Goal: Communication & Community: Ask a question

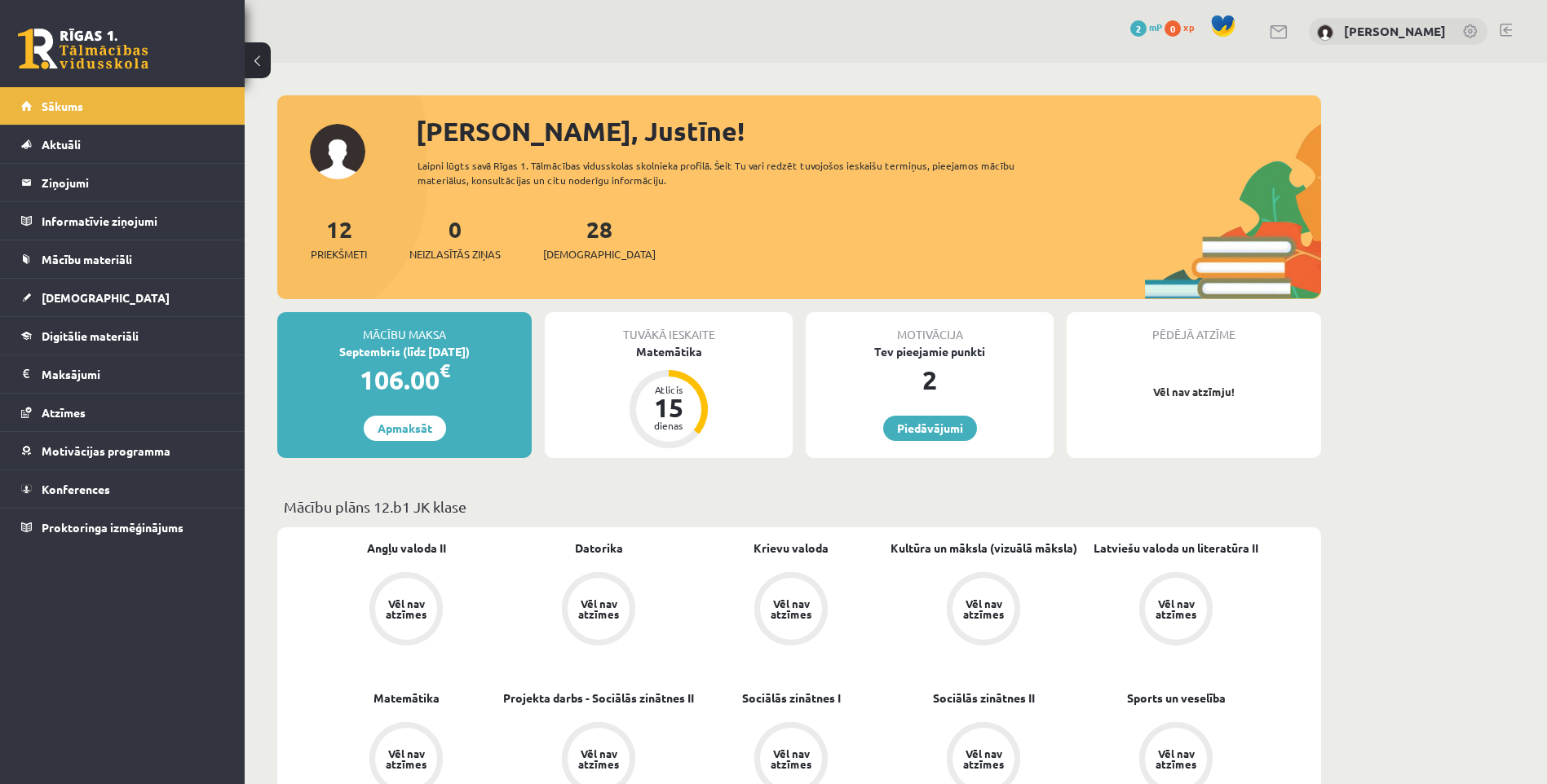
click at [678, 411] on div "15" at bounding box center [669, 408] width 49 height 26
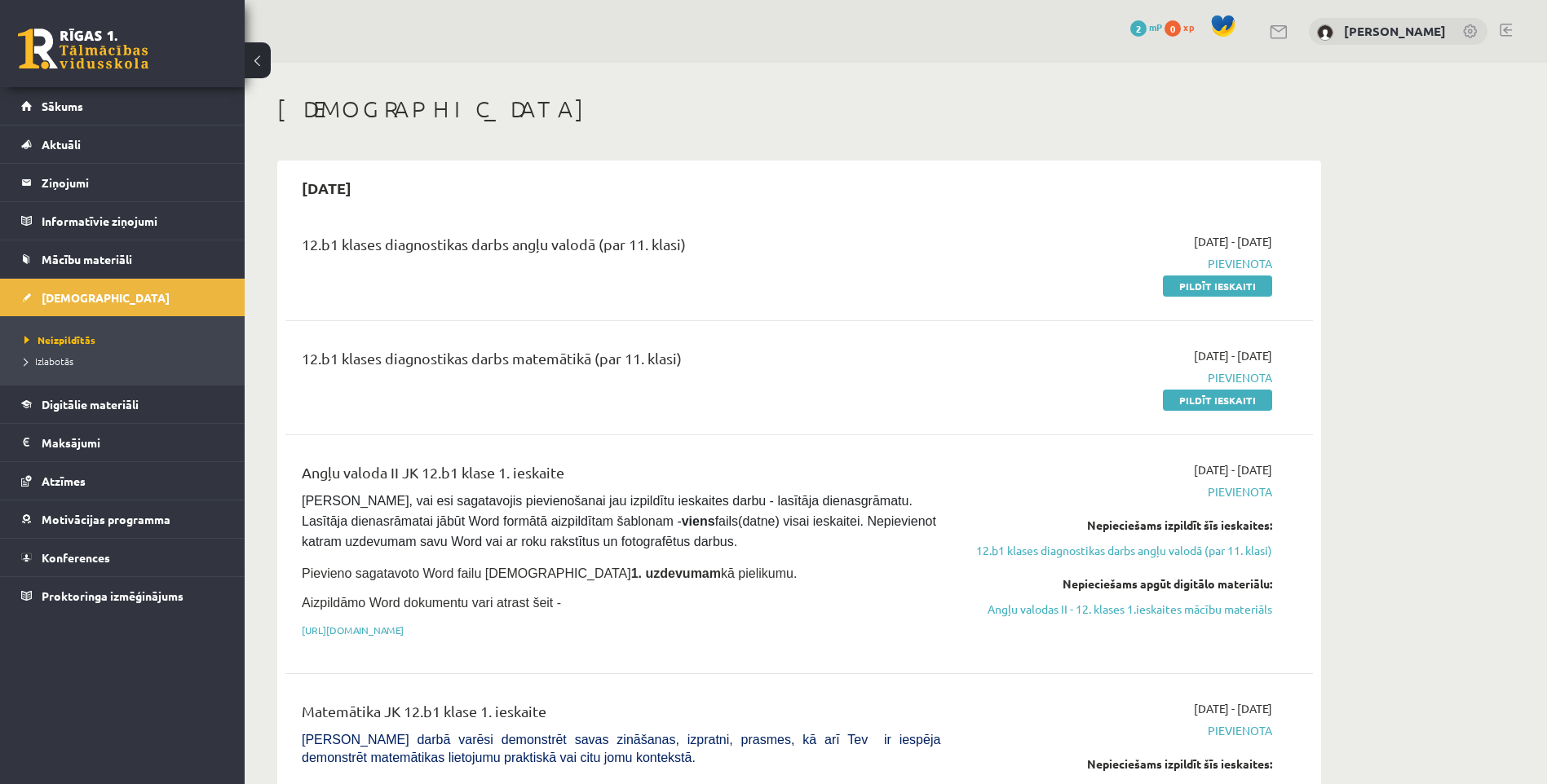
click at [403, 626] on link "https://drive.google.com/drive/folders/1IHE_ip15KOAbO2Se1NDGwZ2e__vlzPUf?usp=sh…" at bounding box center [353, 630] width 102 height 13
click at [95, 177] on legend "Ziņojumi 0" at bounding box center [132, 183] width 183 height 38
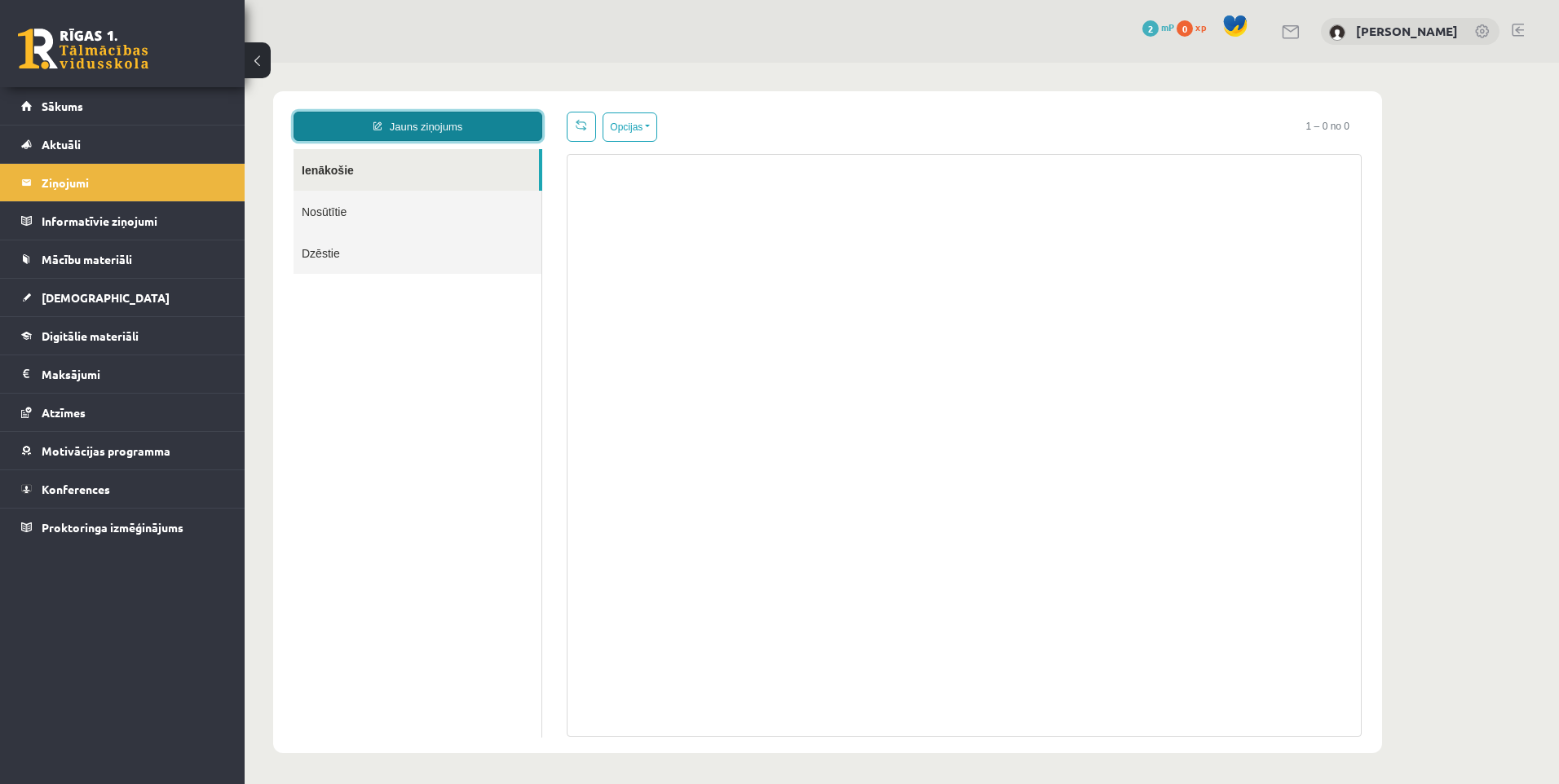
click at [404, 119] on link "Jauns ziņojums" at bounding box center [417, 126] width 249 height 29
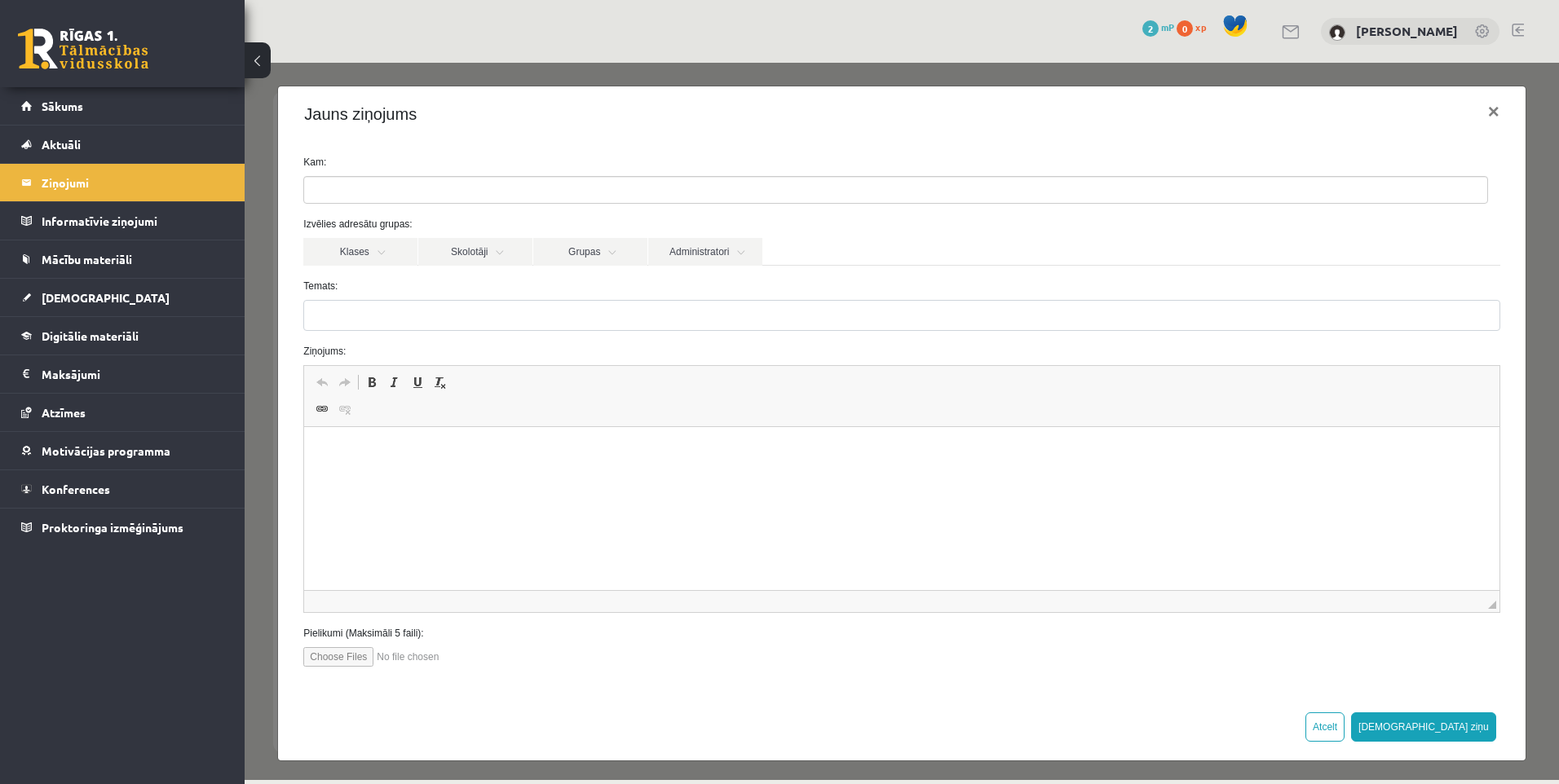
click at [692, 249] on link "Administratori" at bounding box center [705, 252] width 114 height 28
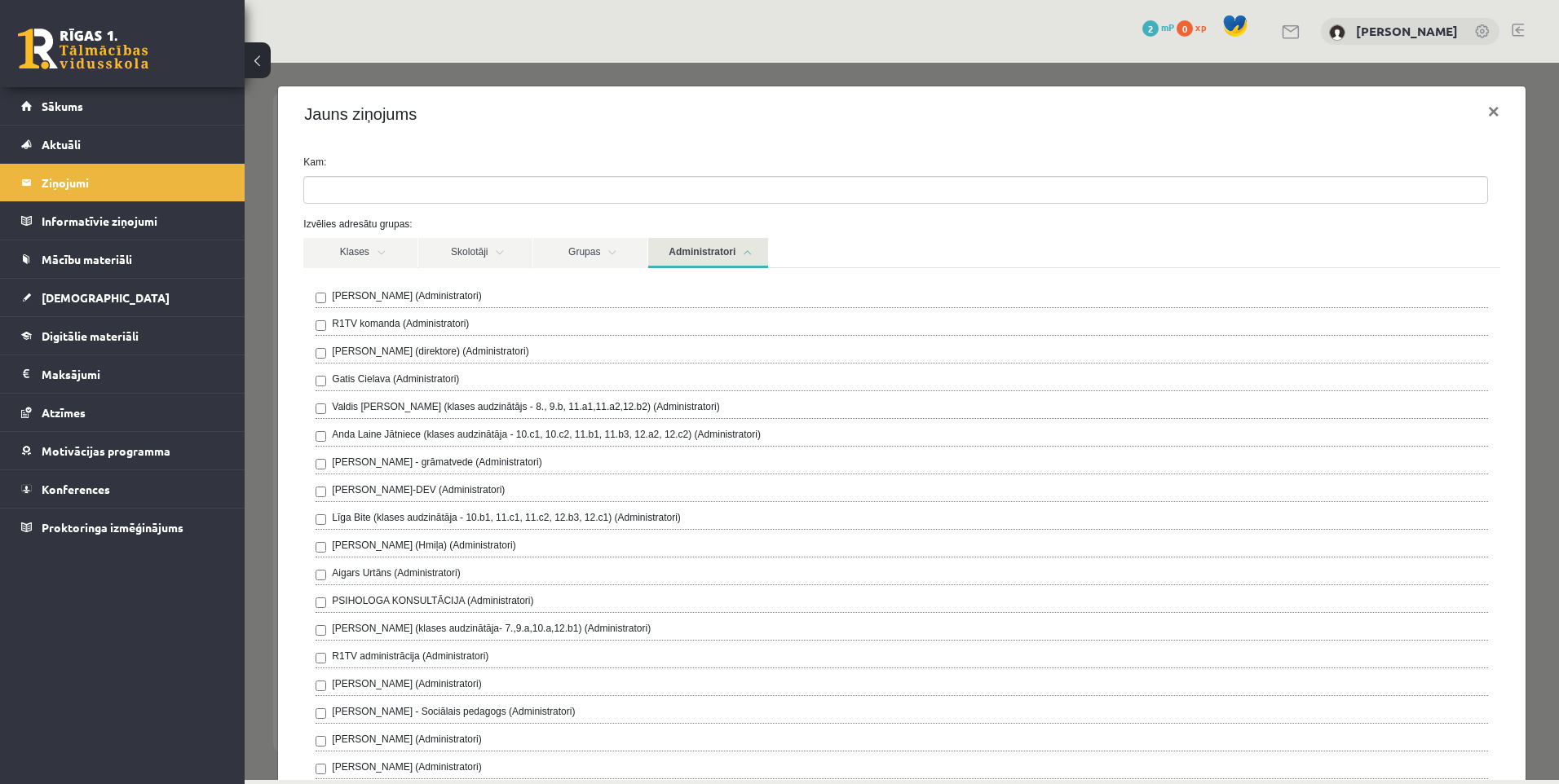
click at [477, 298] on div "Ivo Čapiņš (Administratori)" at bounding box center [901, 298] width 1172 height 20
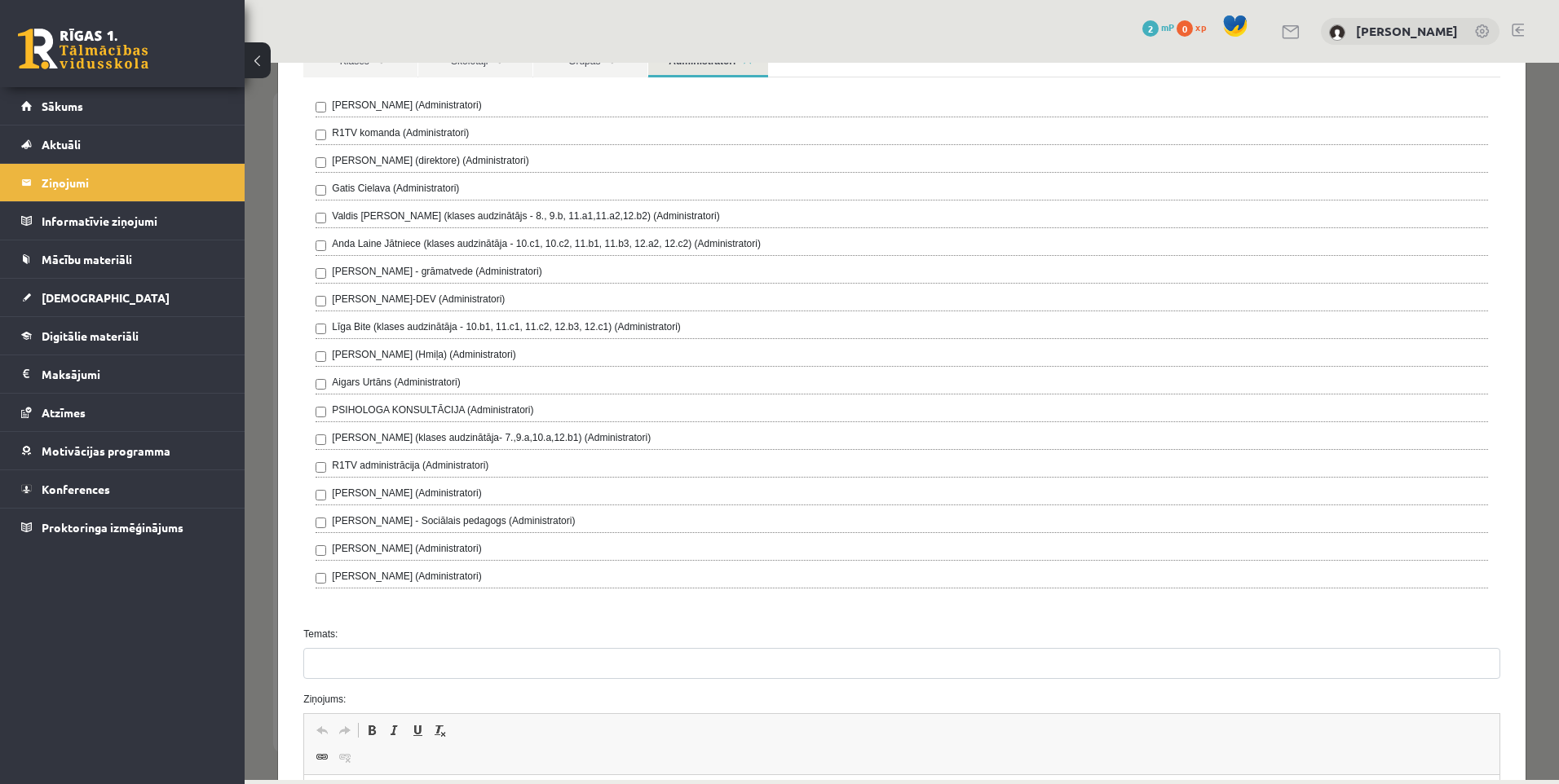
scroll to position [189, 0]
click at [394, 647] on div "Temats:" at bounding box center [901, 655] width 1220 height 53
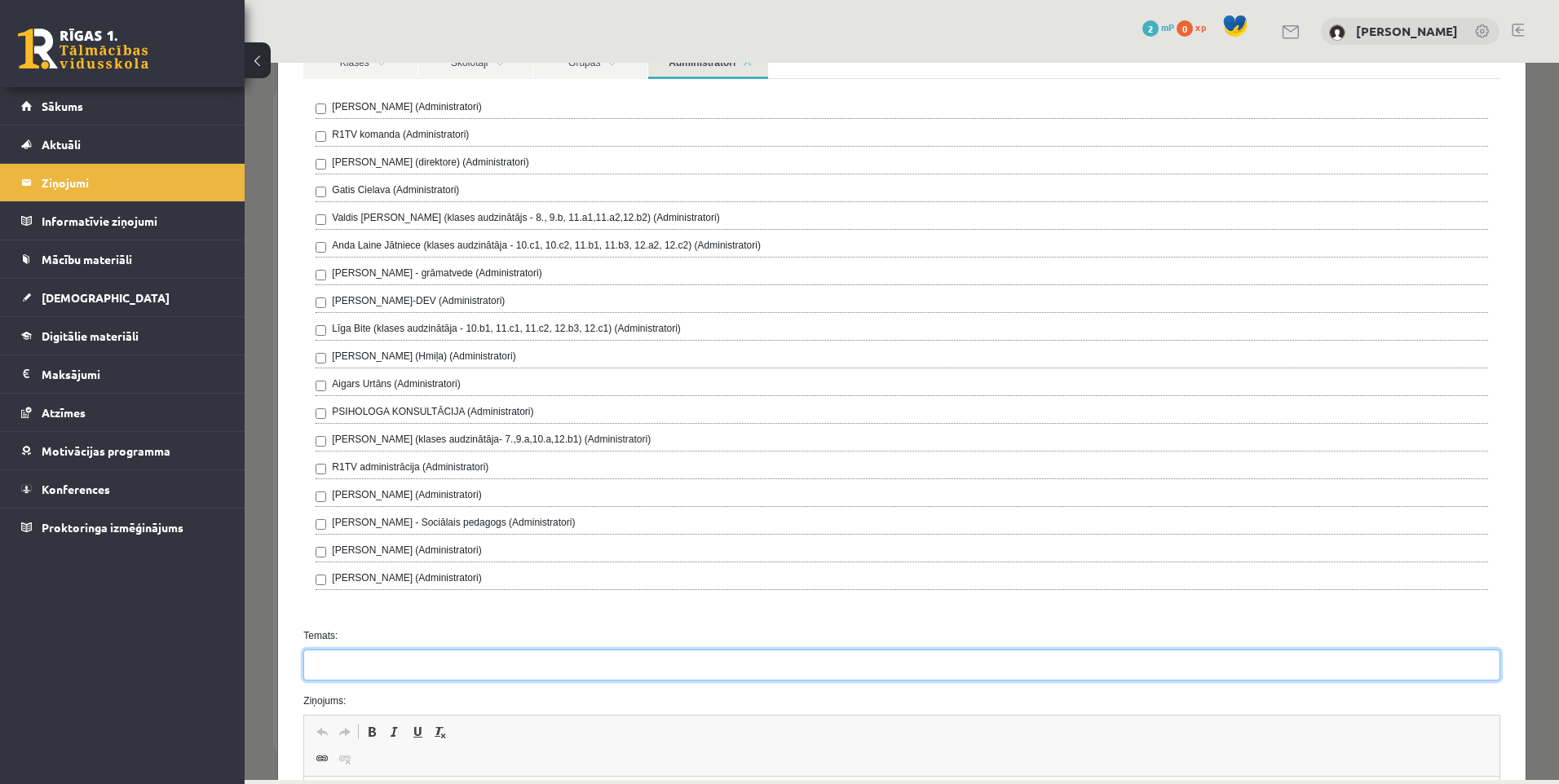
click at [389, 670] on input "Temats:" at bounding box center [901, 665] width 1196 height 31
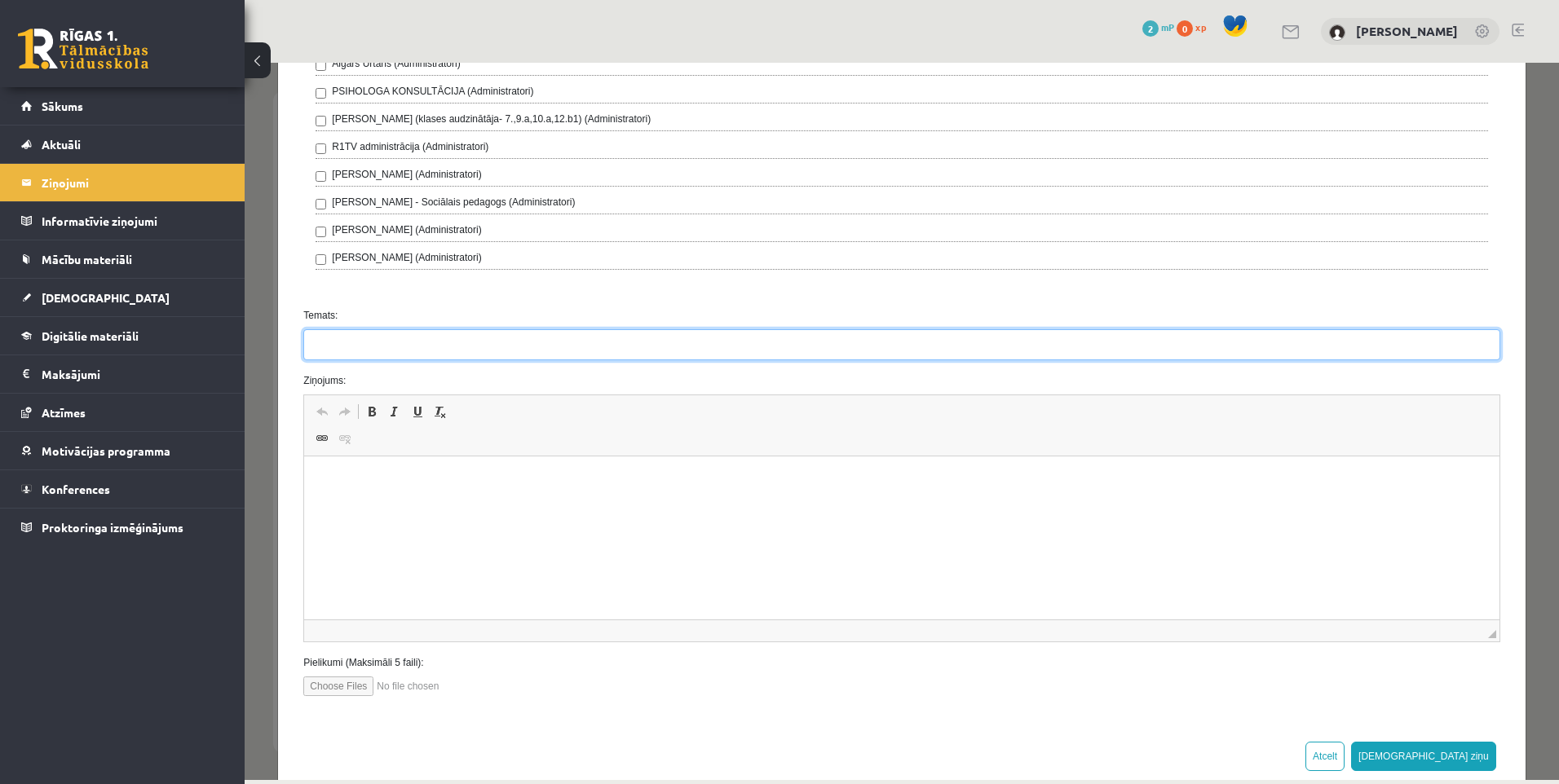
scroll to position [543, 0]
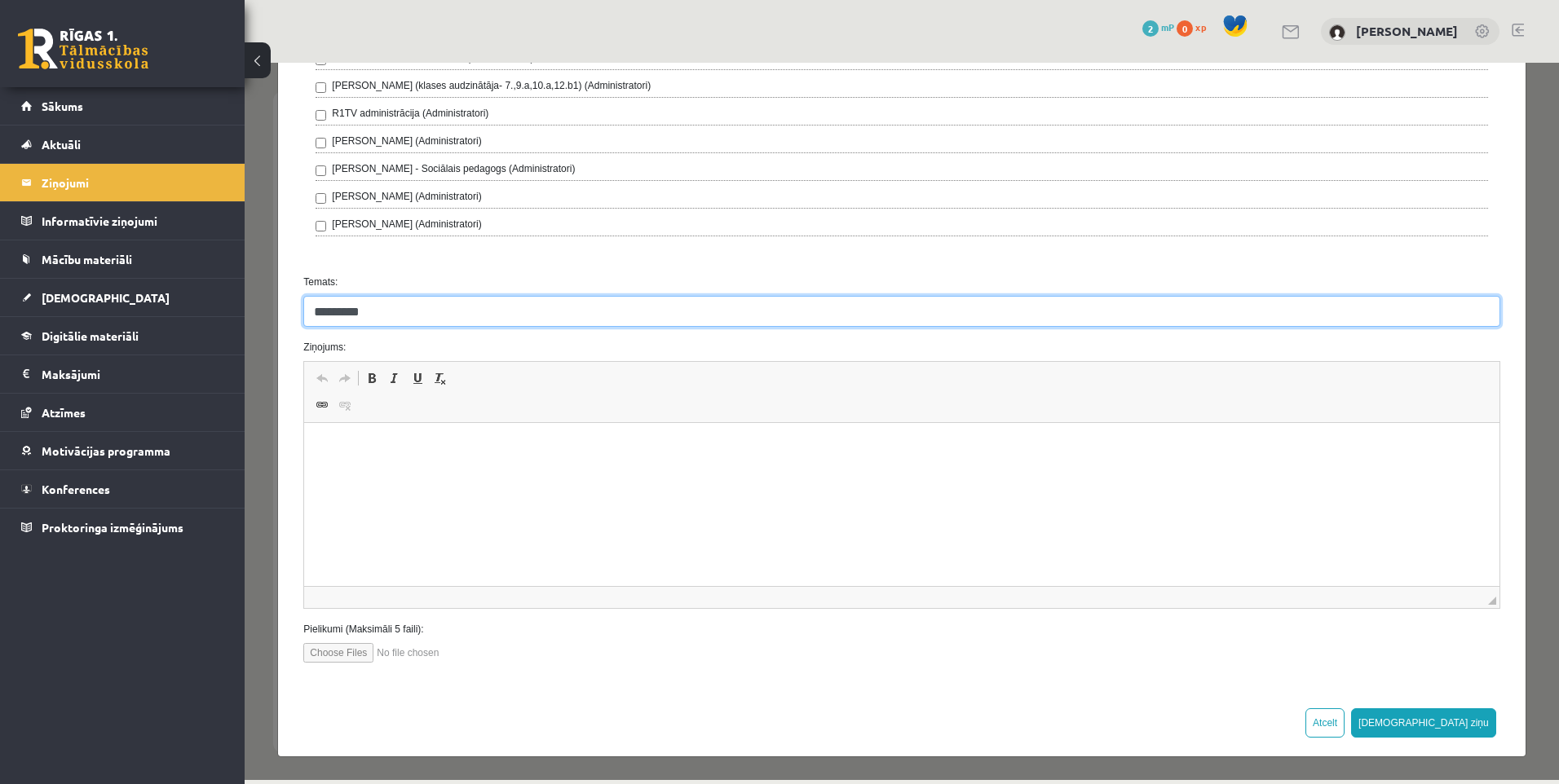
type input "*********"
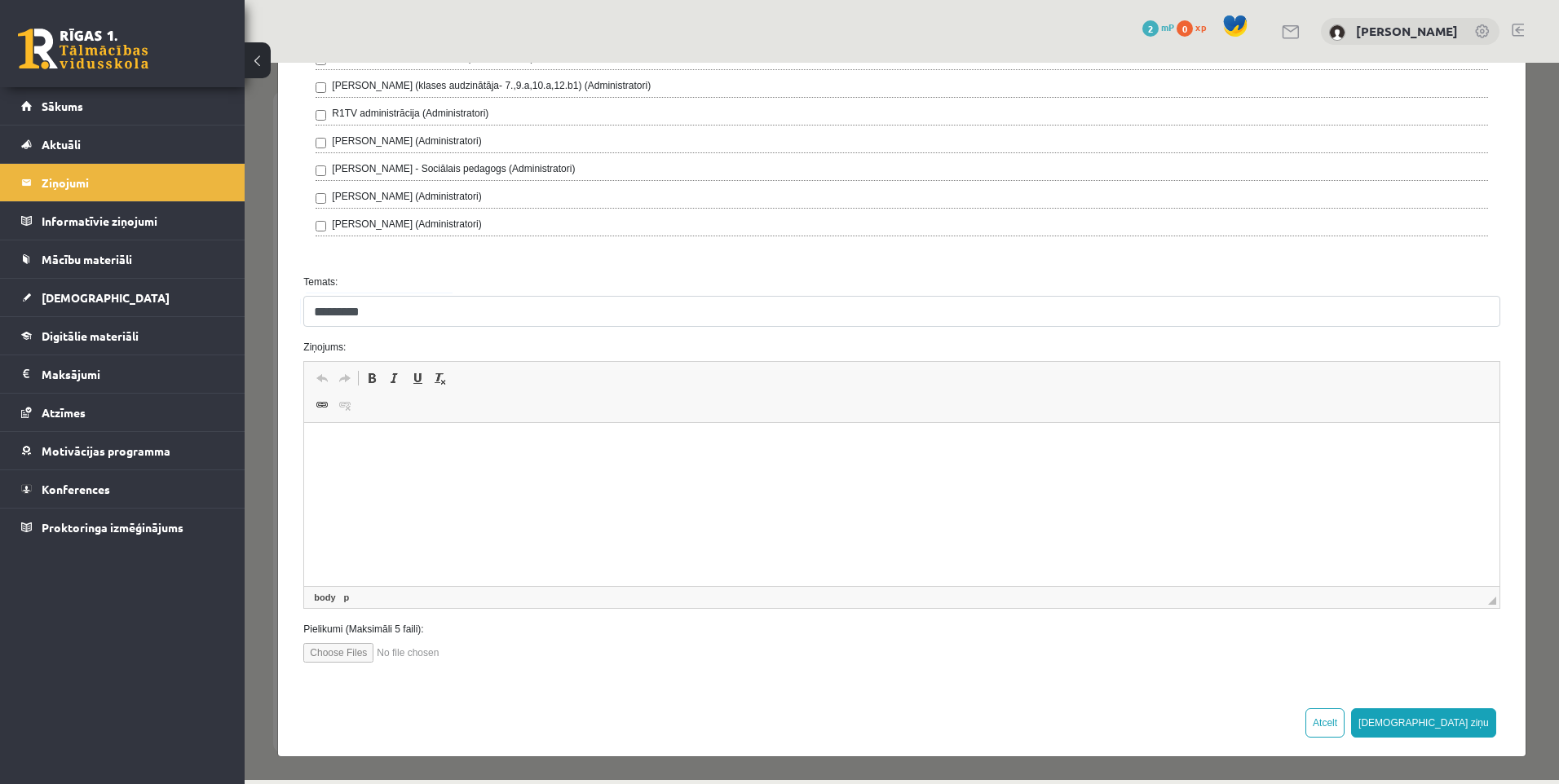
click at [371, 440] on p "Bagātinātā teksta redaktors, wiswyg-editor-47363901219760-1756730359-253" at bounding box center [901, 447] width 1162 height 17
click at [392, 307] on input "*********" at bounding box center [901, 310] width 1196 height 31
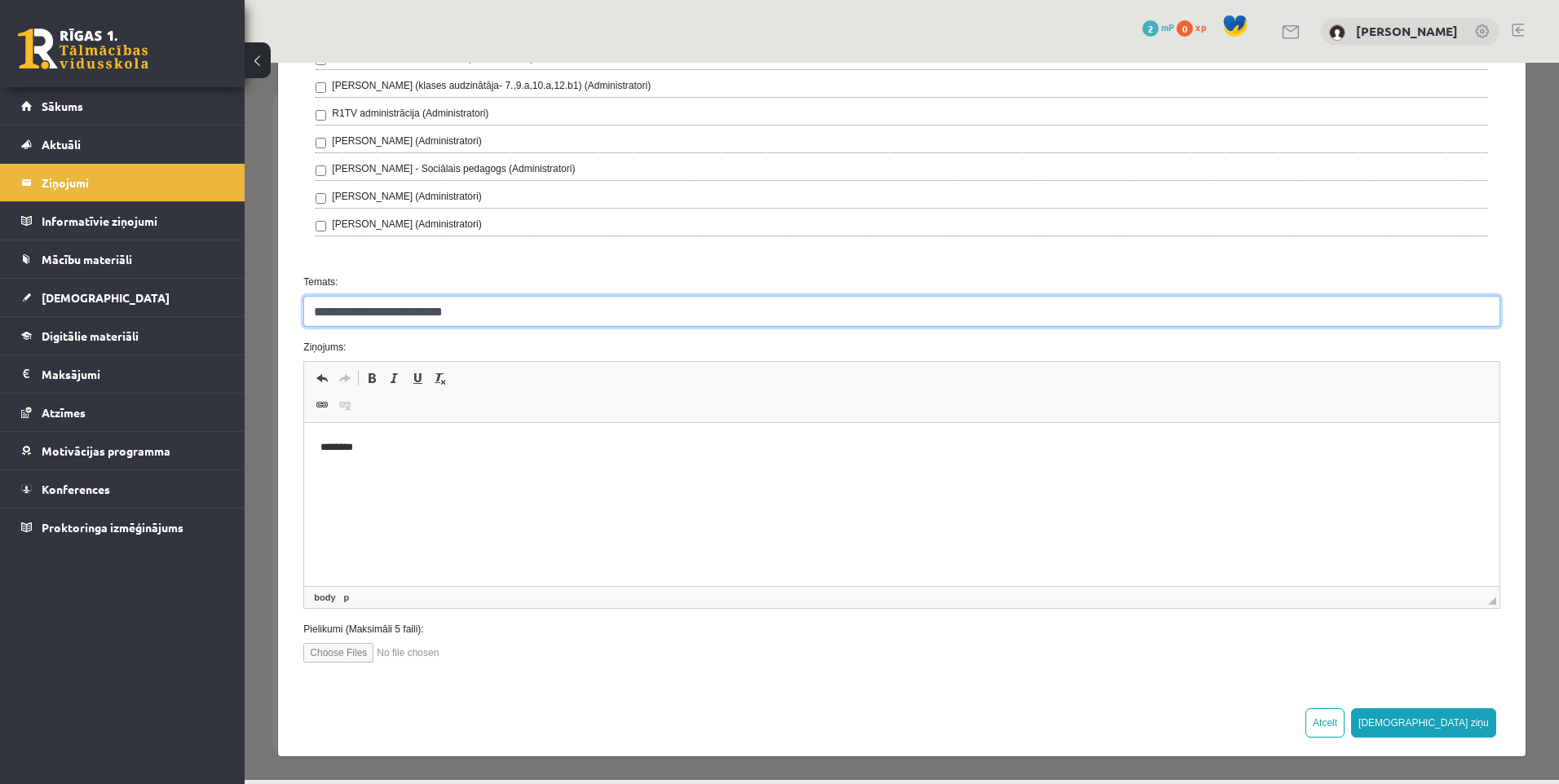
drag, startPoint x: 506, startPoint y: 310, endPoint x: 237, endPoint y: 341, distance: 270.8
click at [245, 341] on html "Jauns ziņojums Ienākošie Nosūtītie Dzēstie ********* ********* ******* Opcijas …" at bounding box center [901, 422] width 1314 height 719
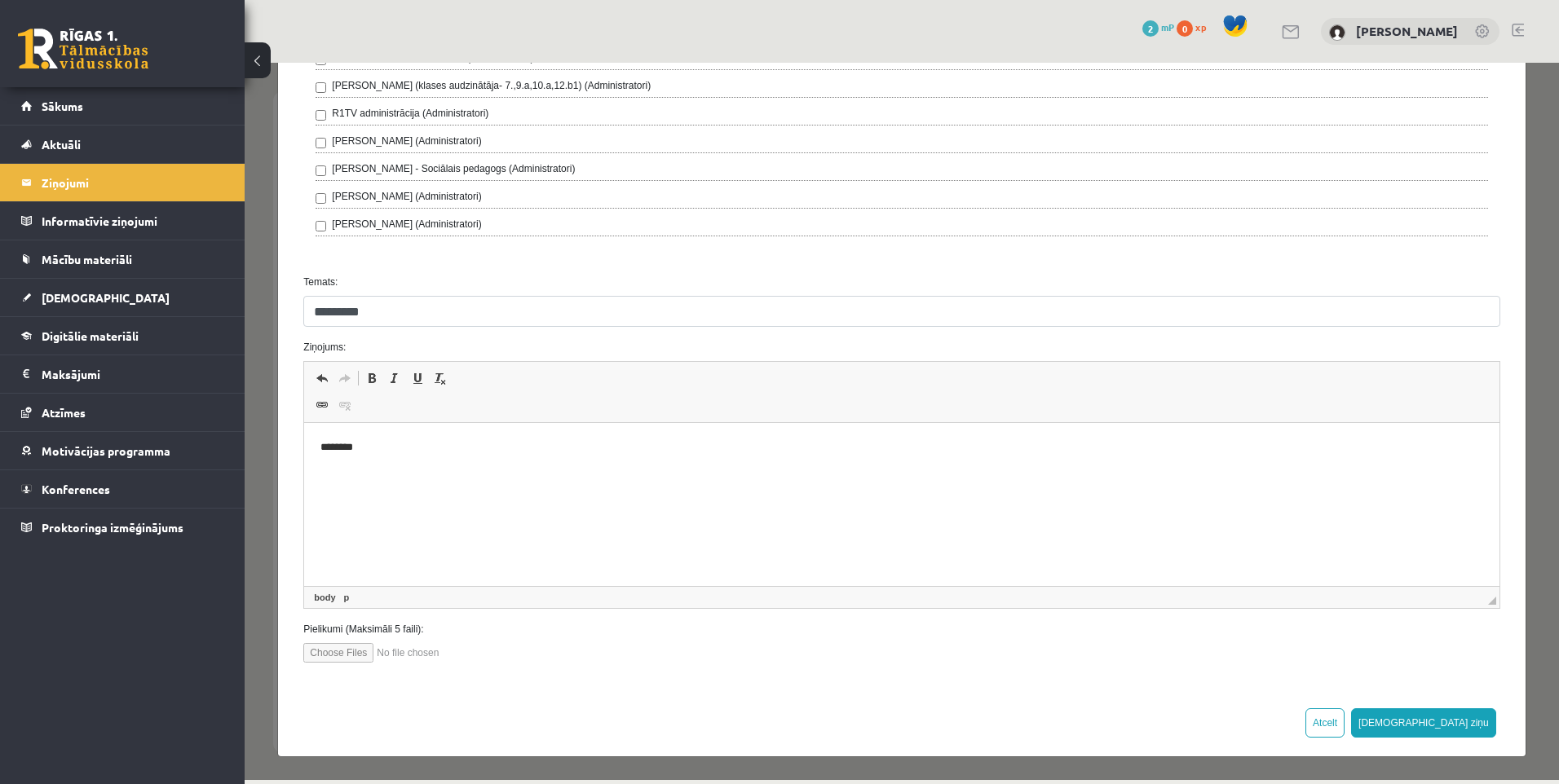
click at [342, 479] on p "Bagātinātā teksta redaktors, wiswyg-editor-47363901219760-1756730359-253" at bounding box center [901, 475] width 1162 height 17
drag, startPoint x: 391, startPoint y: 310, endPoint x: 134, endPoint y: 362, distance: 262.2
click at [245, 362] on html "Jauns ziņojums Ienākošie Nosūtītie Dzēstie ********* ********* ******* Opcijas …" at bounding box center [901, 422] width 1314 height 719
type input "*"
type input "**********"
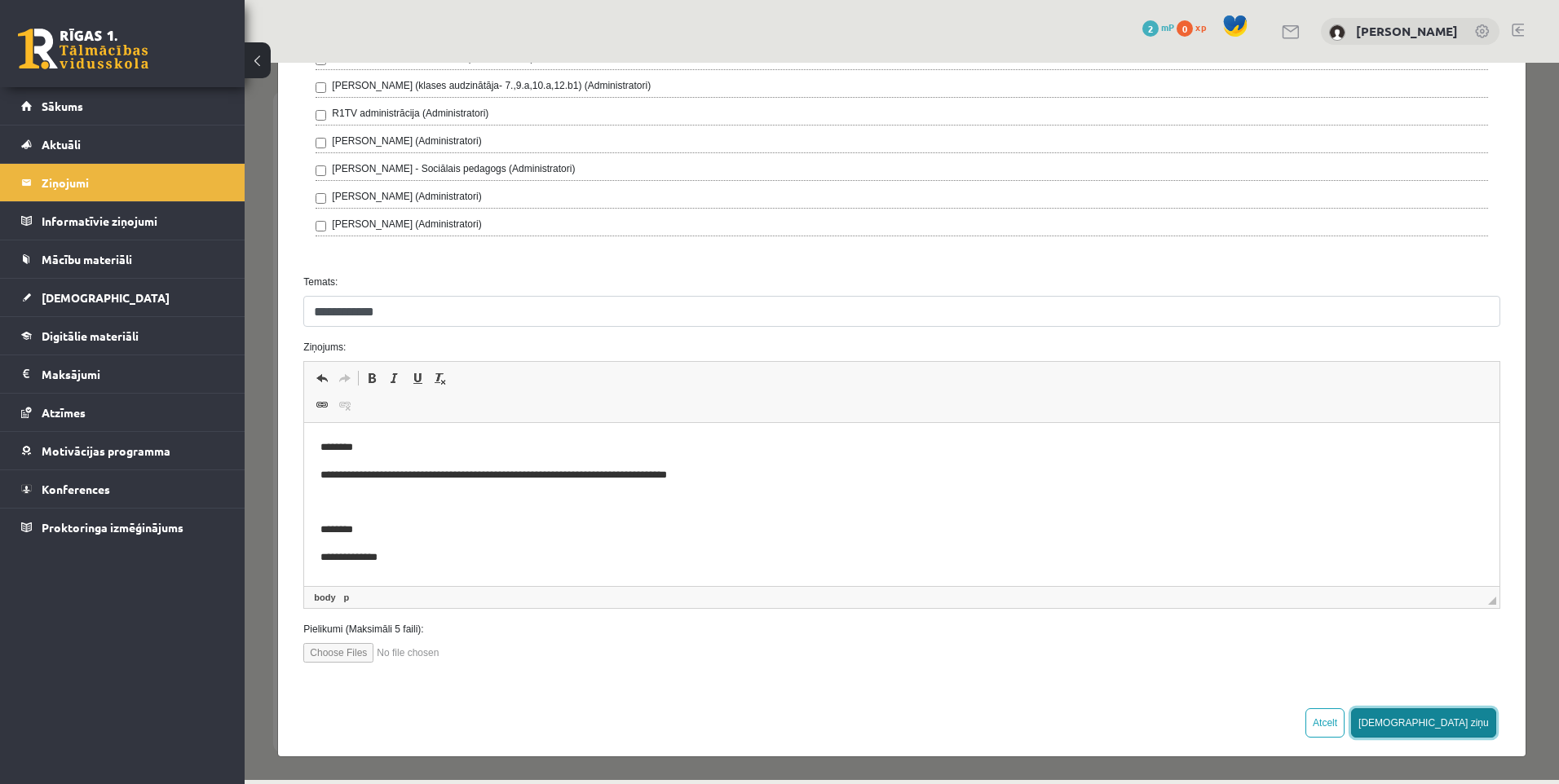
click at [1448, 727] on button "Sūtīt ziņu" at bounding box center [1423, 722] width 145 height 29
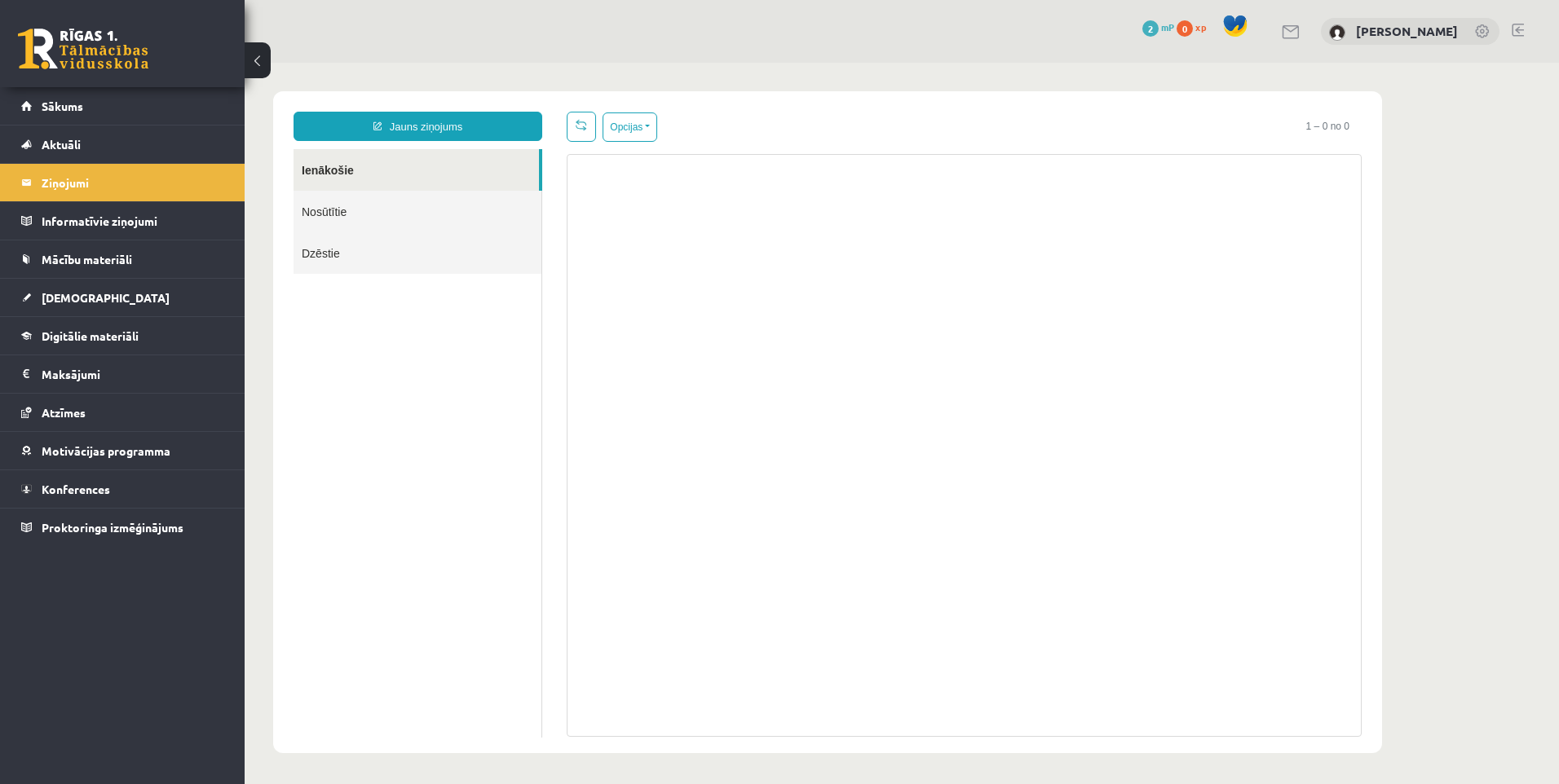
scroll to position [0, 0]
click at [458, 209] on link "Nosūtītie" at bounding box center [417, 211] width 248 height 41
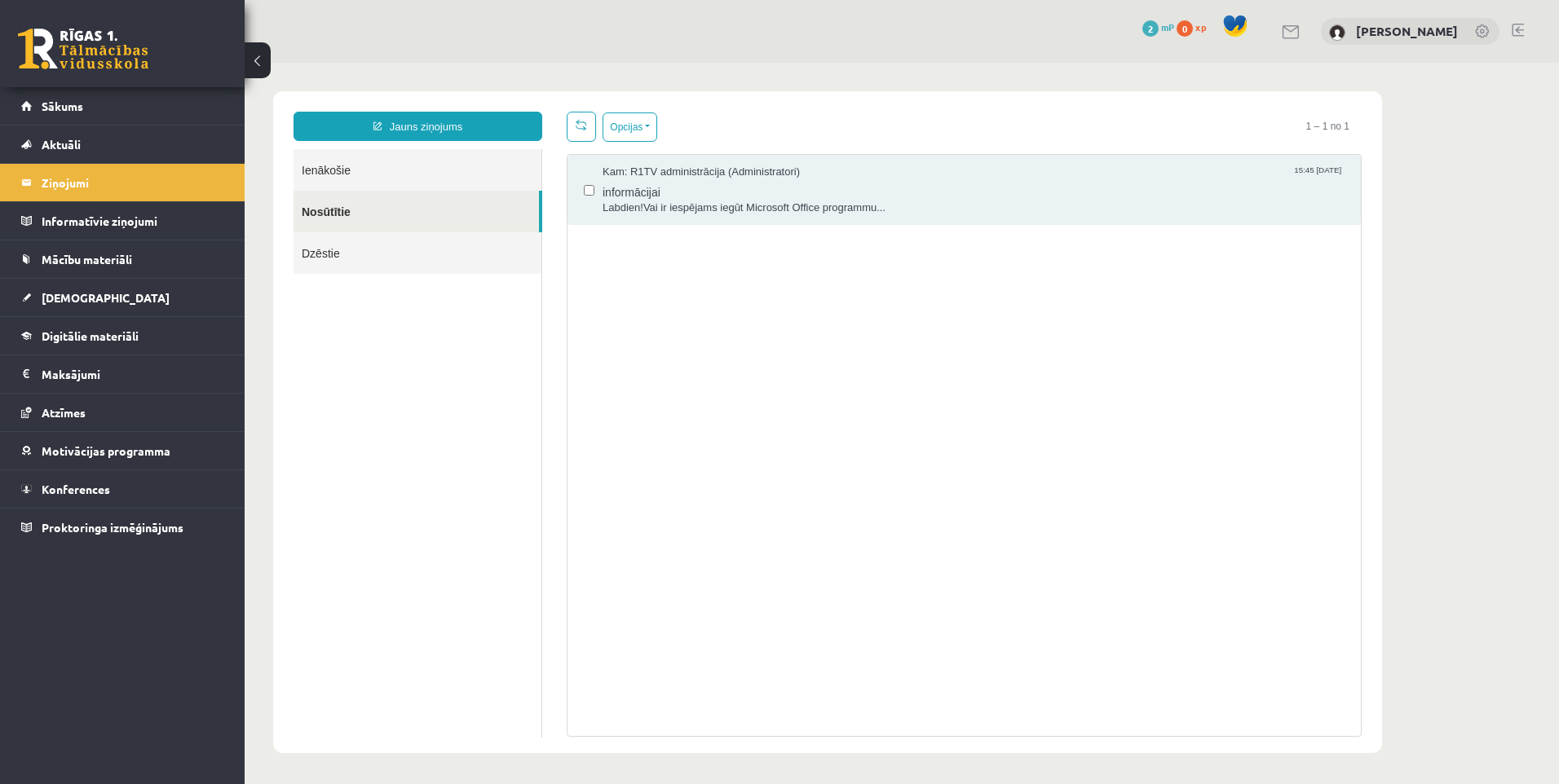
click at [109, 247] on link "Mācību materiāli" at bounding box center [123, 259] width 203 height 38
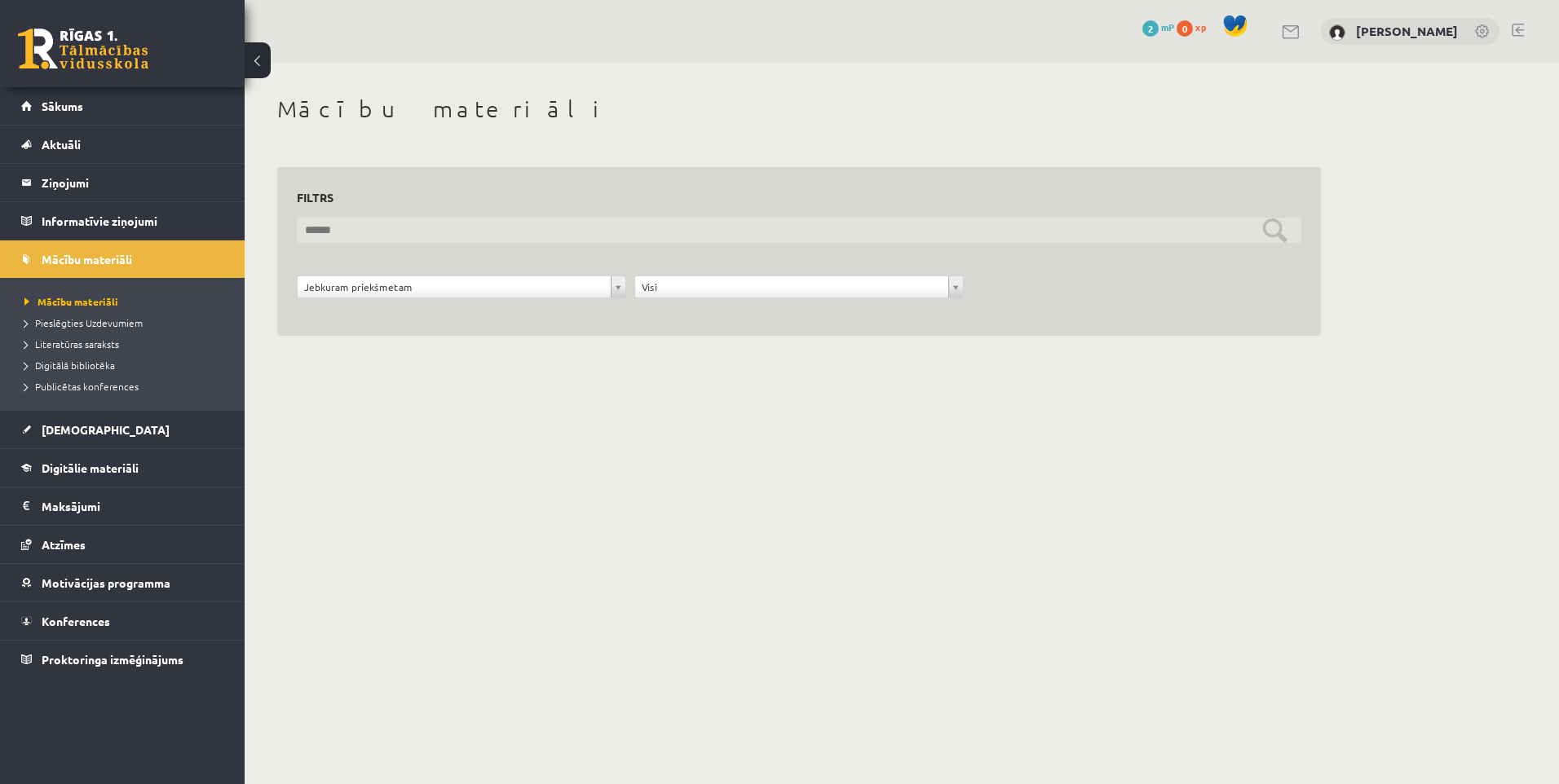
click at [405, 229] on input "text" at bounding box center [798, 230] width 1005 height 25
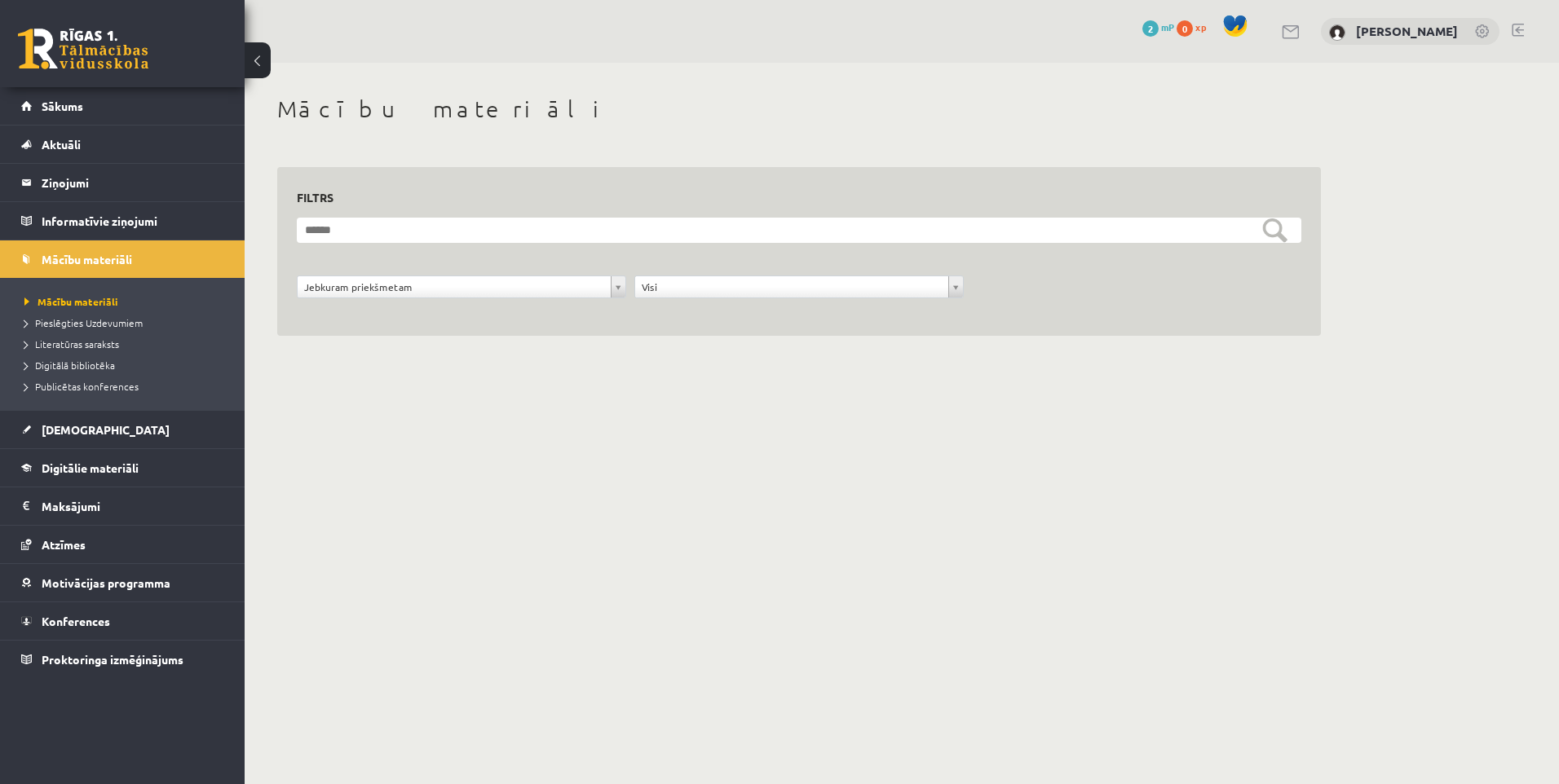
click at [68, 427] on span "[DEMOGRAPHIC_DATA]" at bounding box center [105, 430] width 128 height 15
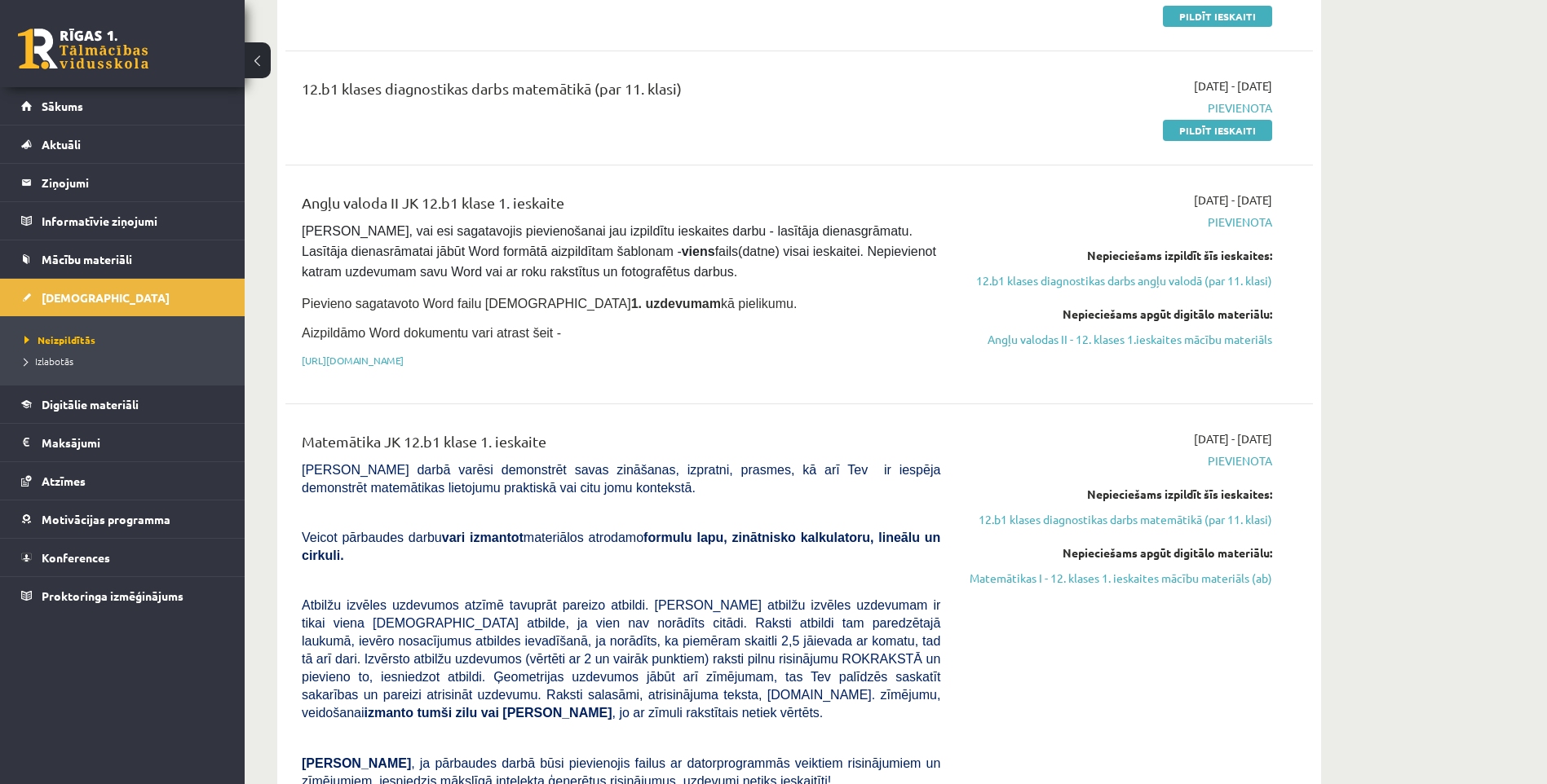
scroll to position [252, 0]
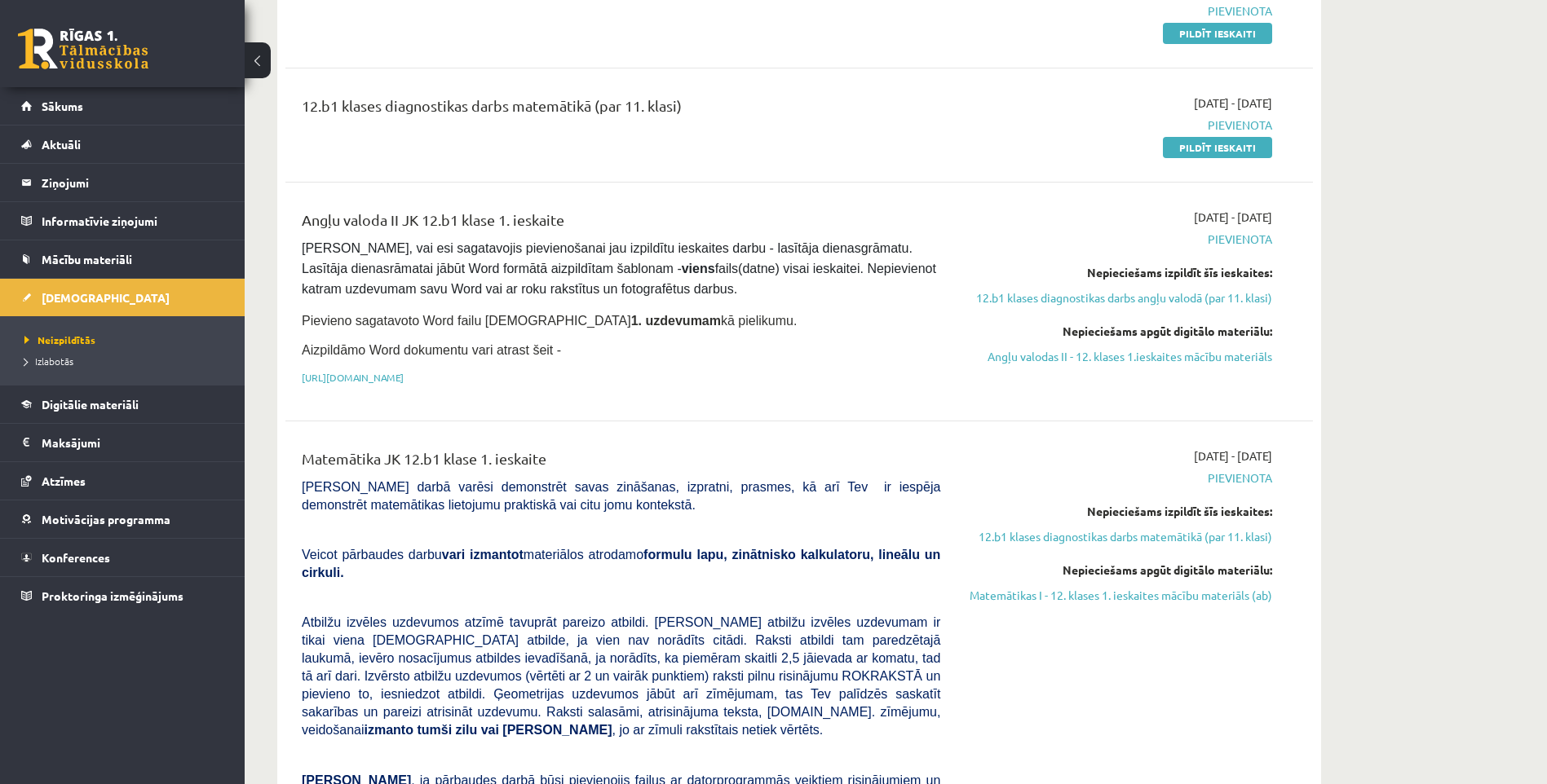
click at [1149, 535] on link "12.b1 klases diagnostikas darbs matemātikā (par 11. klasi)" at bounding box center [1118, 536] width 308 height 17
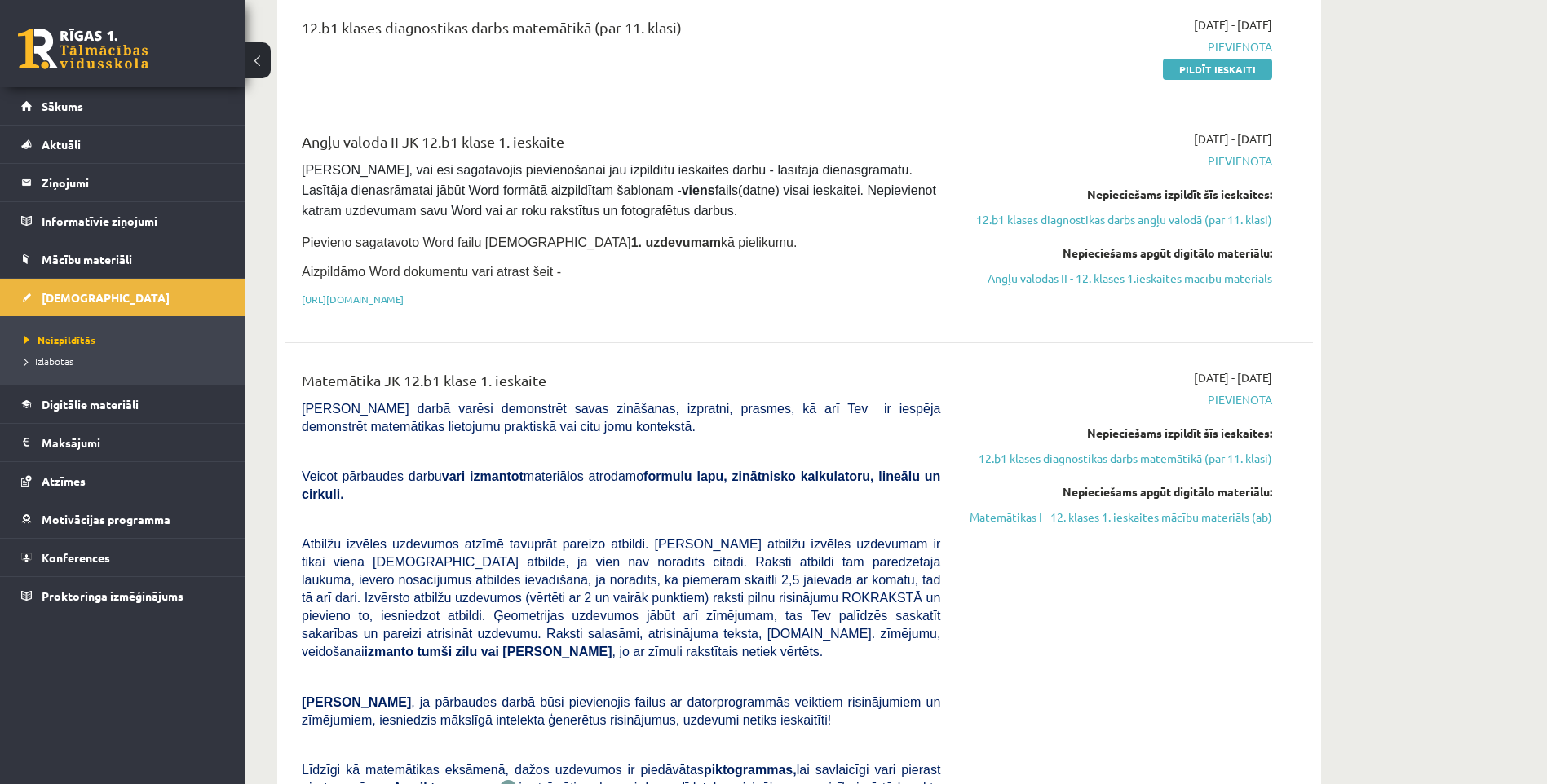
click at [1049, 451] on link "12.b1 klases diagnostikas darbs matemātikā (par 11. klasi)" at bounding box center [1118, 459] width 308 height 17
click at [1043, 520] on link "Matemātikas I - 12. klases 1. ieskaites mācību materiāls (ab)" at bounding box center [1118, 517] width 308 height 17
click at [1079, 456] on link "12.b1 klases diagnostikas darbs matemātikā (par 11. klasi)" at bounding box center [1118, 459] width 308 height 17
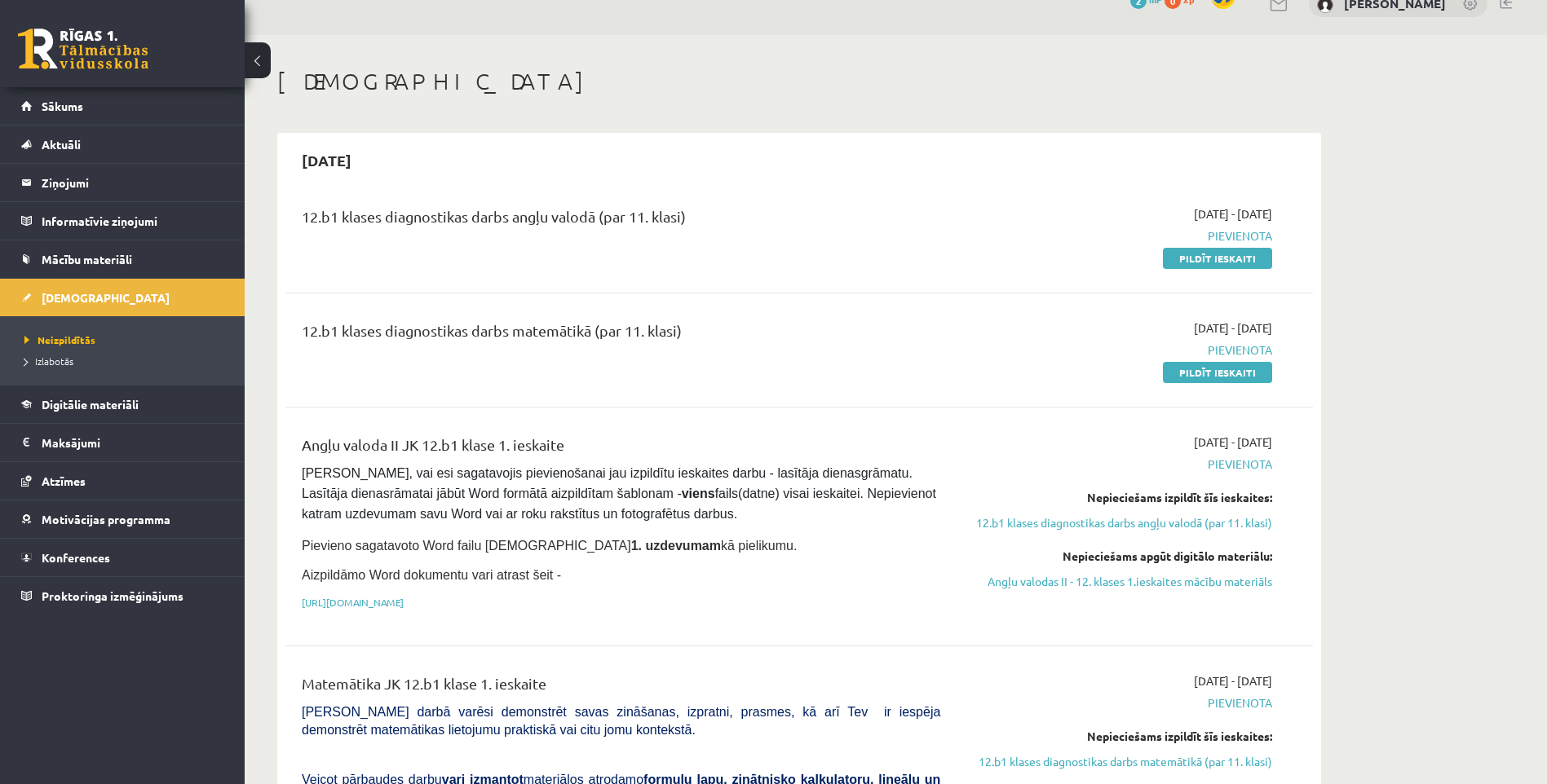
scroll to position [0, 0]
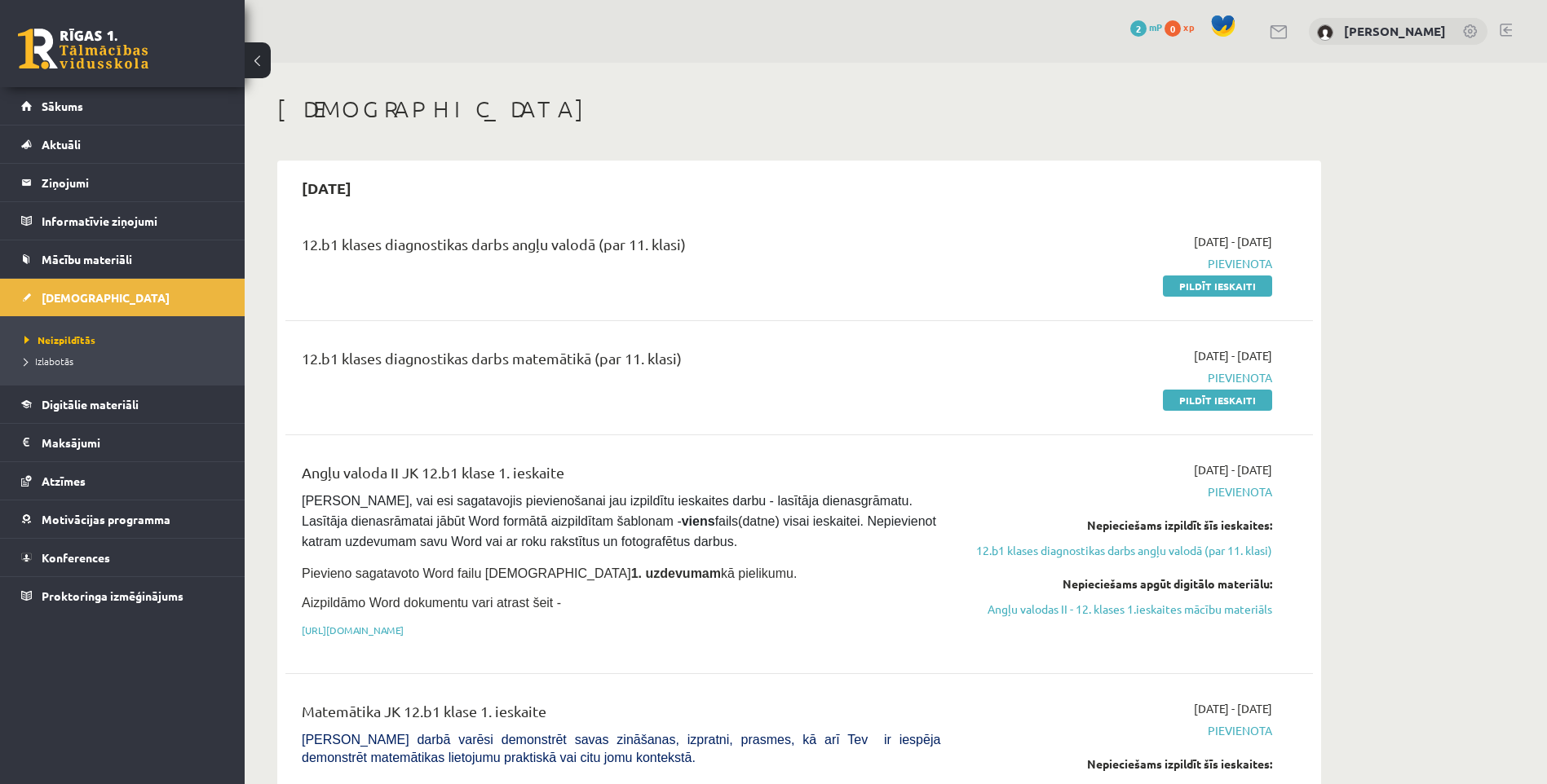
click at [1167, 546] on link "12.b1 klases diagnostikas darbs angļu valodā (par 11. klasi)" at bounding box center [1118, 550] width 308 height 17
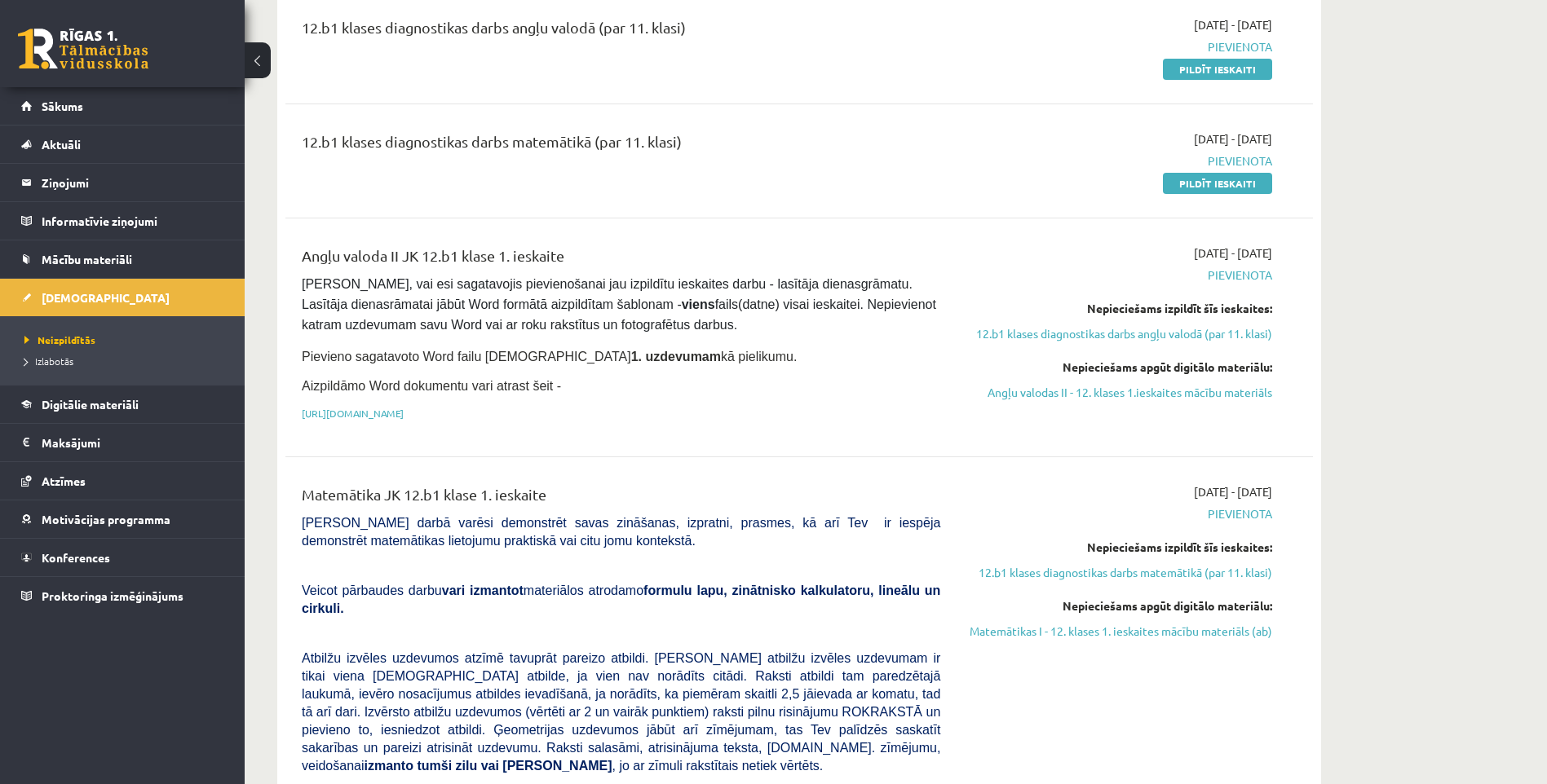
click at [1114, 628] on link "Matemātikas I - 12. klases 1. ieskaites mācību materiāls (ab)" at bounding box center [1118, 631] width 308 height 17
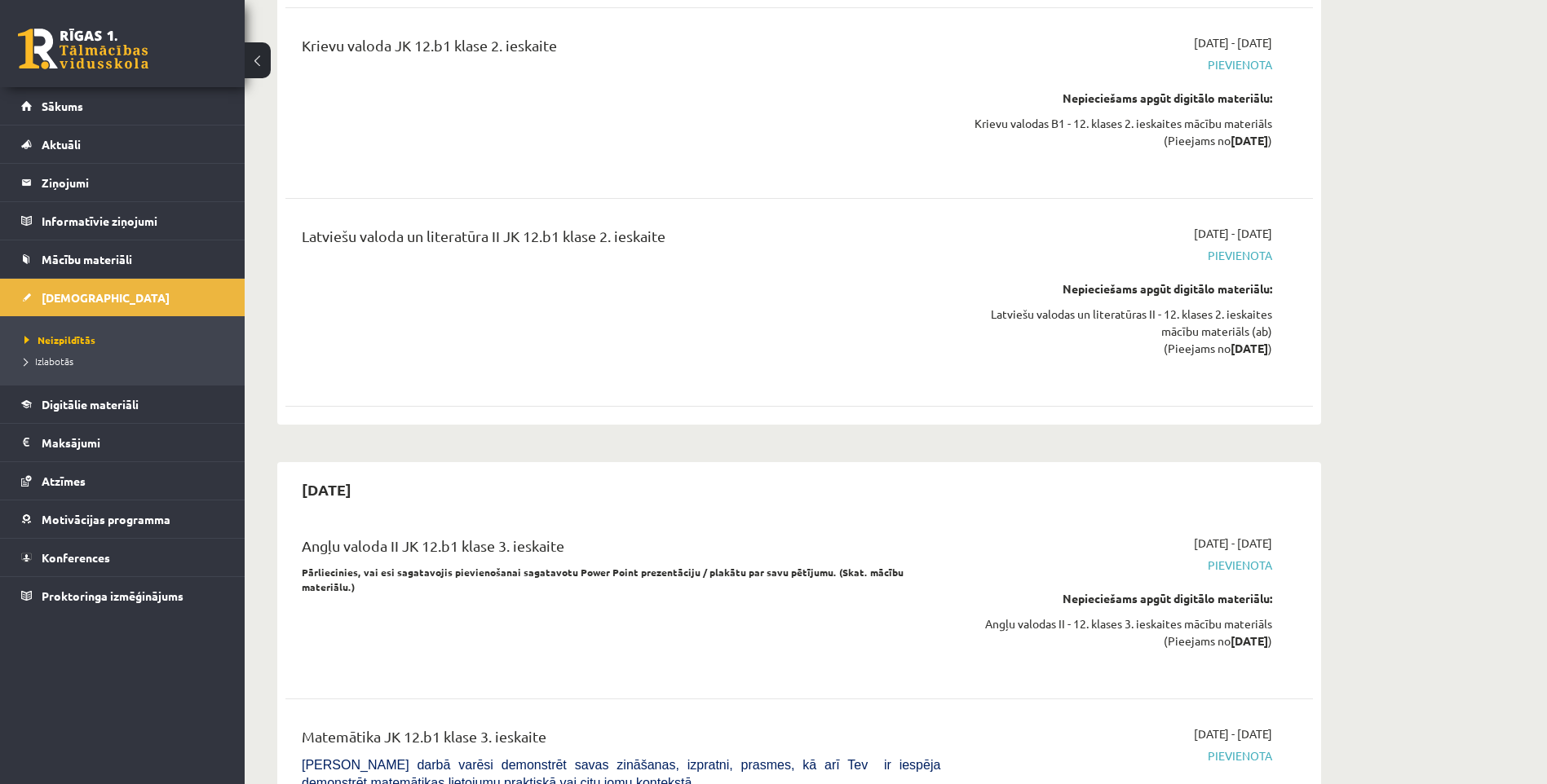
scroll to position [10174, 0]
click at [97, 403] on span "Digitālie materiāli" at bounding box center [89, 404] width 97 height 15
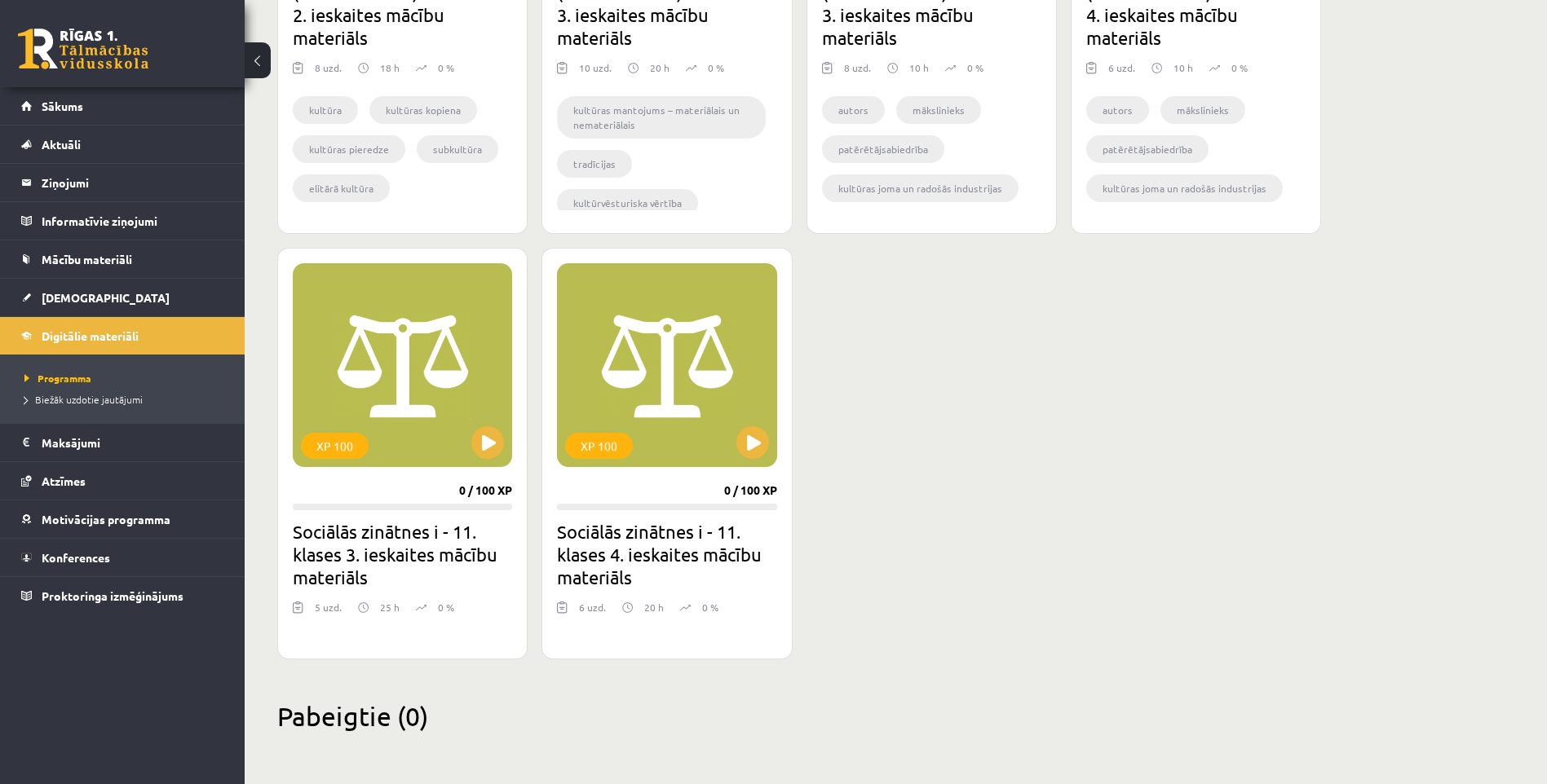
scroll to position [2284, 0]
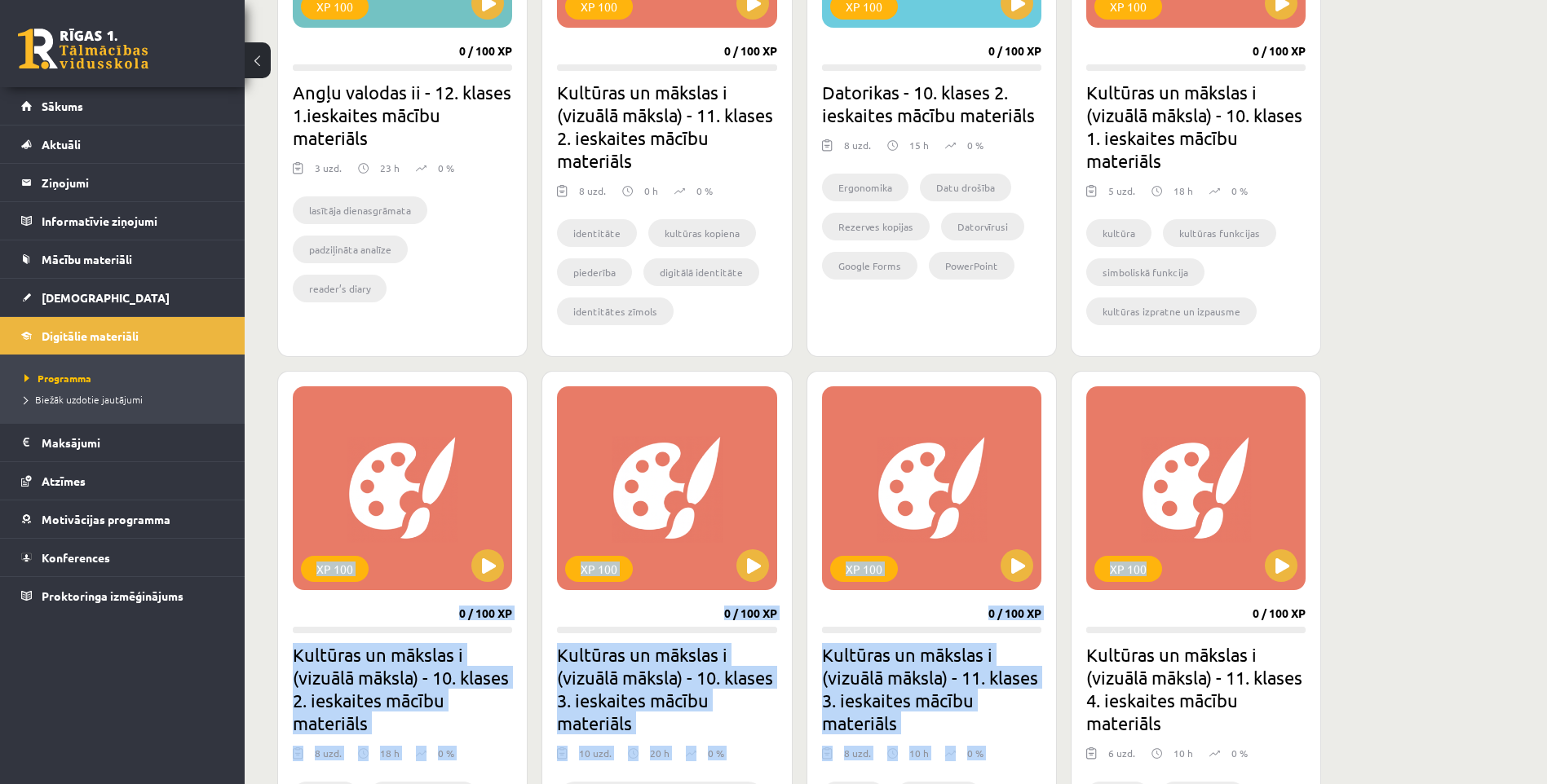
drag, startPoint x: 1546, startPoint y: 519, endPoint x: 1560, endPoint y: 334, distance: 185.5
drag, startPoint x: 1560, startPoint y: 334, endPoint x: 1539, endPoint y: 482, distance: 149.5
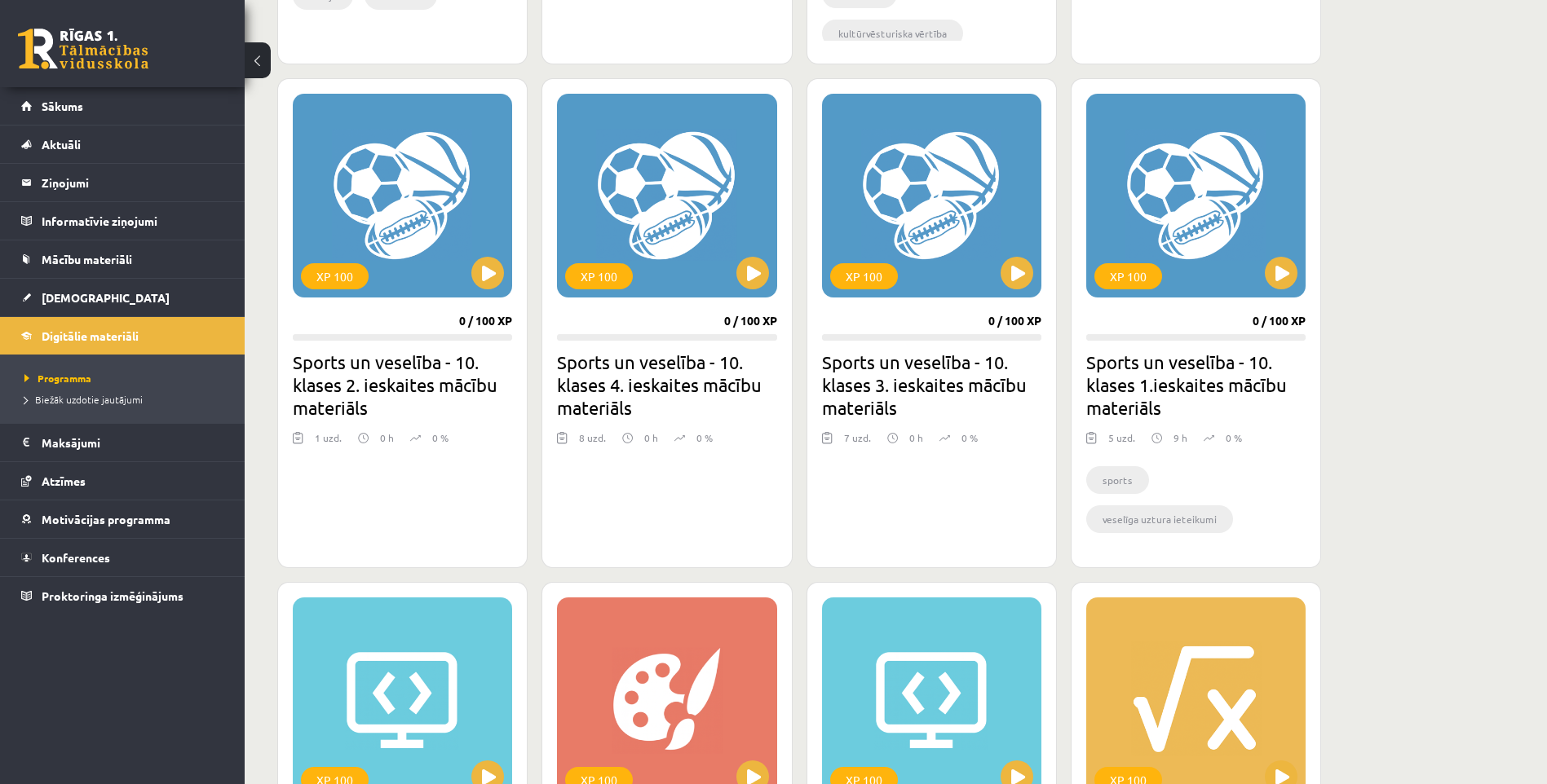
scroll to position [941, 0]
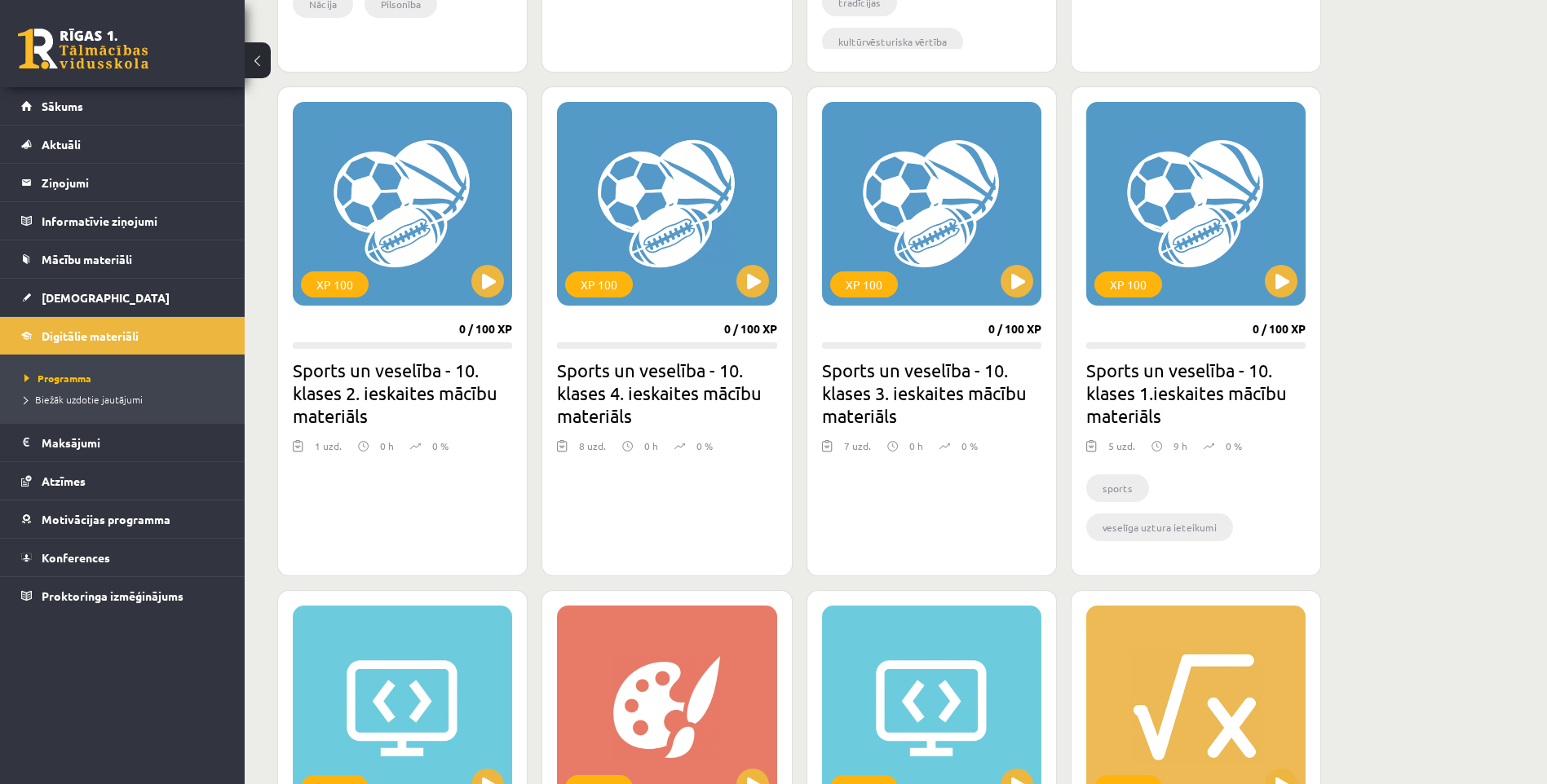
click at [120, 253] on span "Mācību materiāli" at bounding box center [86, 260] width 90 height 15
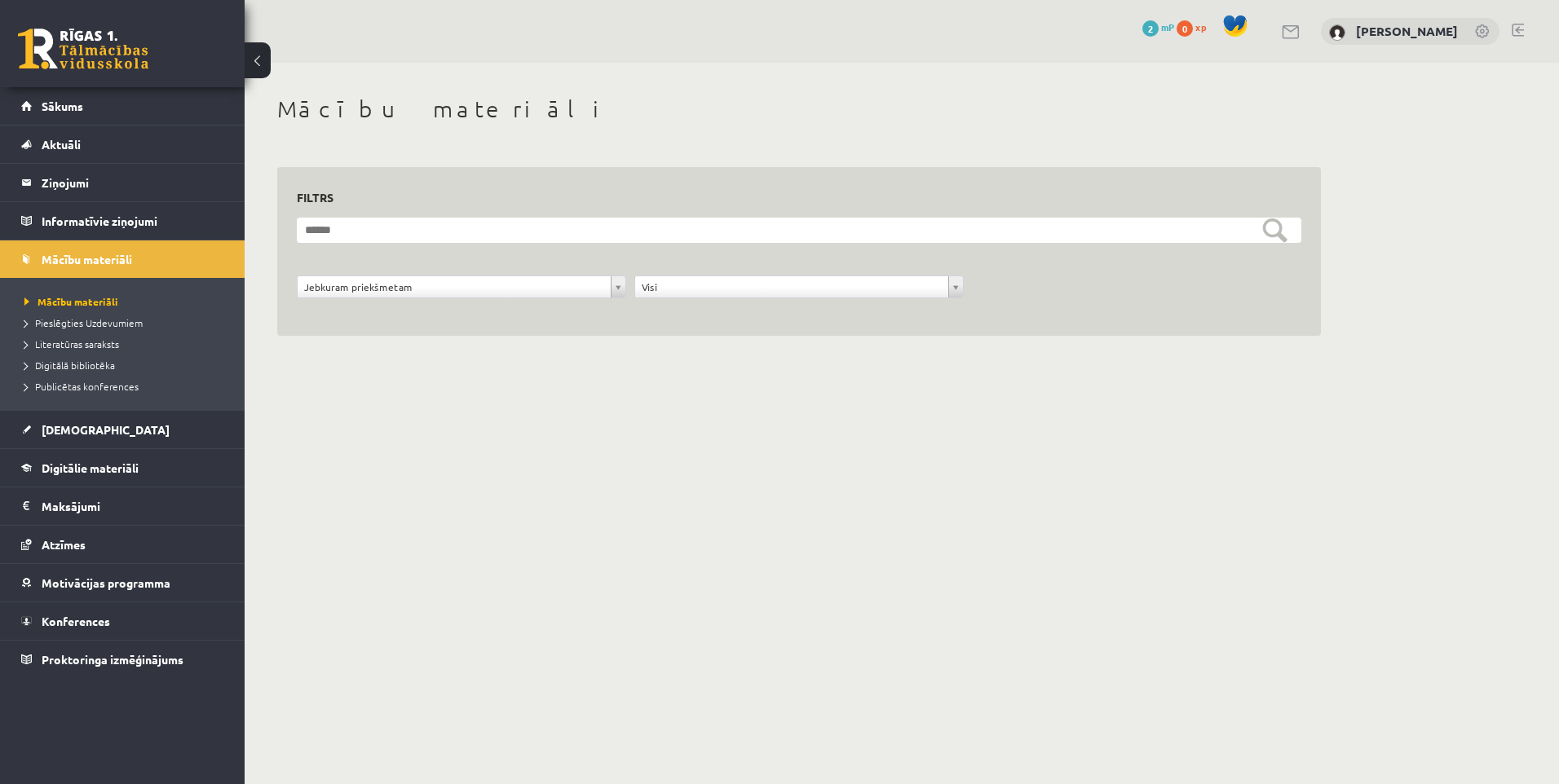
click at [111, 318] on span "Pieslēgties Uzdevumiem" at bounding box center [83, 323] width 118 height 13
click at [178, 224] on legend "Informatīvie ziņojumi 0" at bounding box center [132, 221] width 183 height 38
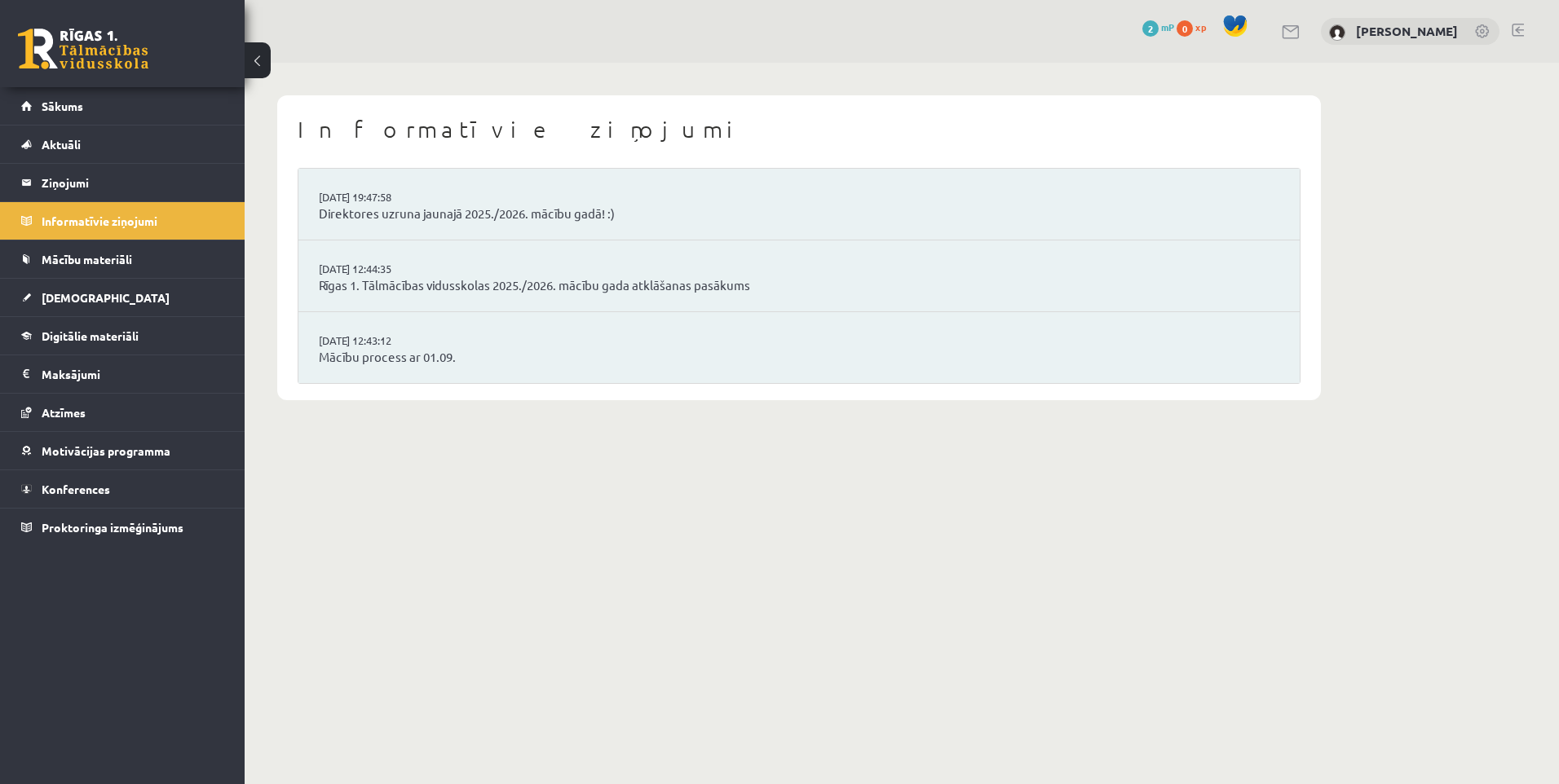
click at [171, 173] on legend "Ziņojumi 0" at bounding box center [132, 183] width 183 height 38
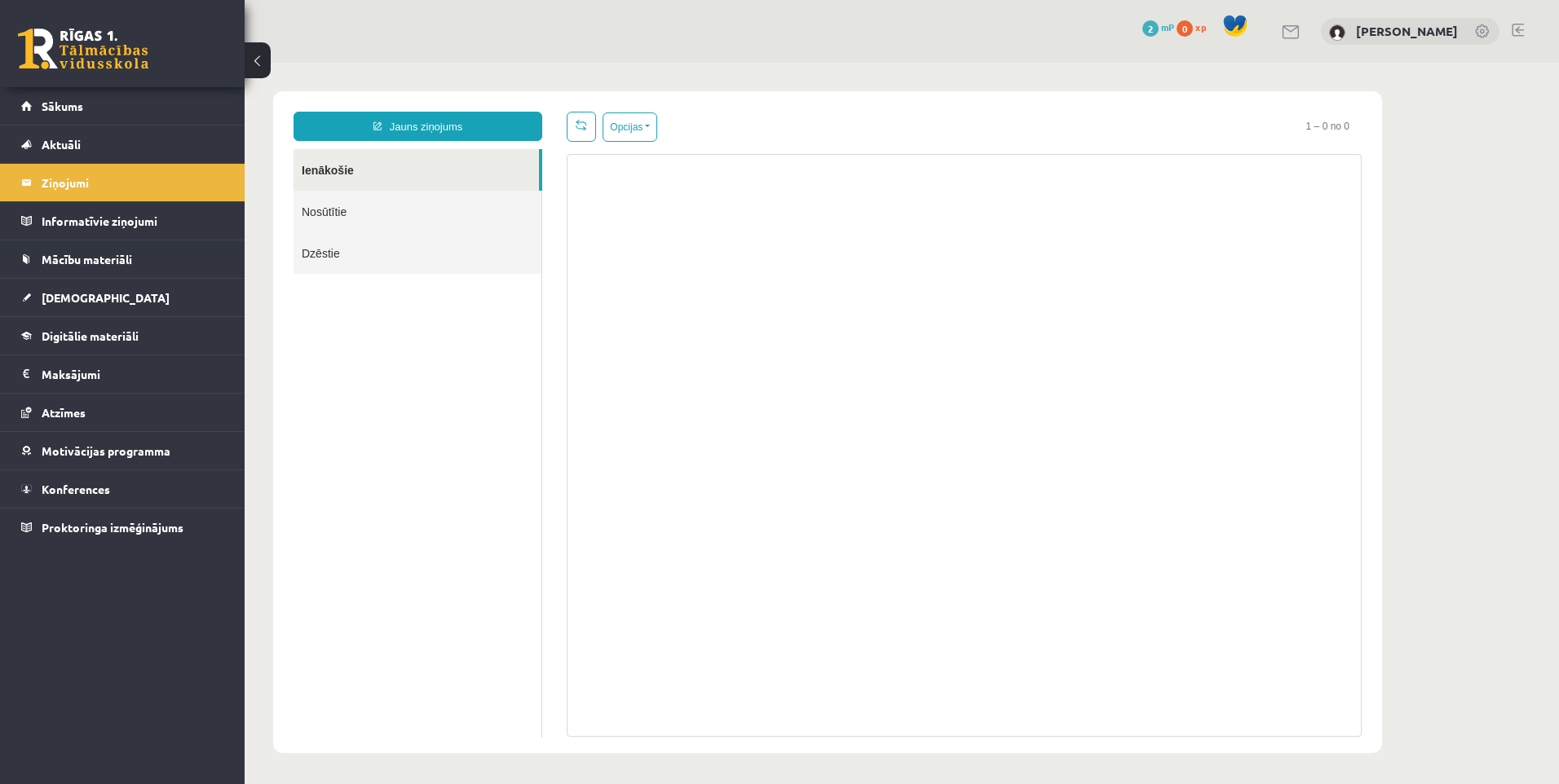
click at [145, 130] on link "Aktuāli" at bounding box center [123, 144] width 203 height 38
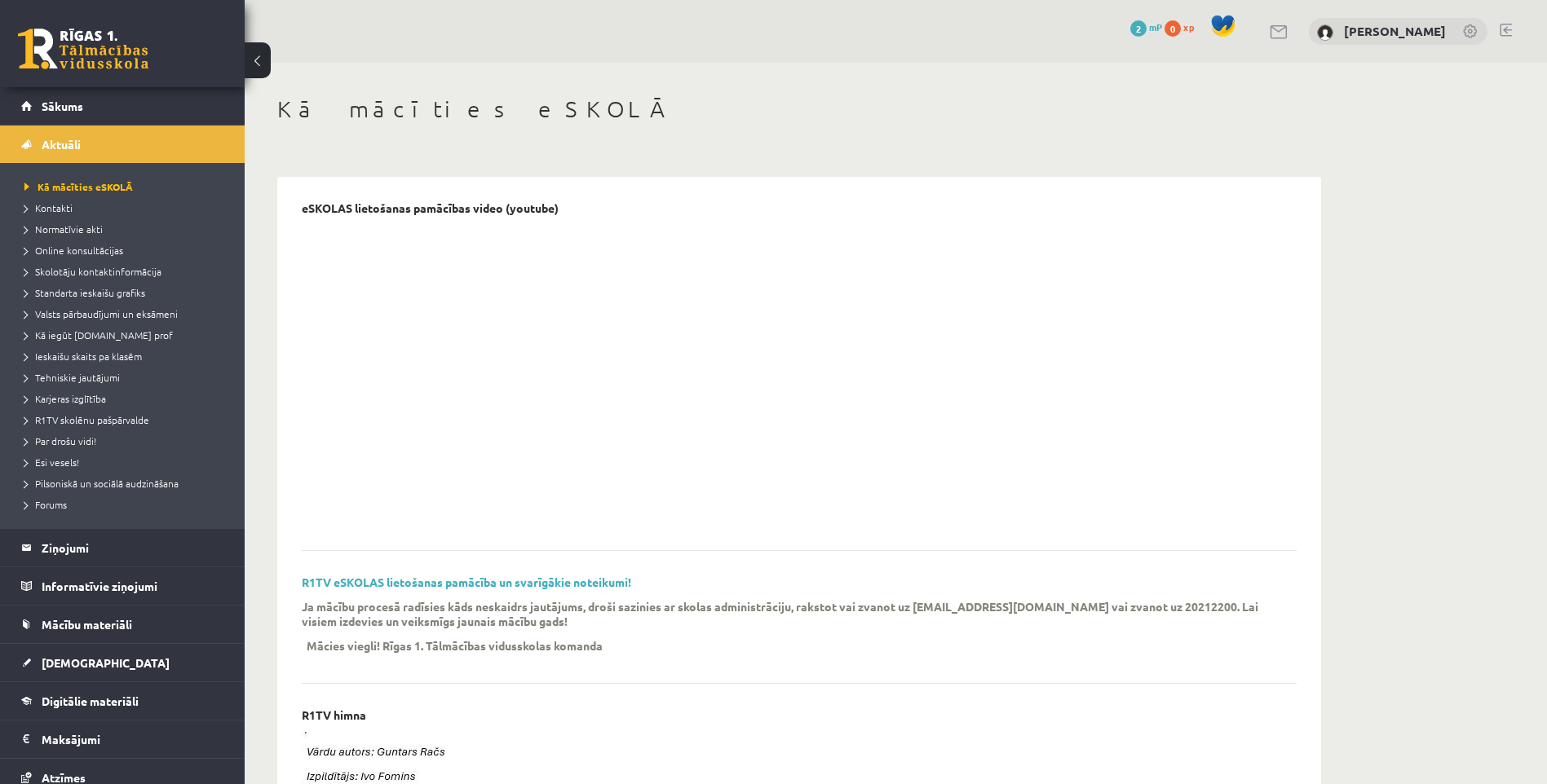
click at [109, 93] on link "Sākums" at bounding box center [123, 106] width 203 height 38
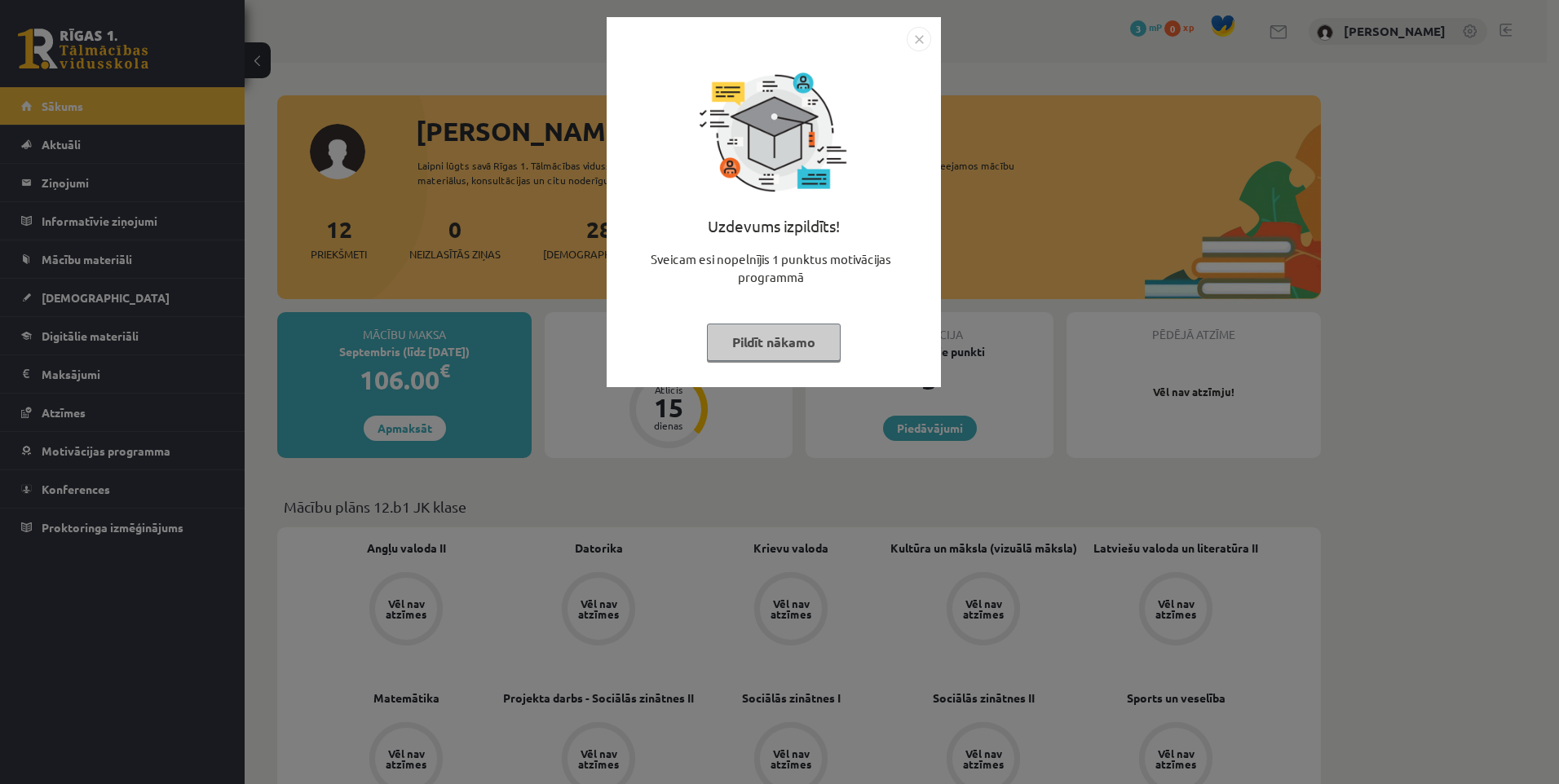
click at [769, 348] on button "Pildīt nākamo" at bounding box center [774, 342] width 134 height 38
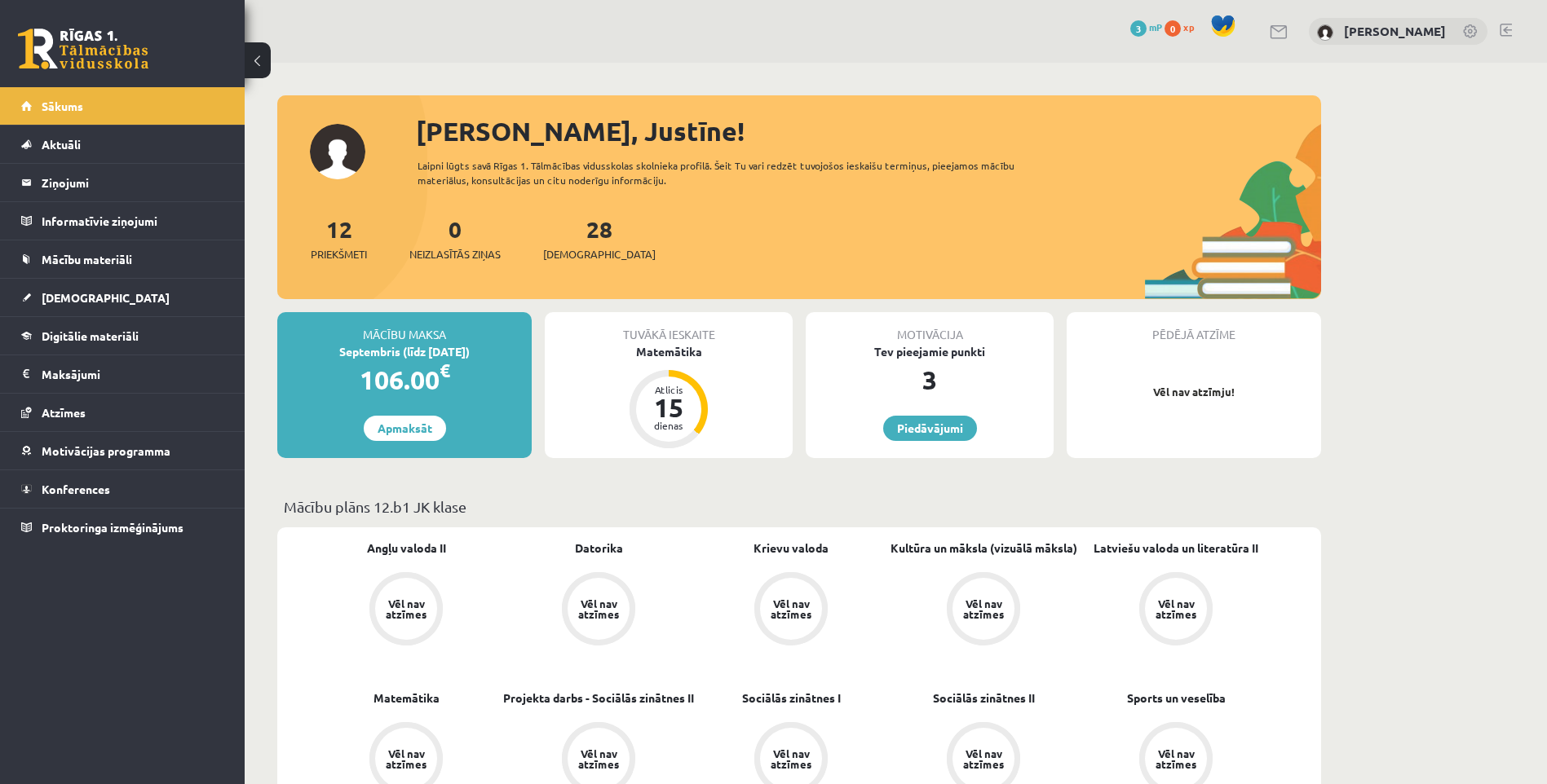
click at [673, 420] on div "dienas" at bounding box center [669, 425] width 49 height 9
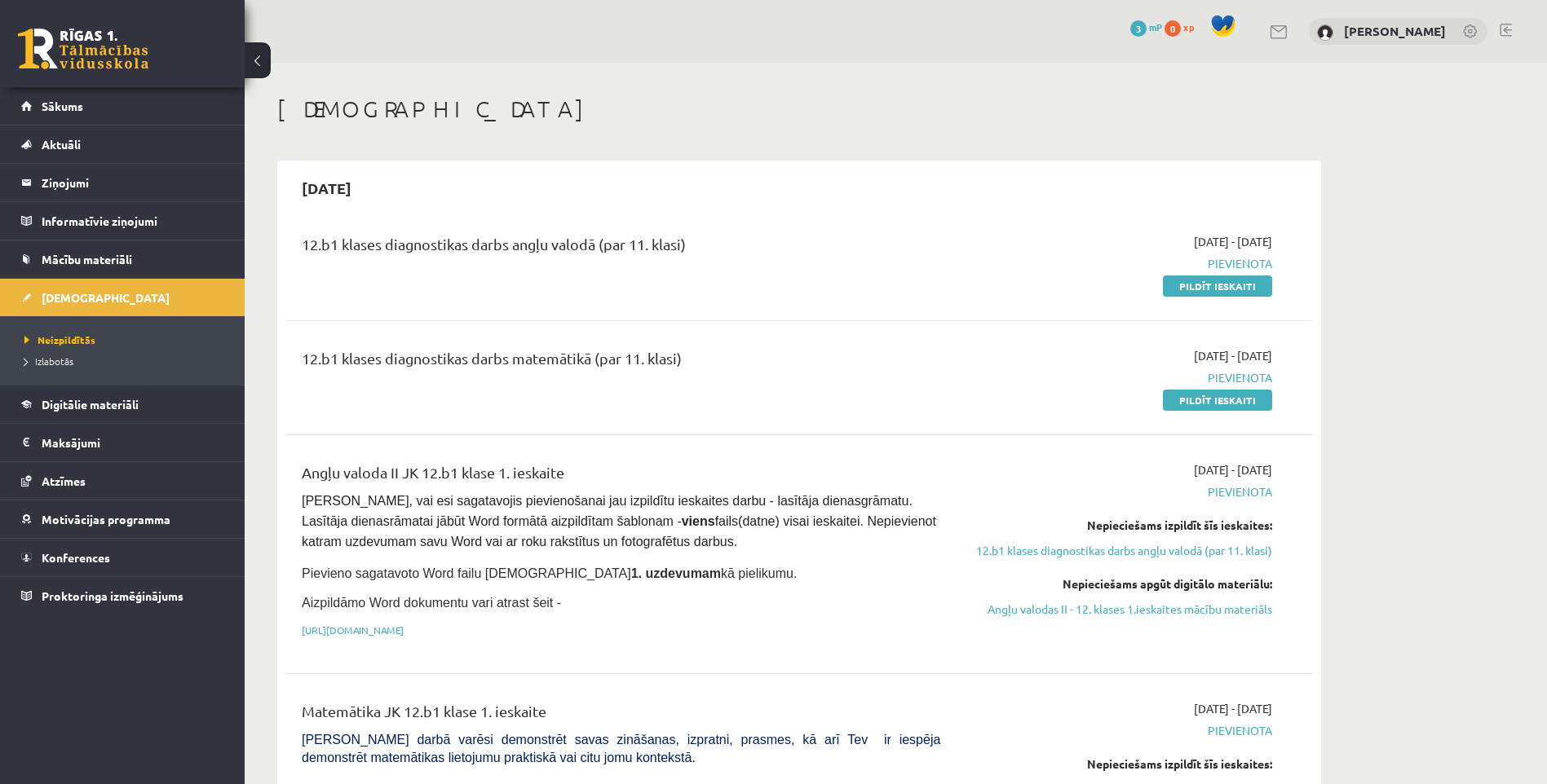
click at [250, 58] on button at bounding box center [258, 60] width 26 height 36
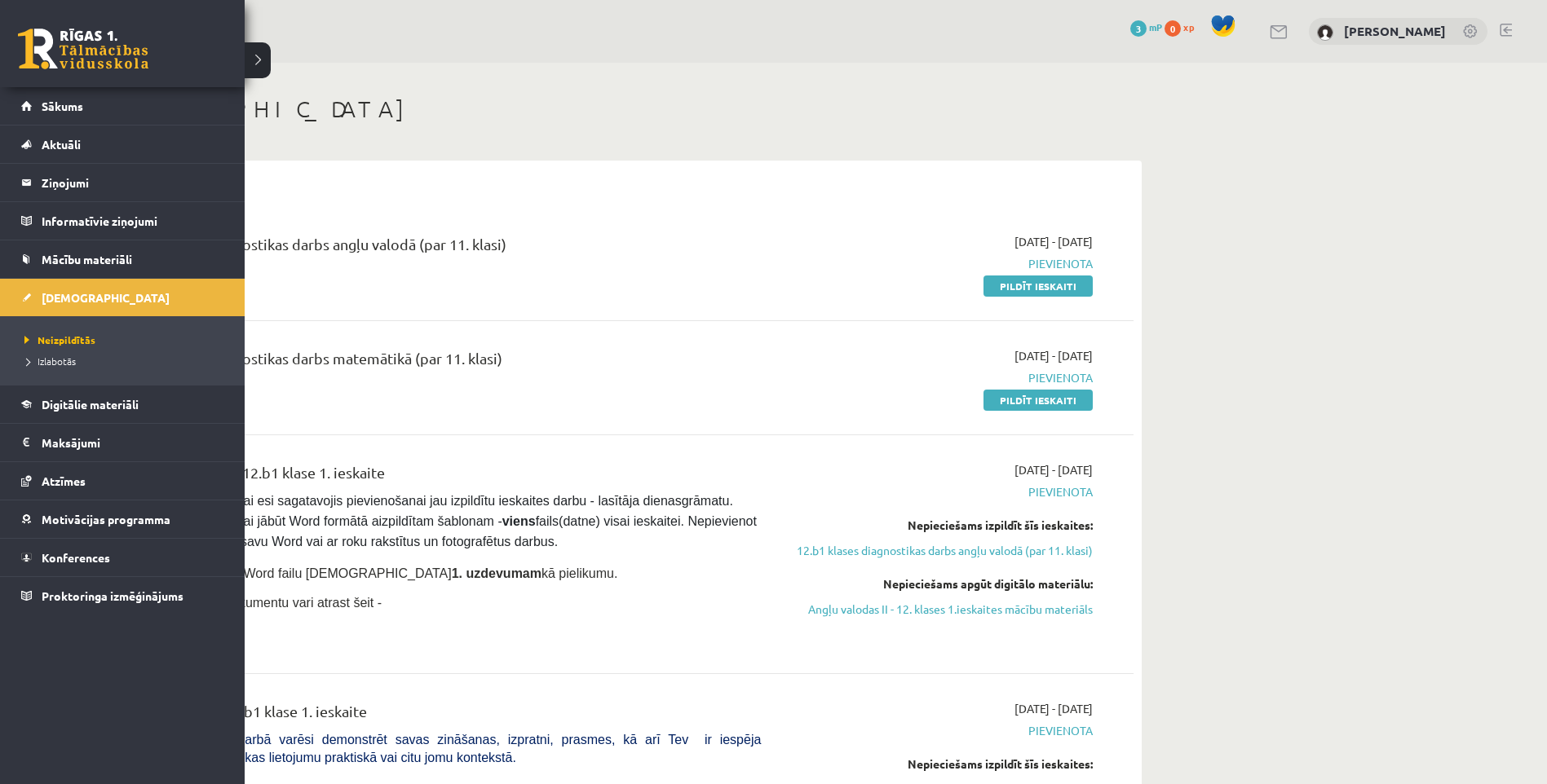
click at [33, 100] on link "Sākums" at bounding box center [123, 106] width 203 height 38
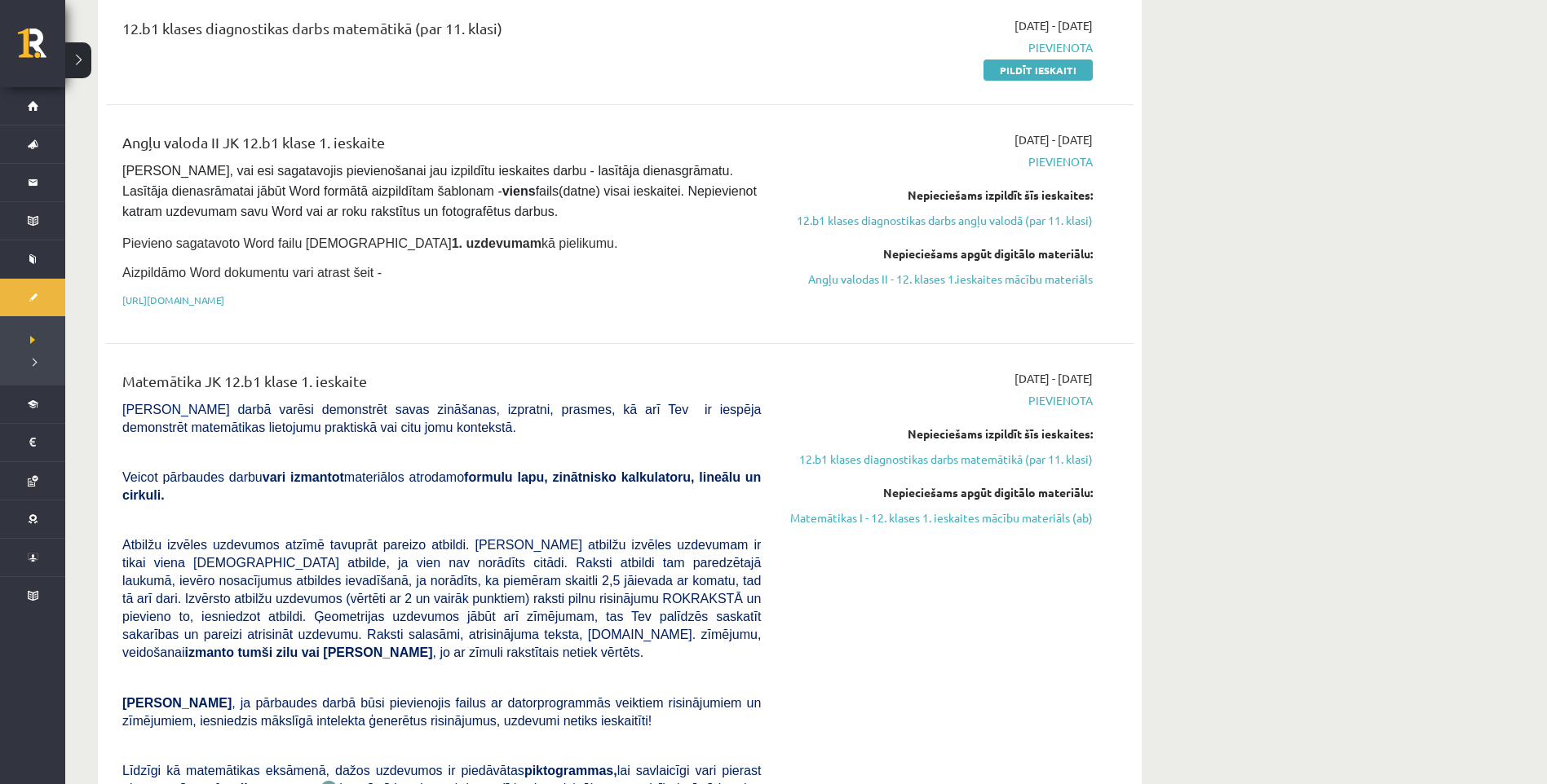
scroll to position [349, 0]
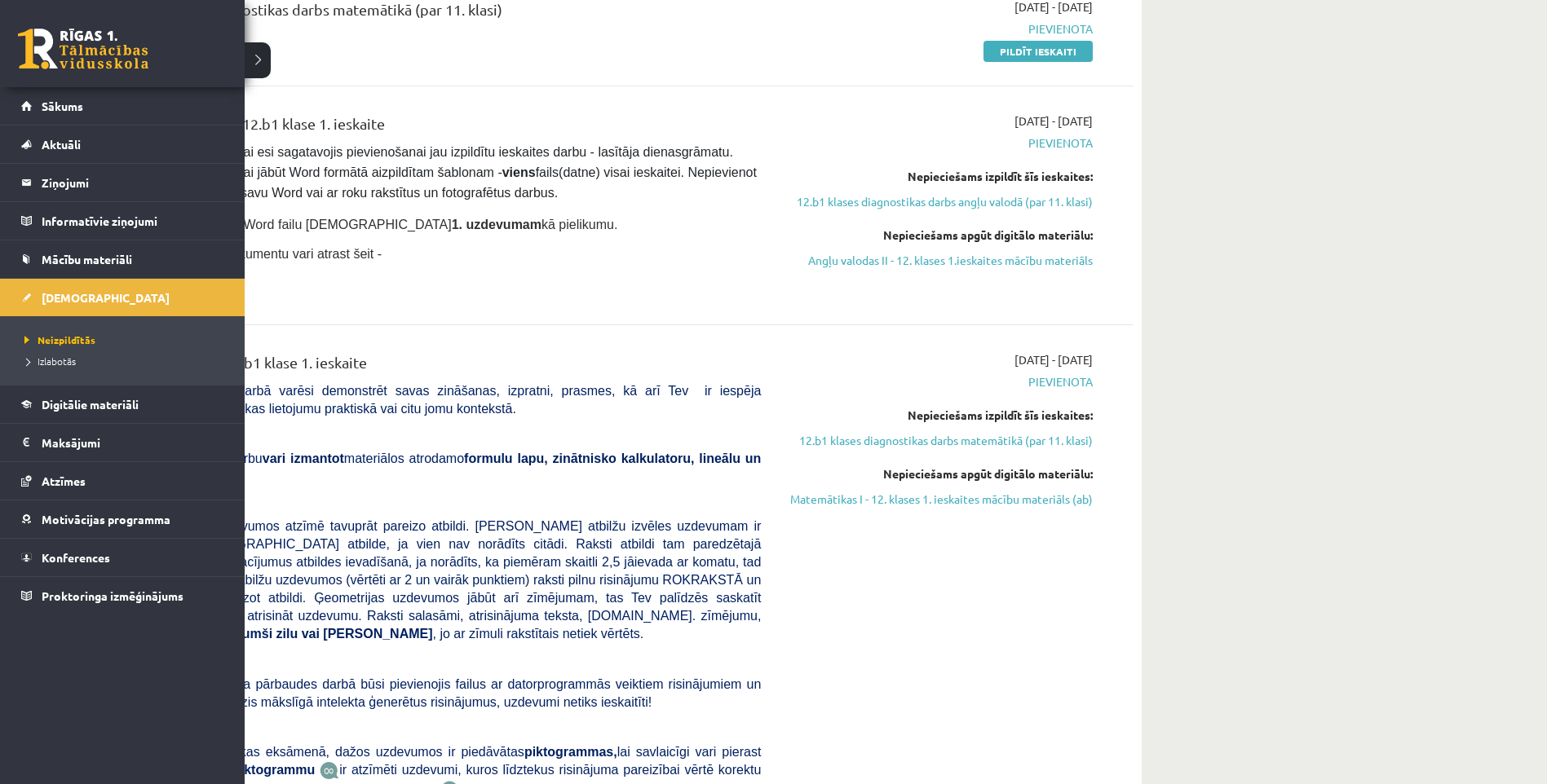
click at [105, 105] on link "Sākums" at bounding box center [123, 106] width 203 height 38
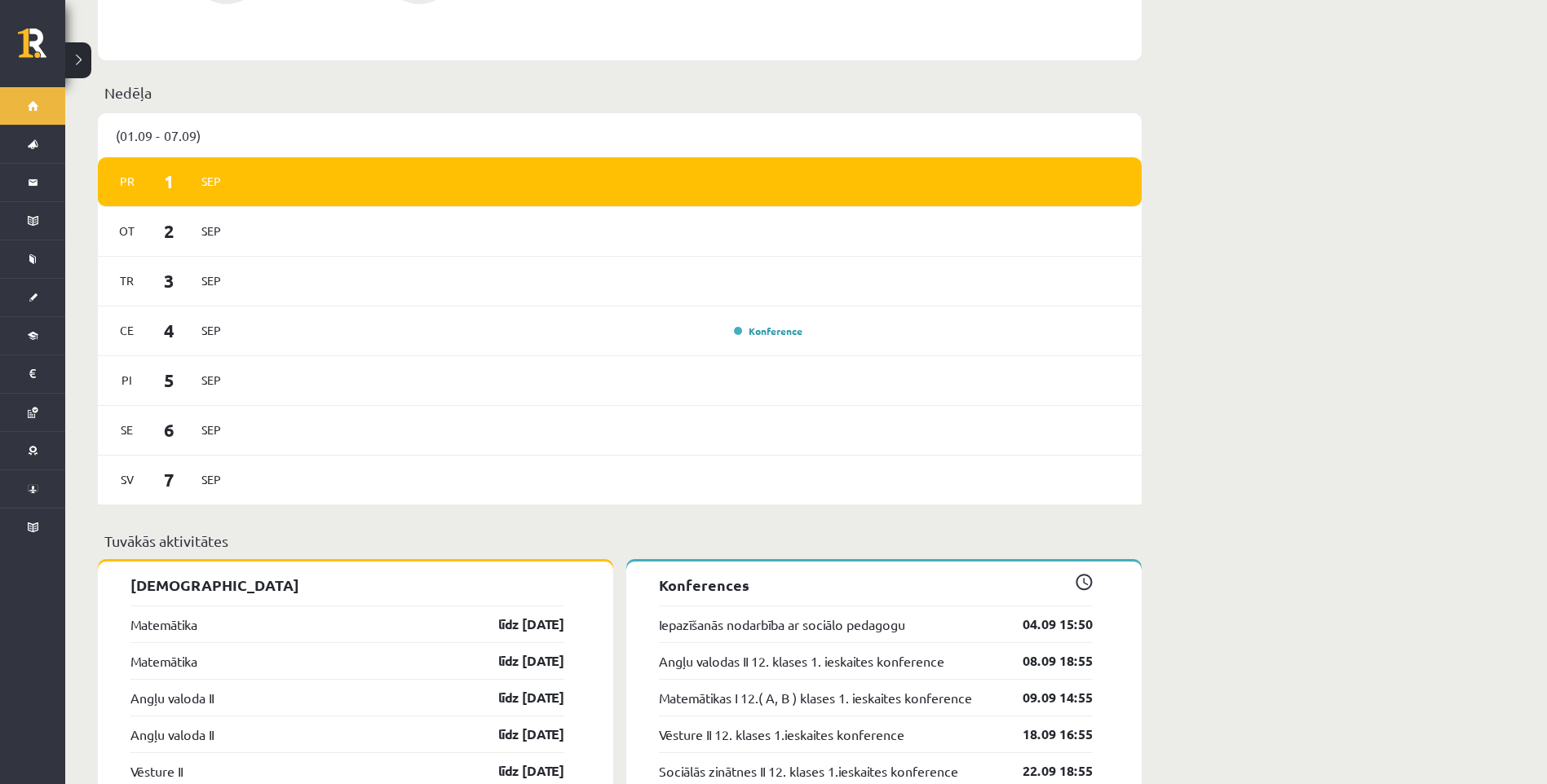
scroll to position [976, 0]
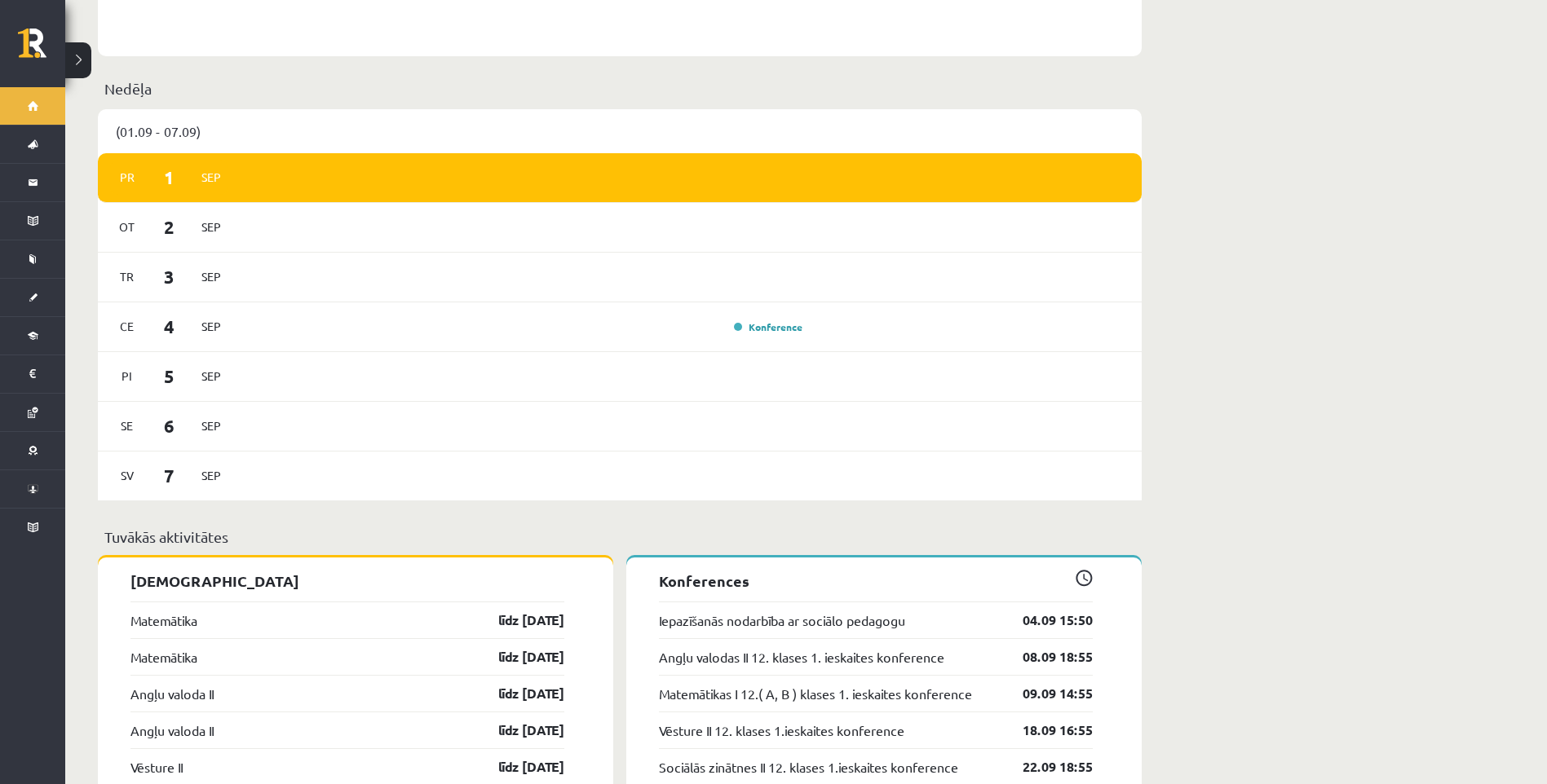
click at [778, 321] on link "Konference" at bounding box center [767, 327] width 68 height 13
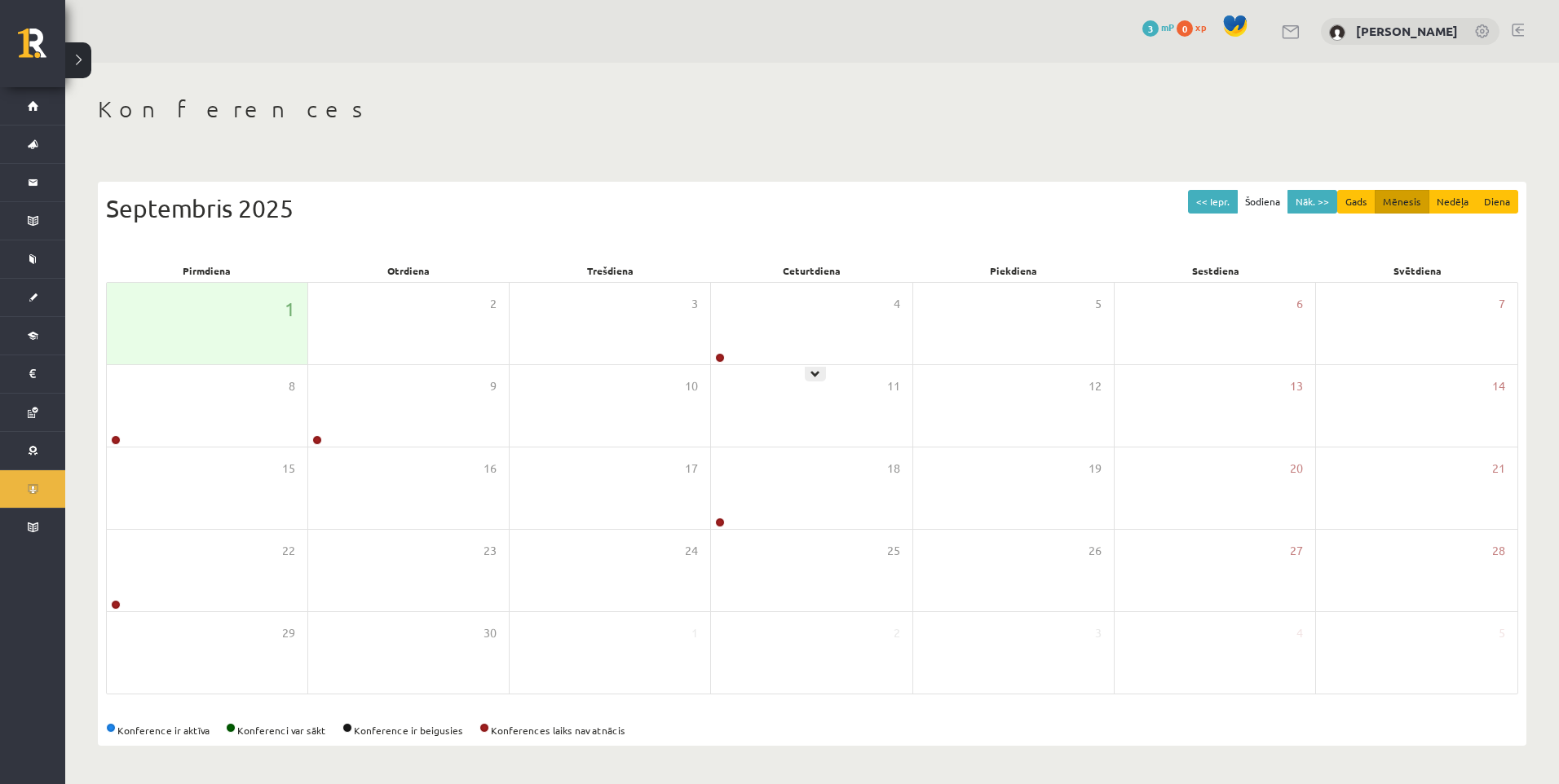
click at [780, 339] on div "4" at bounding box center [811, 324] width 201 height 82
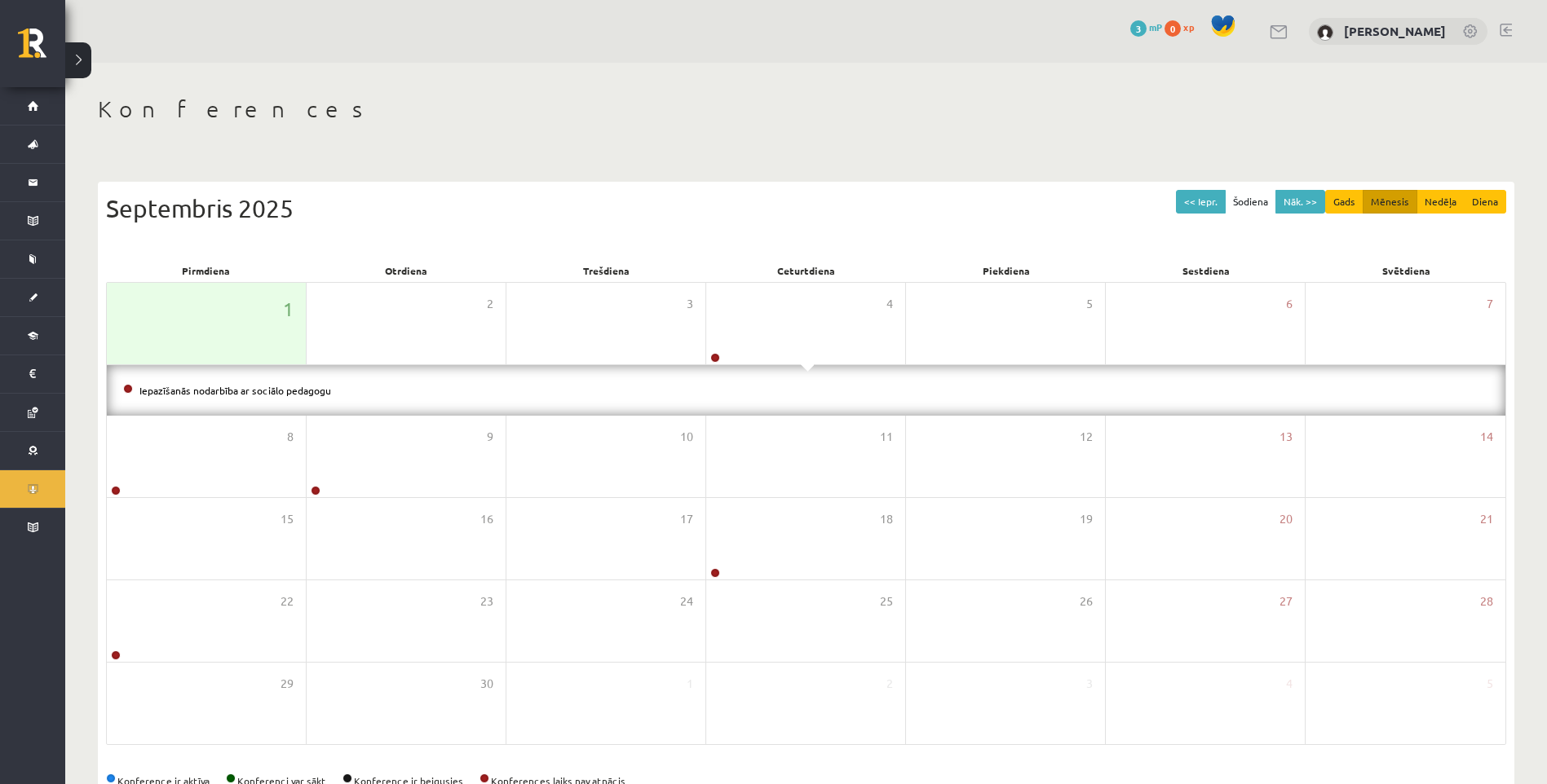
click at [788, 400] on div "Iepazīšanās nodarbība ar sociālo pedagogu" at bounding box center [806, 390] width 1399 height 51
click at [760, 339] on div "4" at bounding box center [806, 324] width 199 height 82
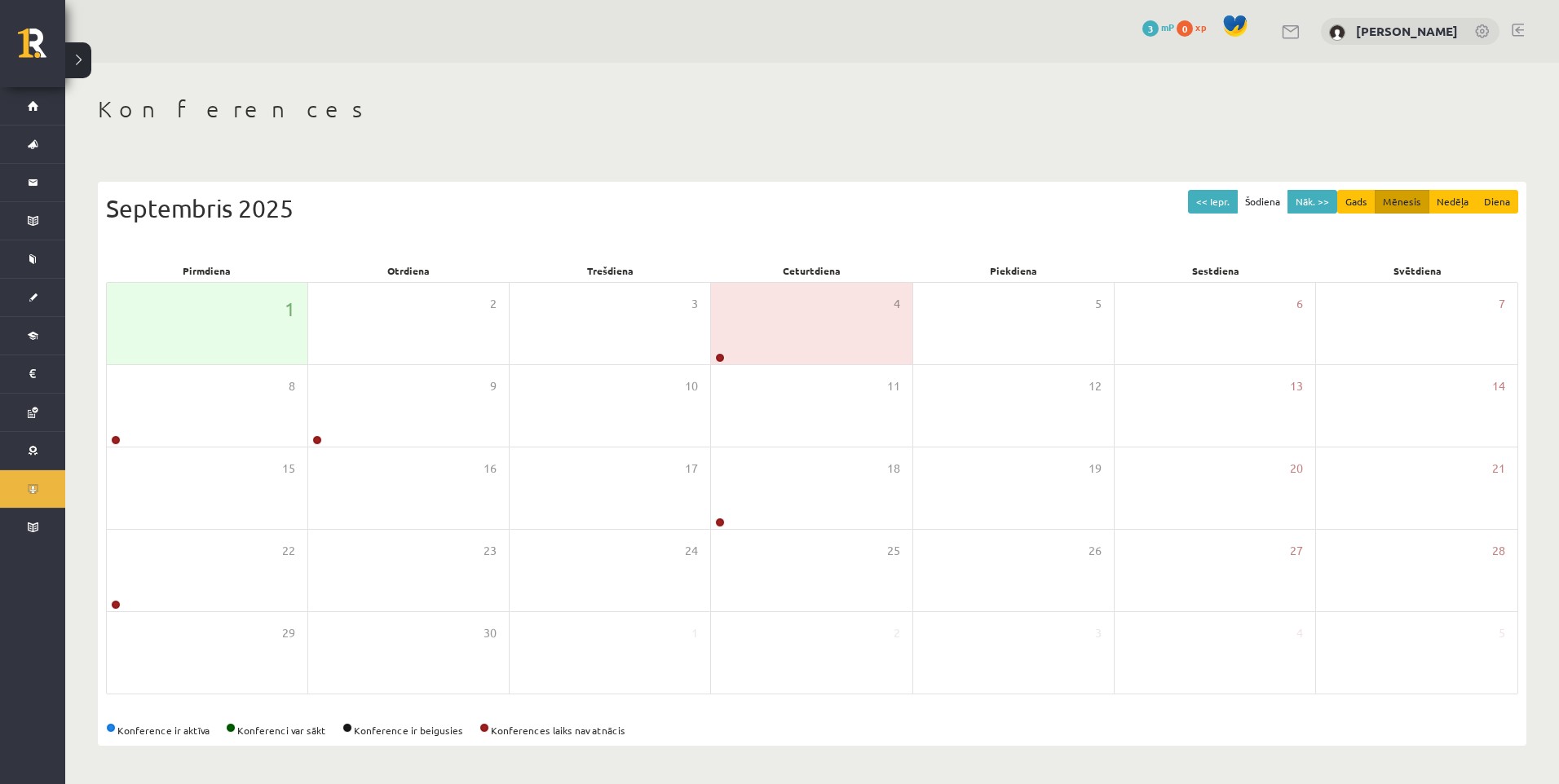
click at [718, 354] on link at bounding box center [719, 357] width 9 height 9
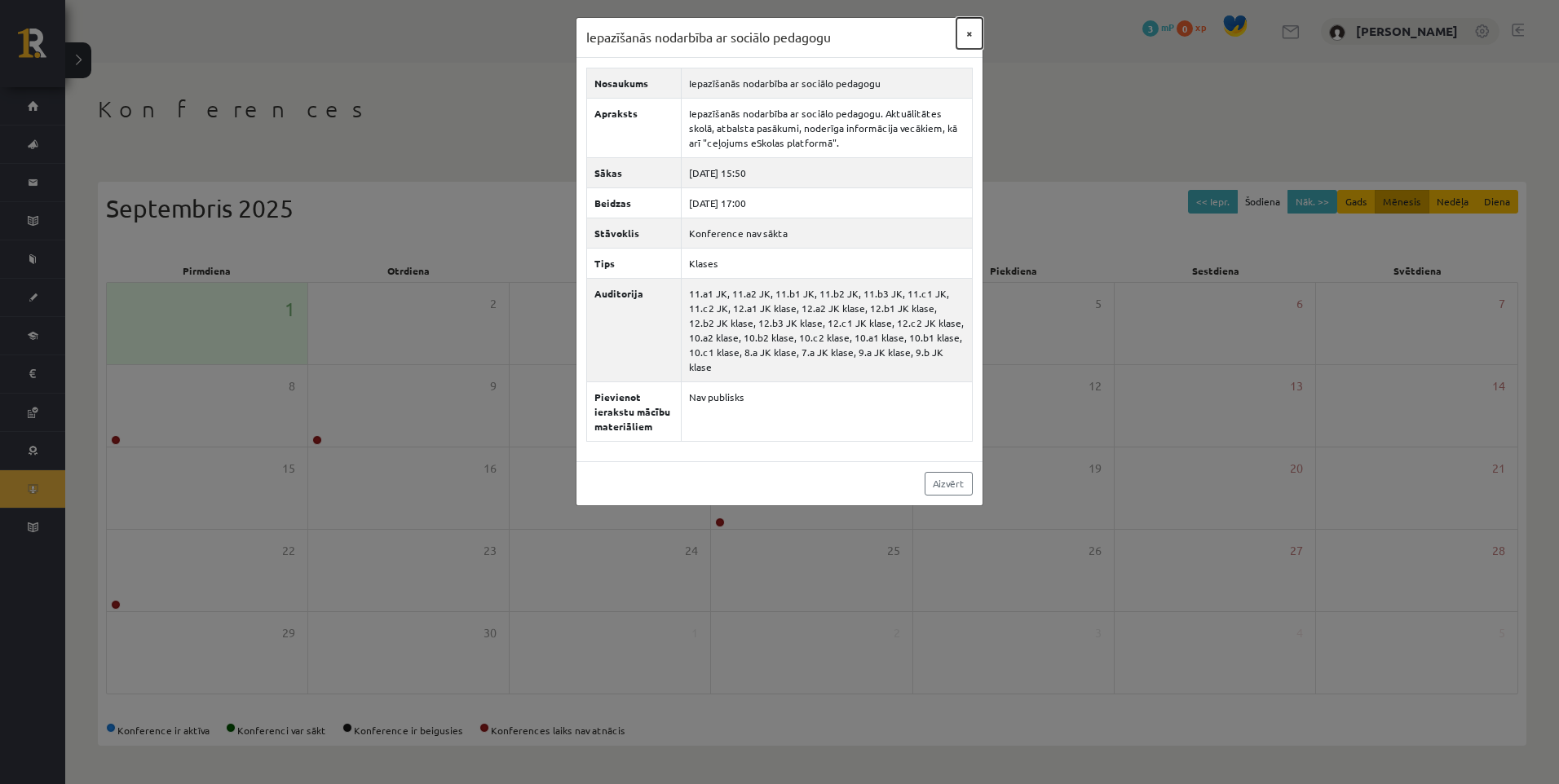
click at [969, 34] on button "×" at bounding box center [969, 33] width 26 height 31
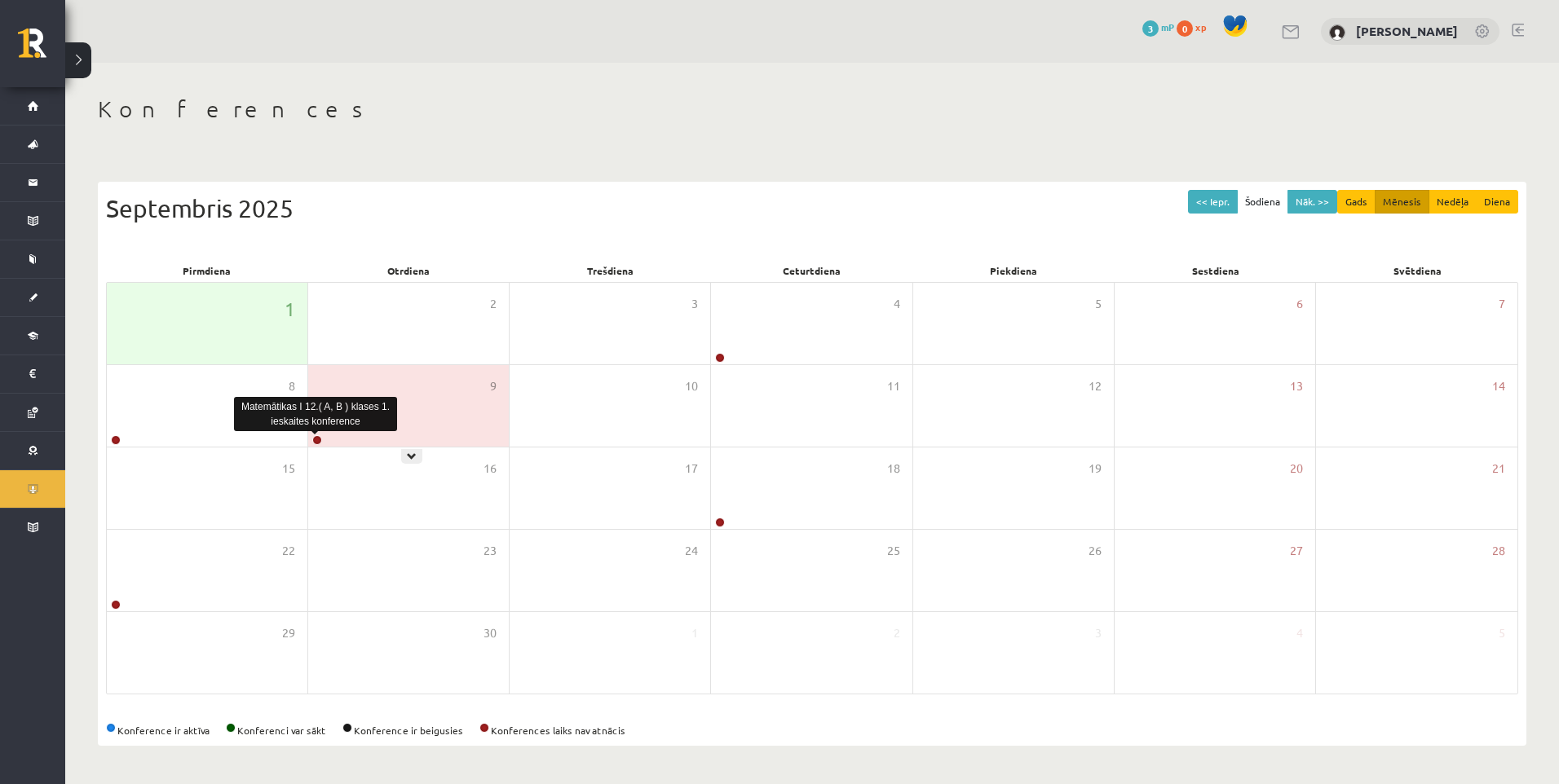
click at [317, 444] on link at bounding box center [317, 440] width 9 height 9
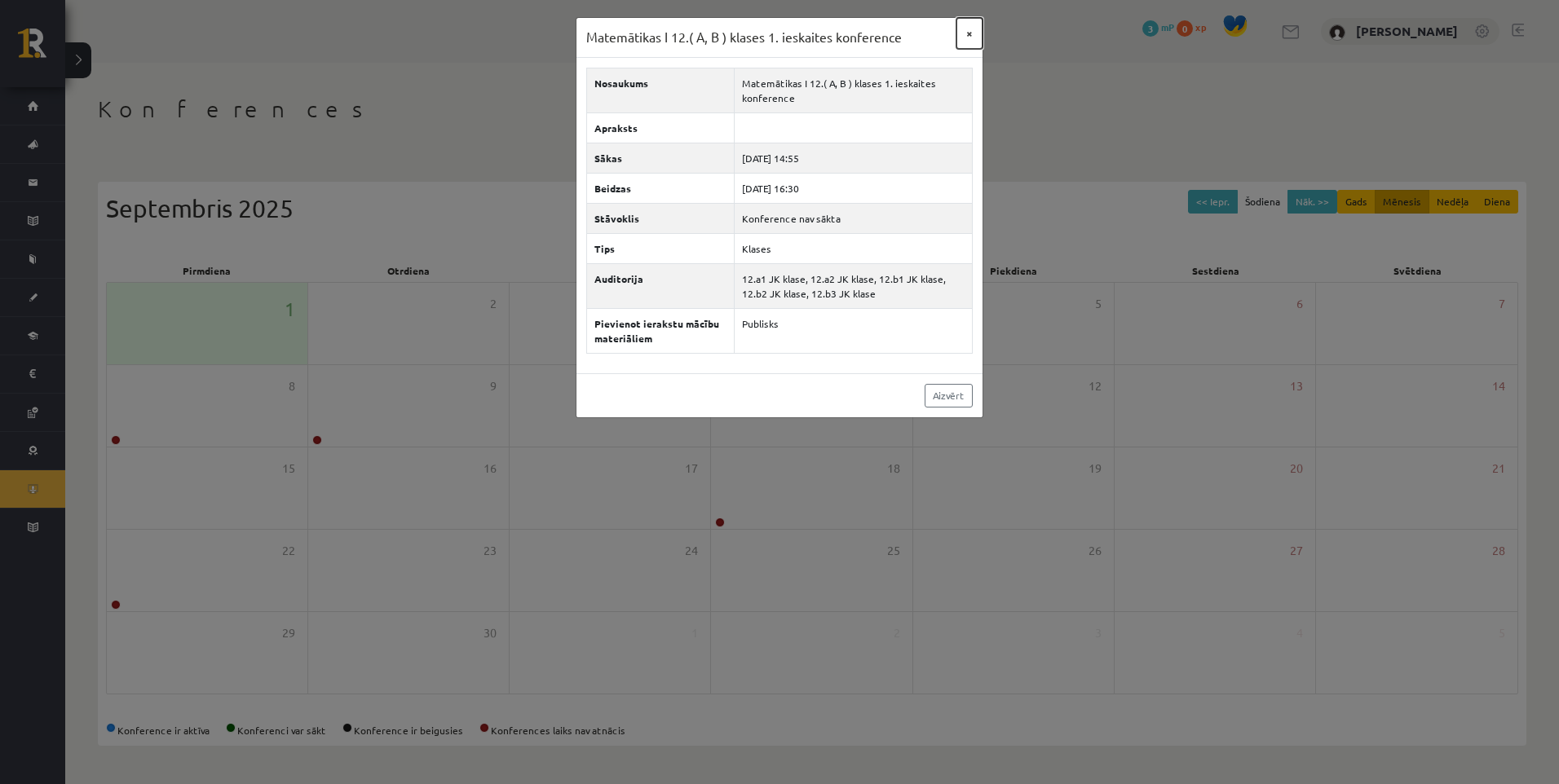
click at [969, 27] on button "×" at bounding box center [969, 33] width 26 height 31
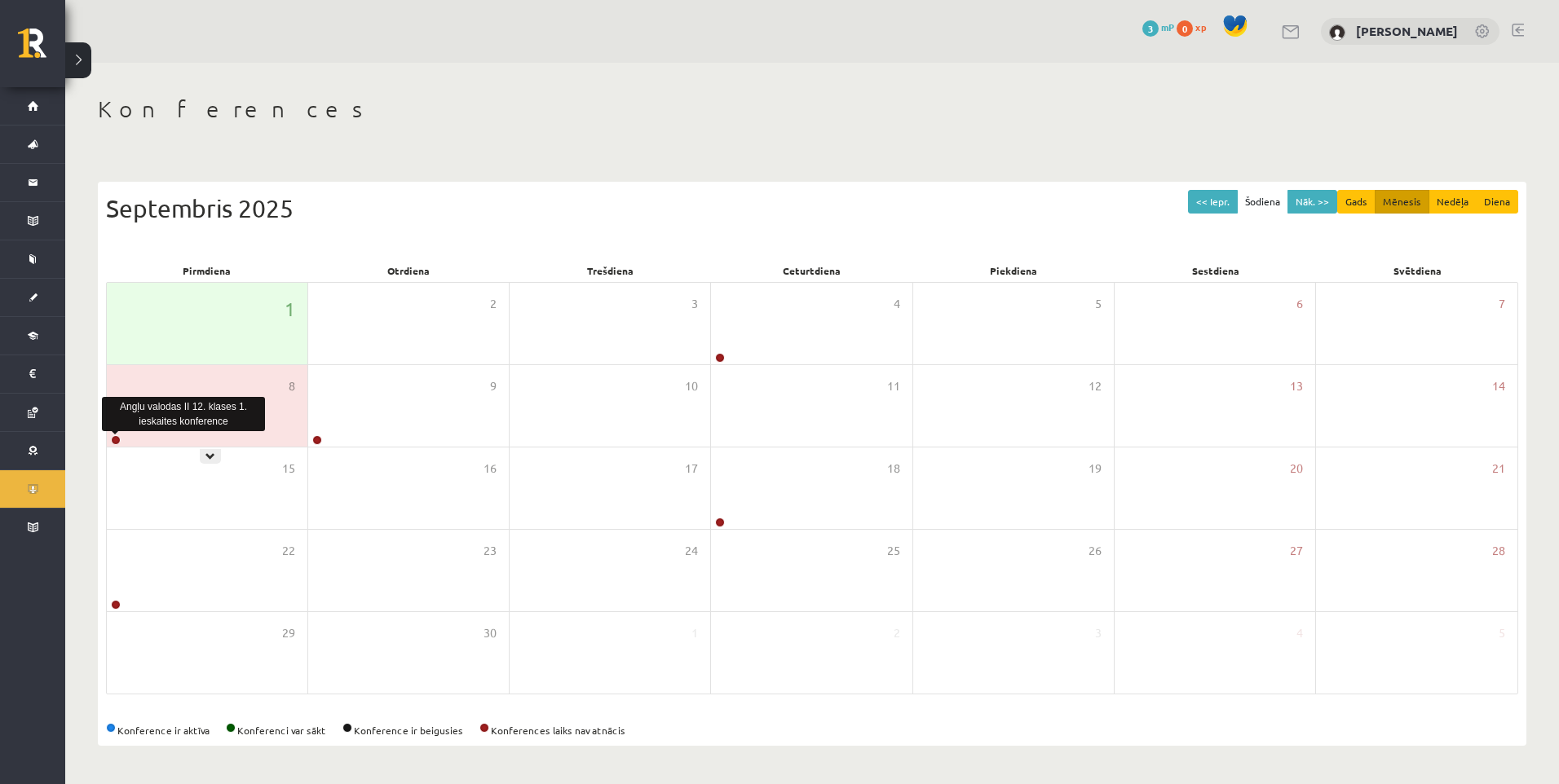
click at [115, 445] on link at bounding box center [115, 440] width 9 height 9
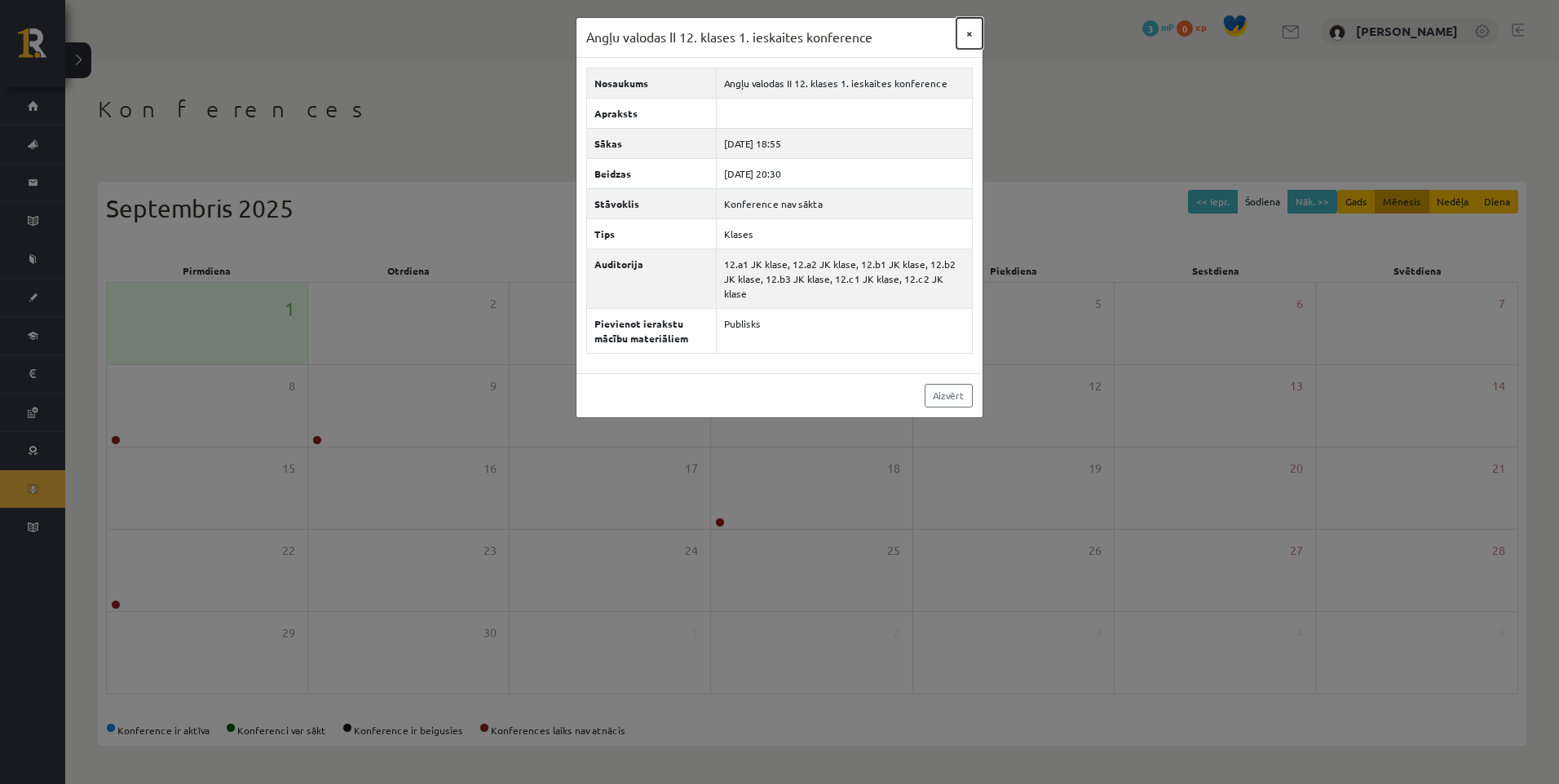
click at [969, 36] on button "×" at bounding box center [969, 33] width 26 height 31
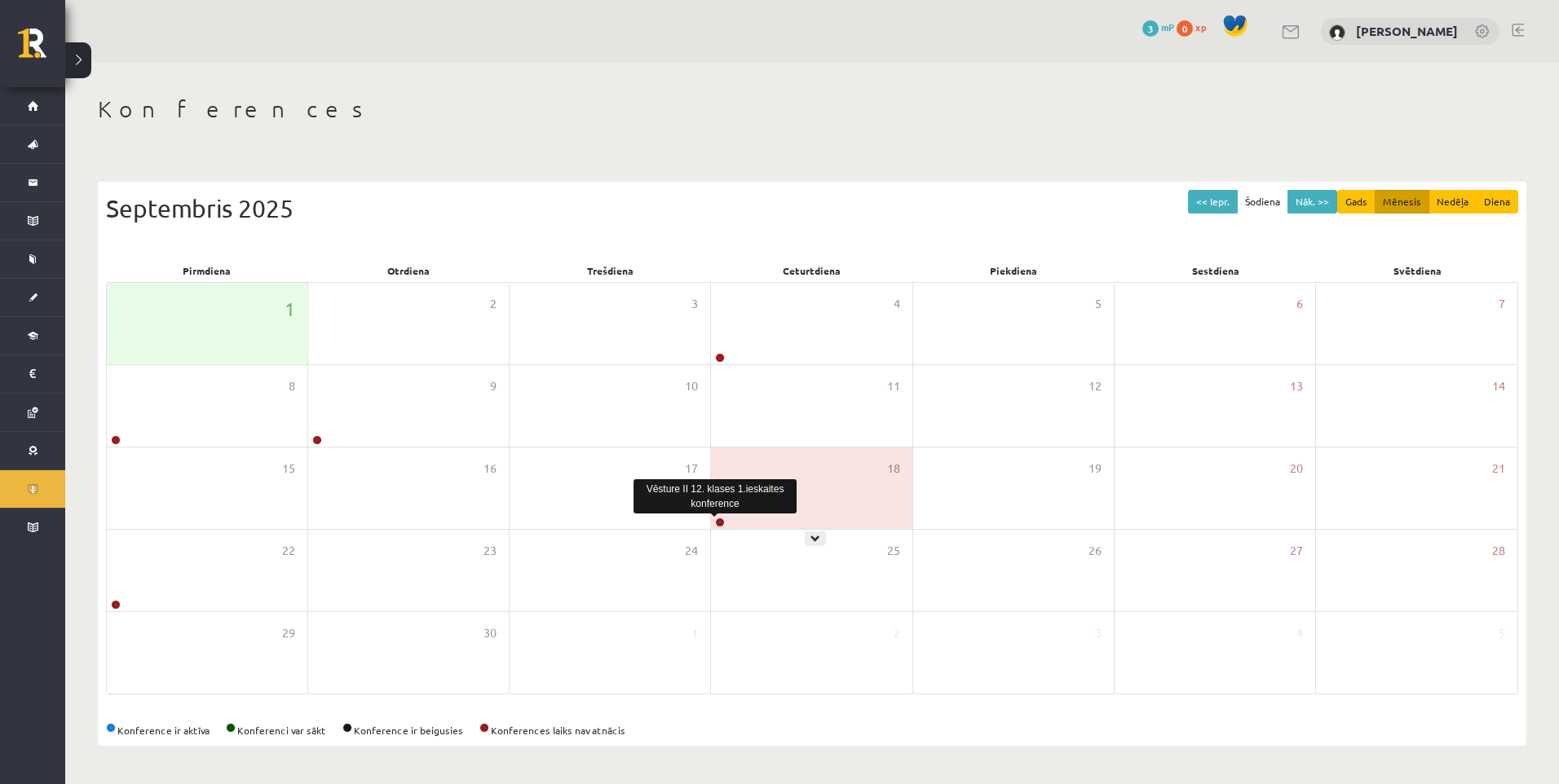
click at [721, 526] on link at bounding box center [719, 522] width 9 height 9
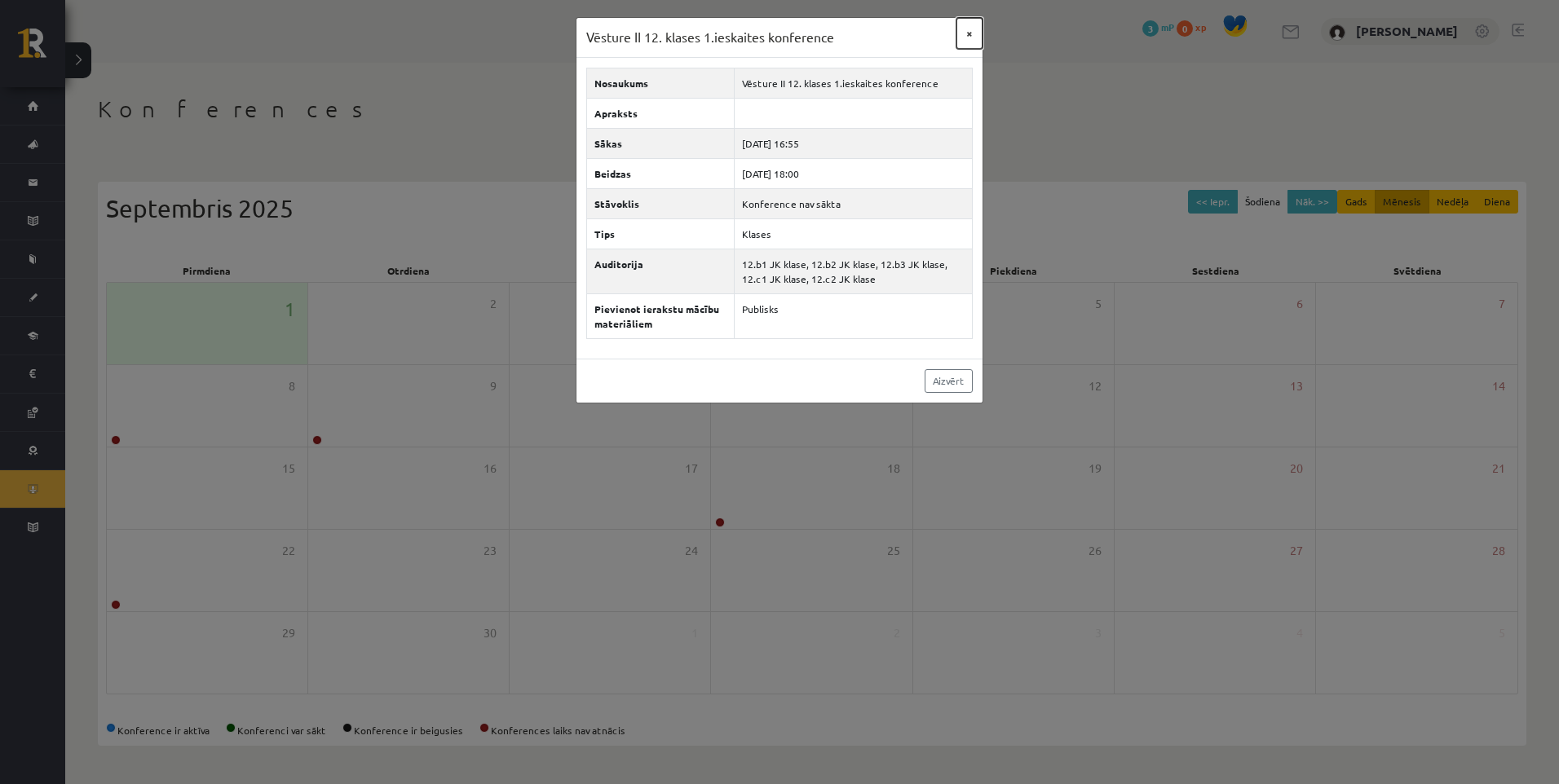
click at [962, 42] on button "×" at bounding box center [969, 33] width 26 height 31
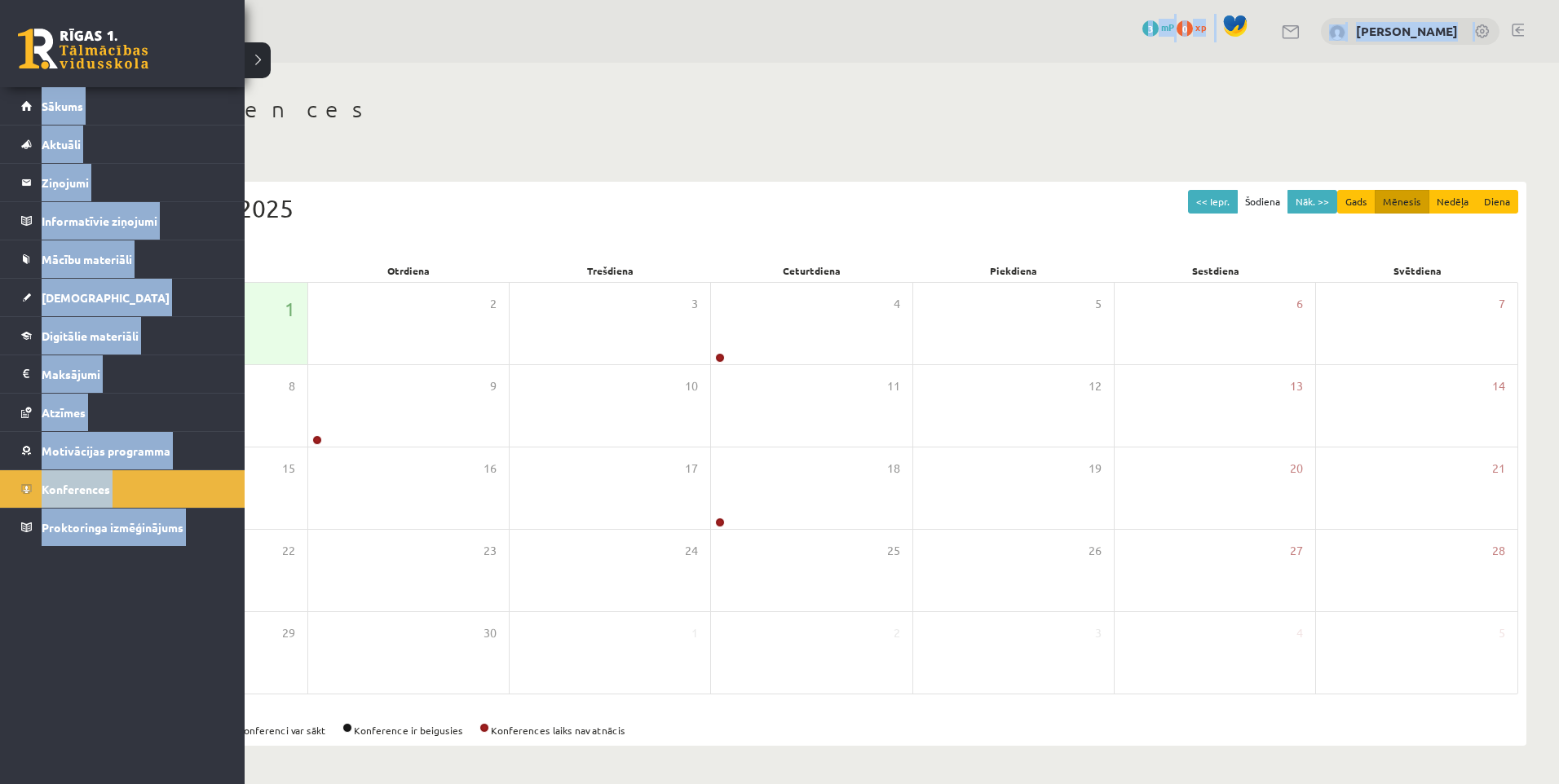
click at [0, 64] on html "0 Dāvanas 3 mP 0 xp Justīne Everte Sākums Aktuāli Kā mācīties eSKOLĀ Kontakti N…" at bounding box center [780, 392] width 1559 height 784
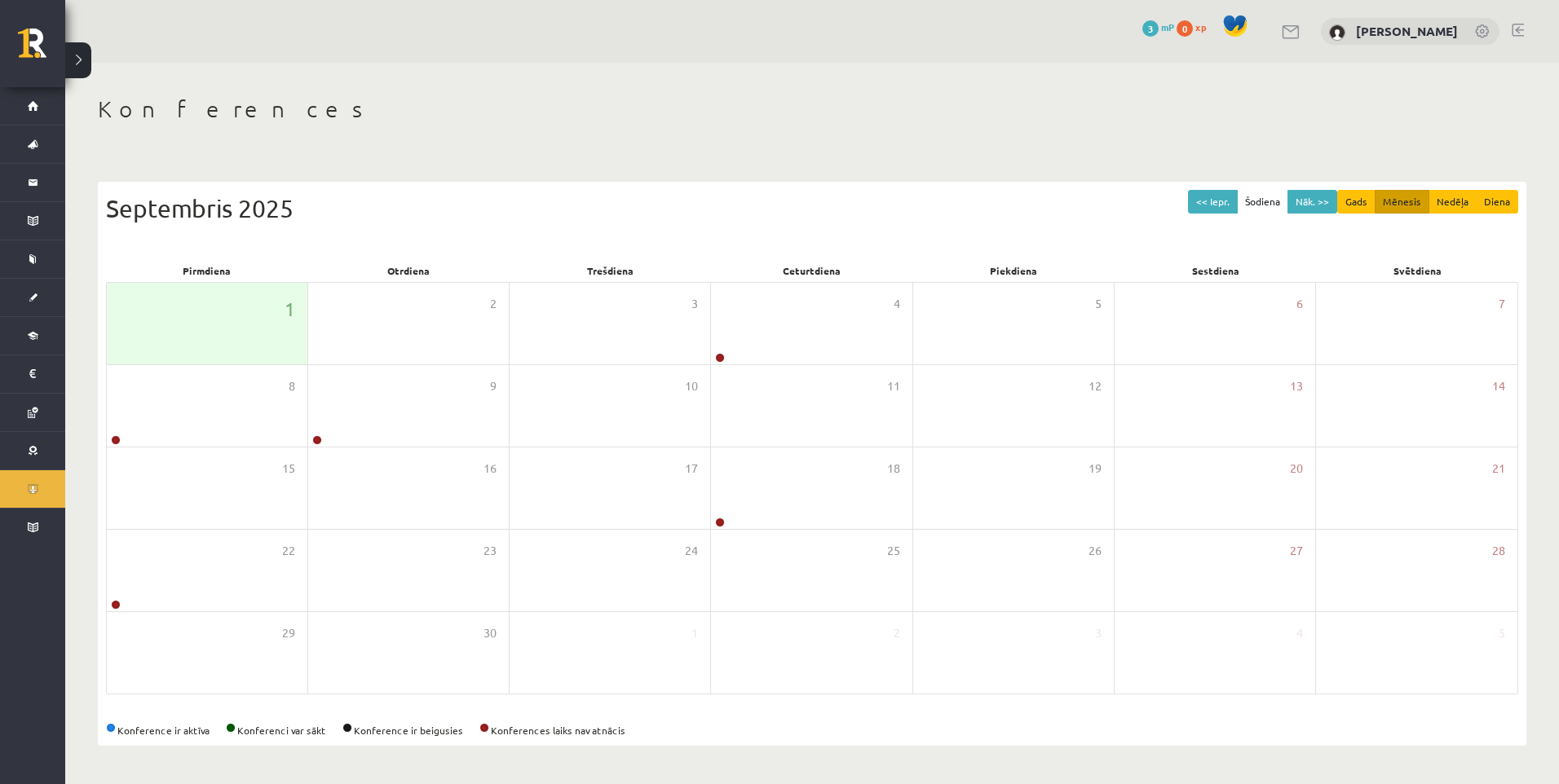
drag, startPoint x: -3, startPoint y: 64, endPoint x: 219, endPoint y: 152, distance: 238.8
click at [219, 152] on div "Konferences << Iepr. Šodiena Nāk. >> Gads Mēnesis Nedēļa Diena Septembris 2025 …" at bounding box center [812, 420] width 1493 height 716
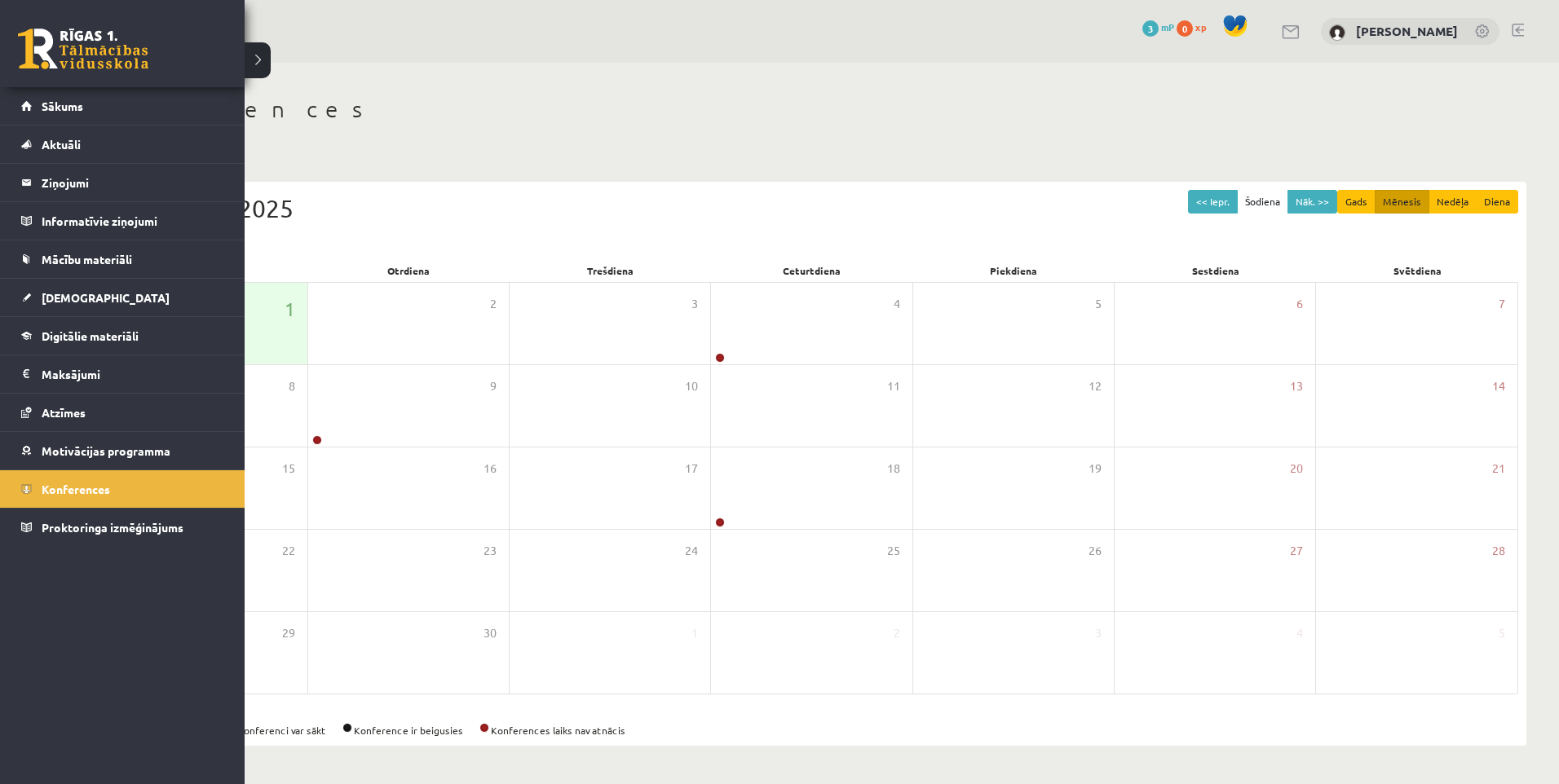
click at [67, 108] on span "Sākums" at bounding box center [62, 106] width 41 height 15
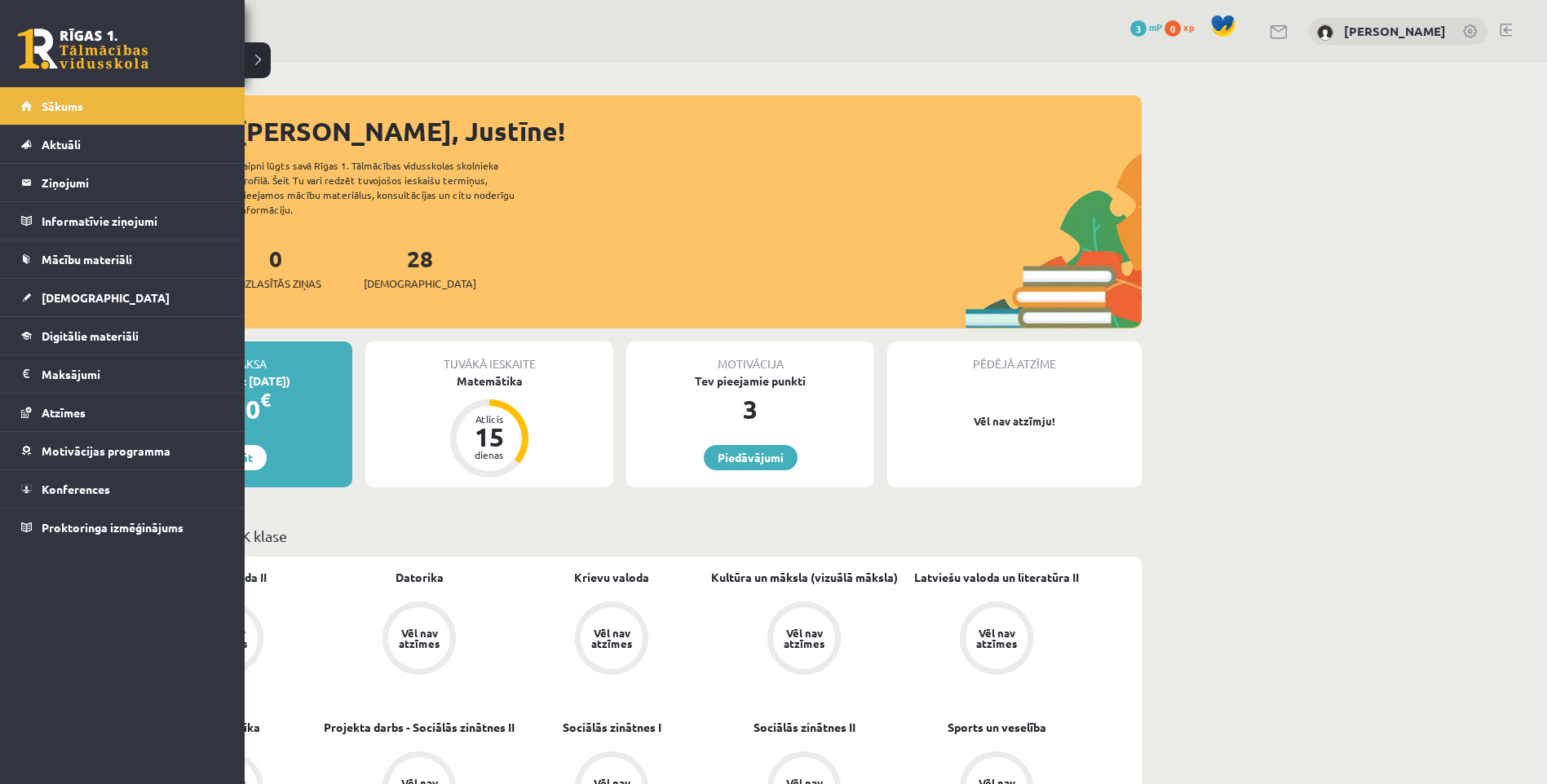
click at [130, 249] on link "Mācību materiāli" at bounding box center [123, 259] width 203 height 38
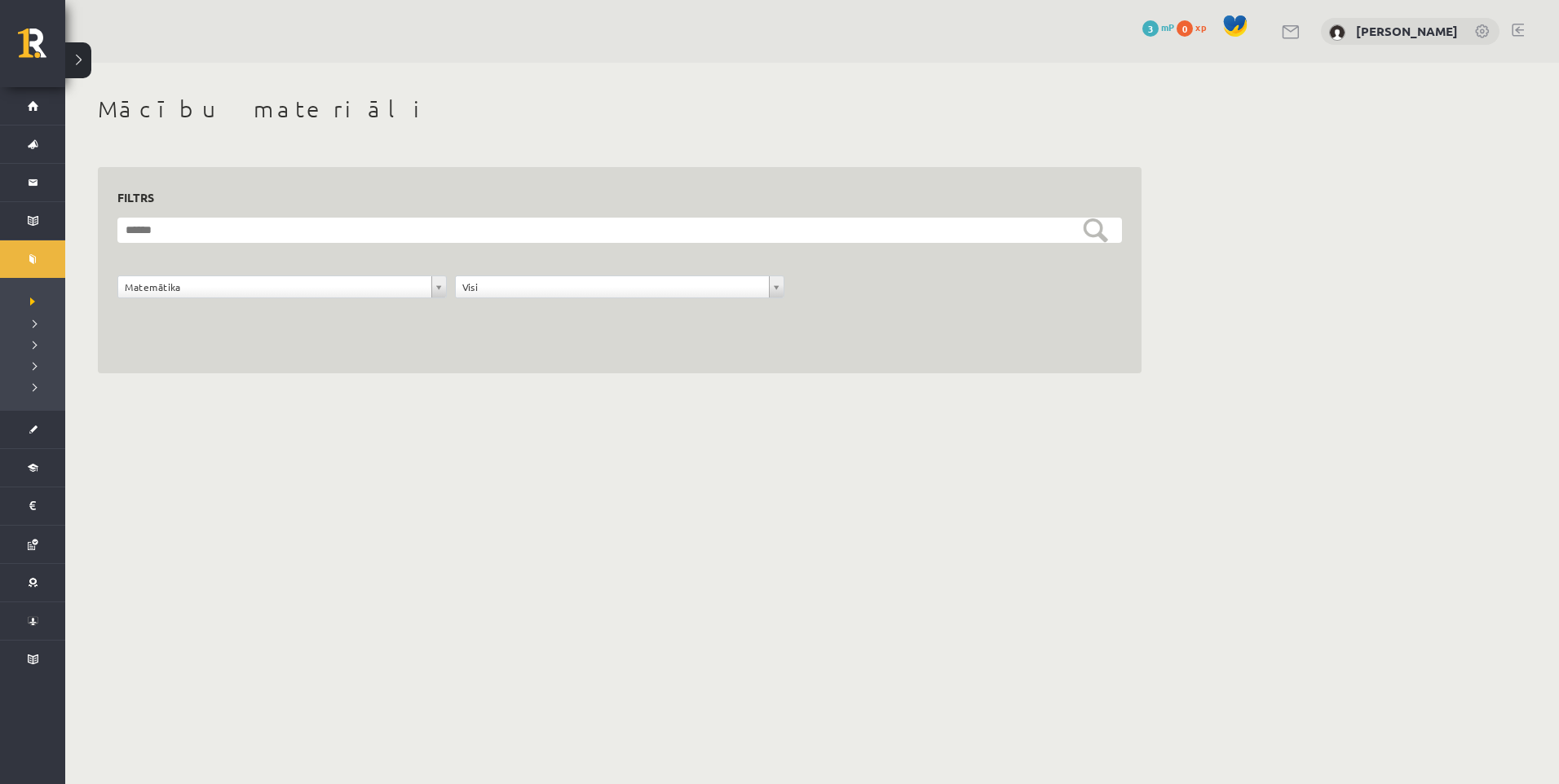
click at [563, 275] on form "**********" at bounding box center [619, 266] width 1005 height 98
click at [557, 303] on div "**********" at bounding box center [620, 291] width 338 height 31
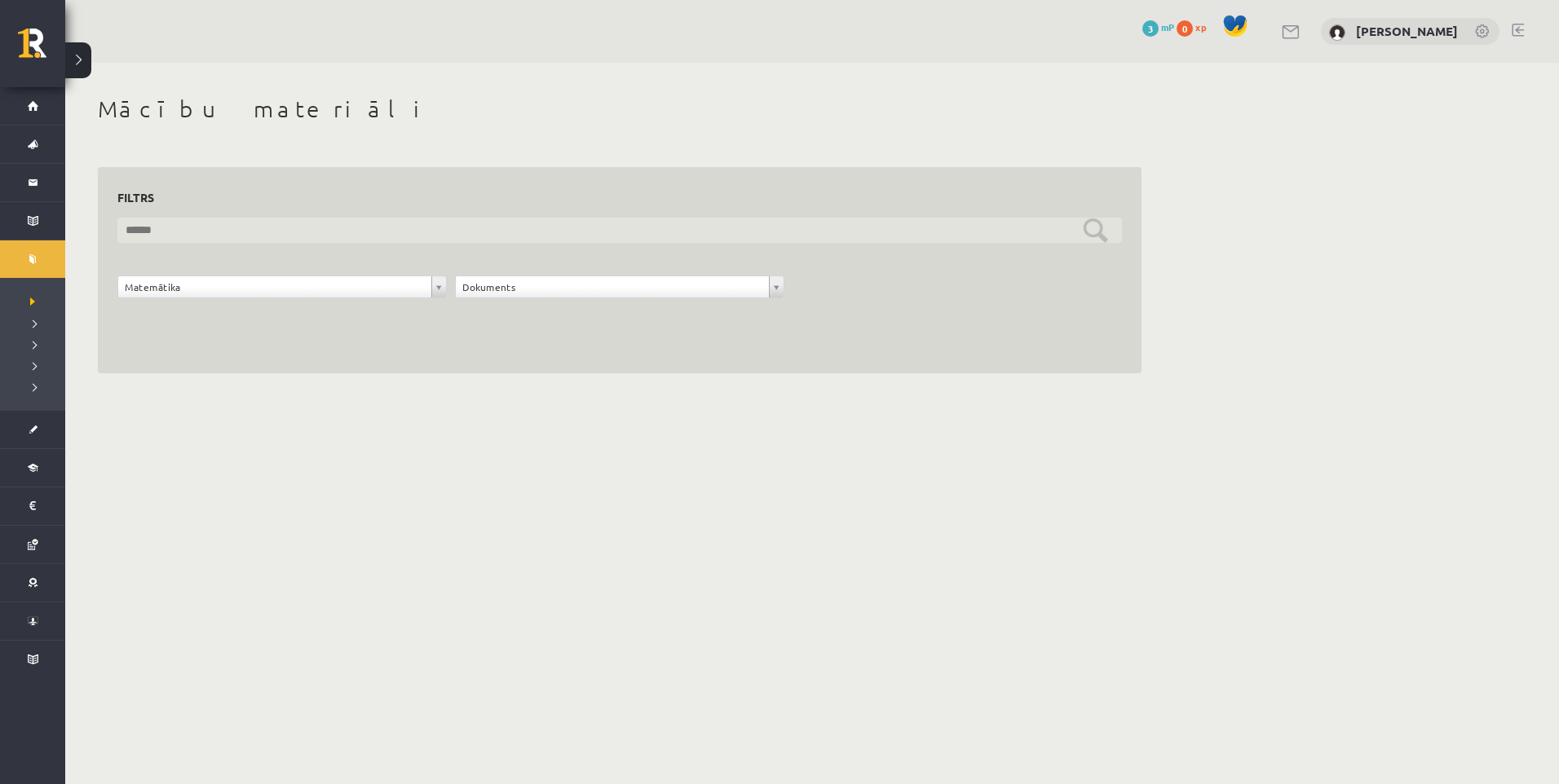
click at [551, 234] on input "text" at bounding box center [619, 230] width 1005 height 25
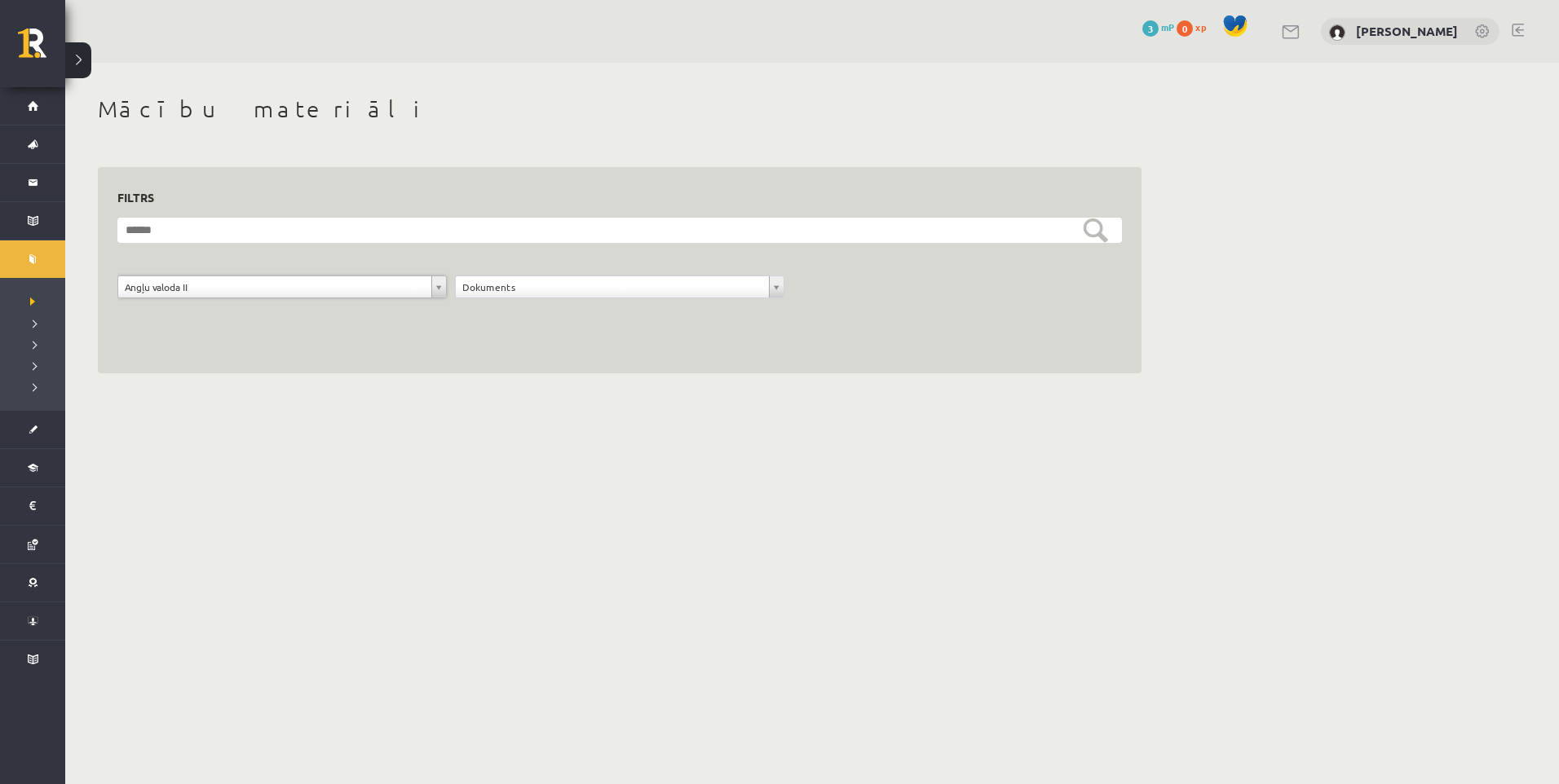
click at [538, 302] on div "**********" at bounding box center [620, 291] width 338 height 31
click at [538, 298] on div "Dokuments" at bounding box center [619, 287] width 329 height 23
click at [357, 272] on form "**********" at bounding box center [619, 266] width 1005 height 98
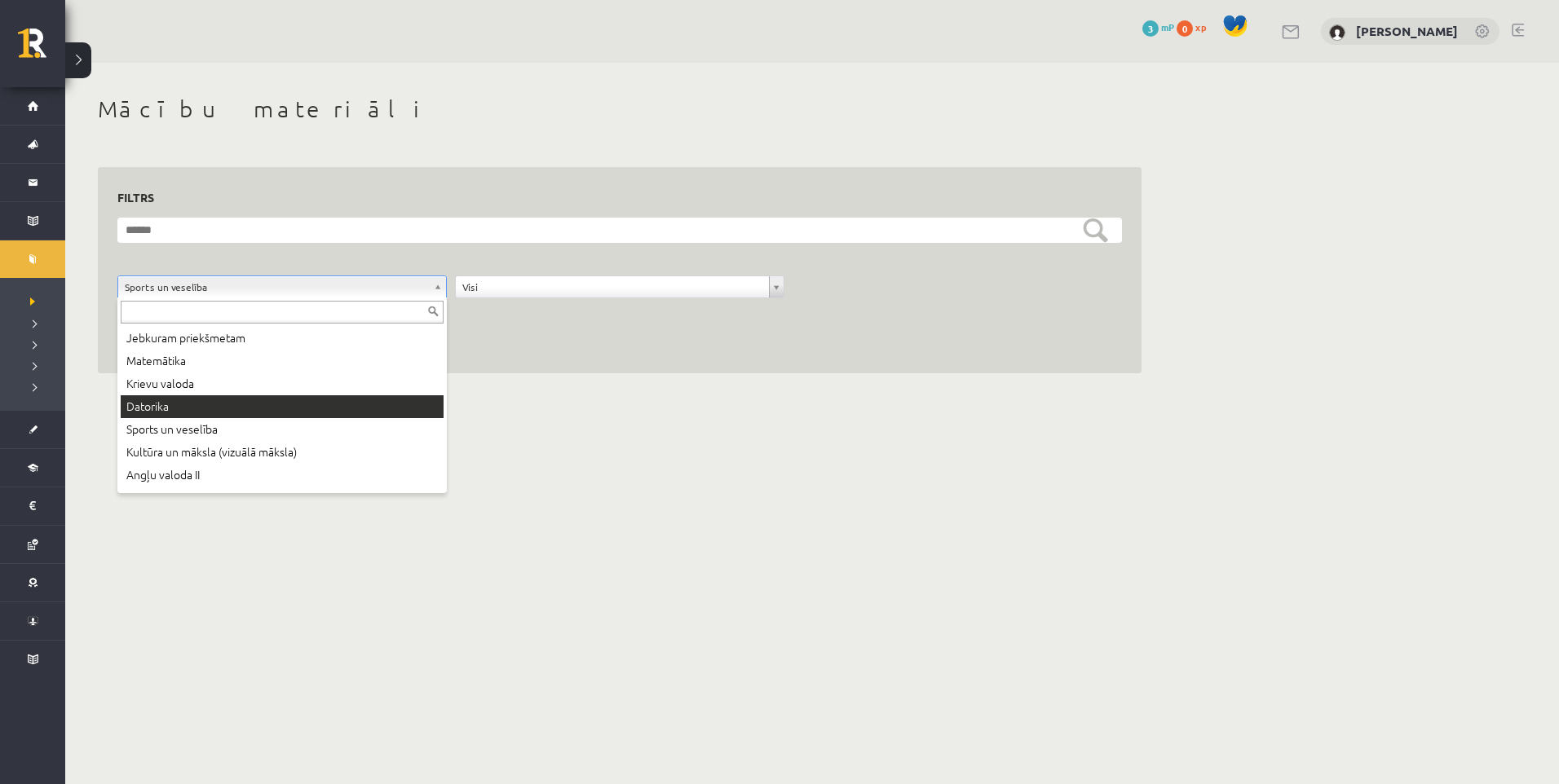
drag, startPoint x: 225, startPoint y: 388, endPoint x: 209, endPoint y: 412, distance: 28.8
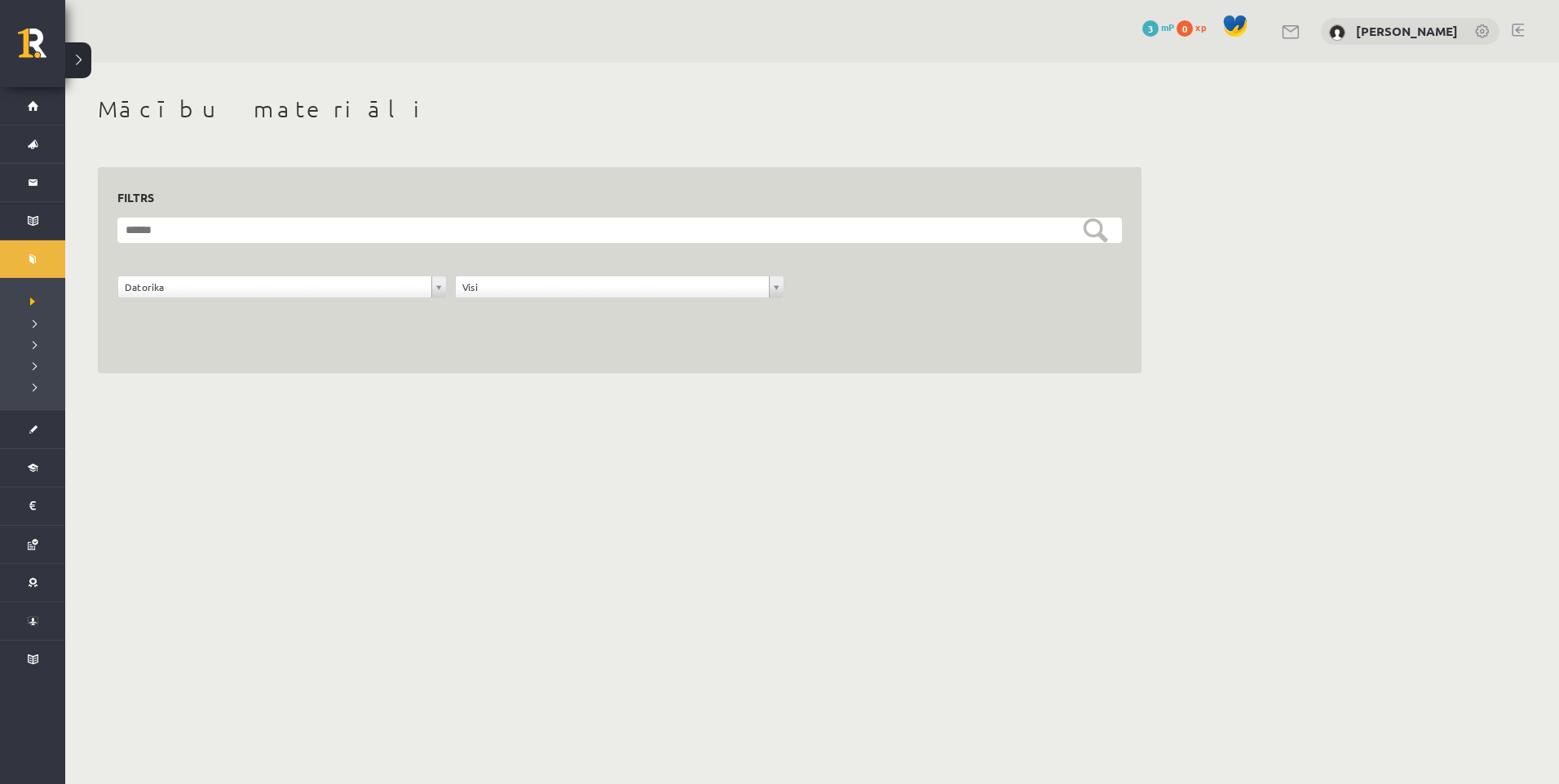
click at [209, 412] on body "0 Dāvanas 3 mP 0 xp Justīne Everte Sākums Aktuāli Kā mācīties eSKOLĀ Kontakti N…" at bounding box center [780, 392] width 1559 height 784
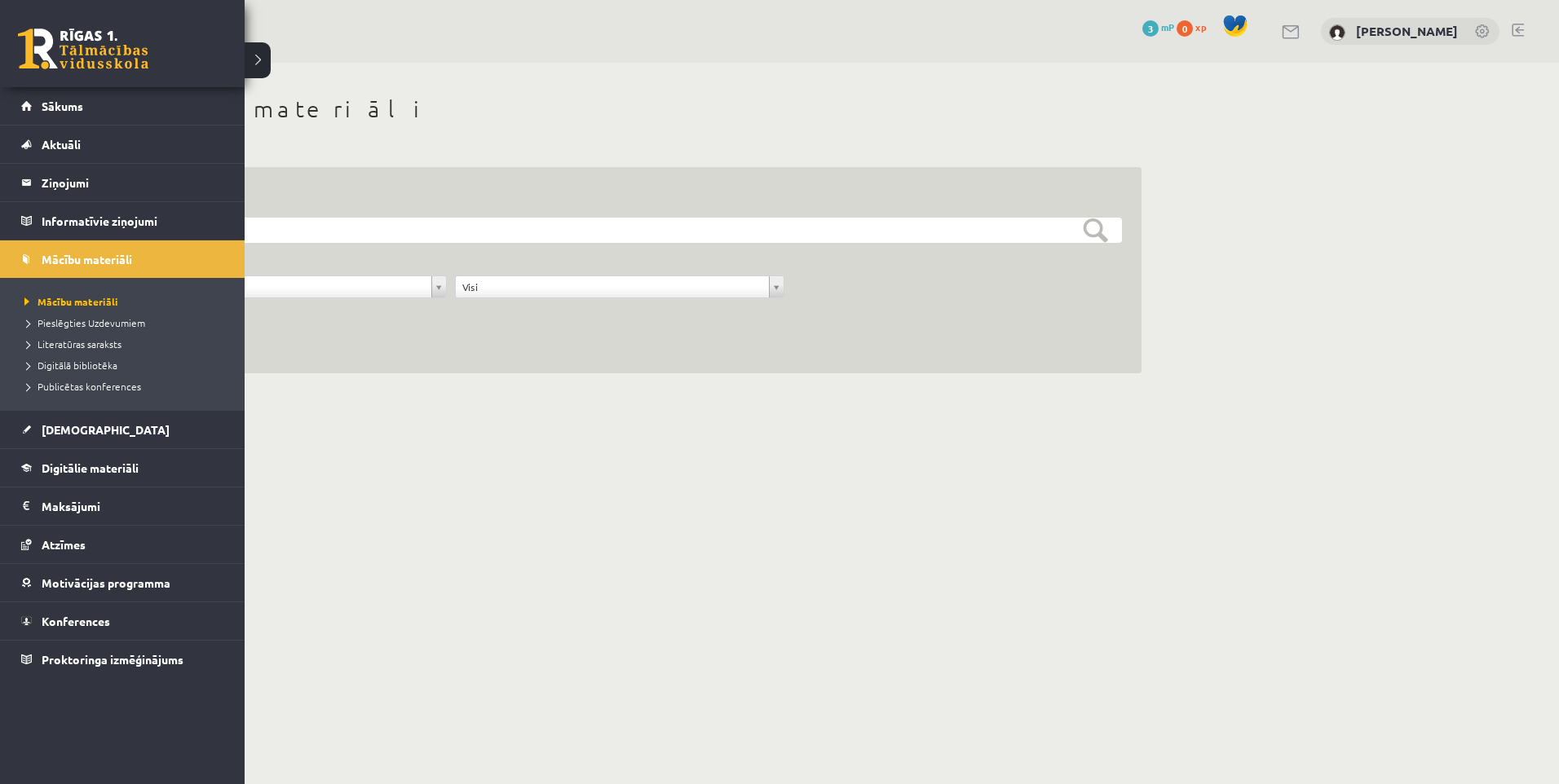
click at [55, 383] on span "Publicētas konferences" at bounding box center [81, 386] width 121 height 13
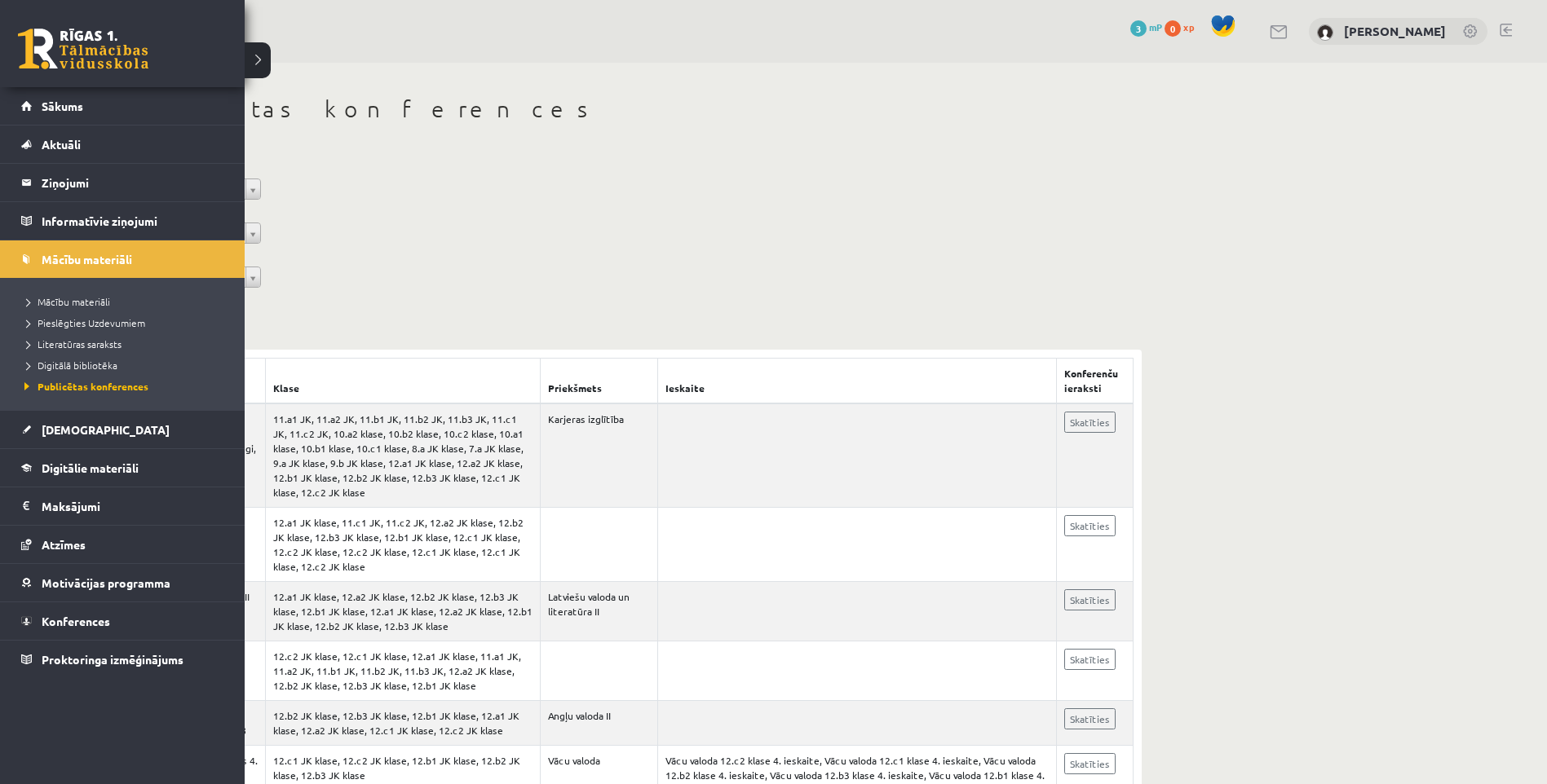
click at [89, 133] on link "Aktuāli" at bounding box center [123, 144] width 203 height 38
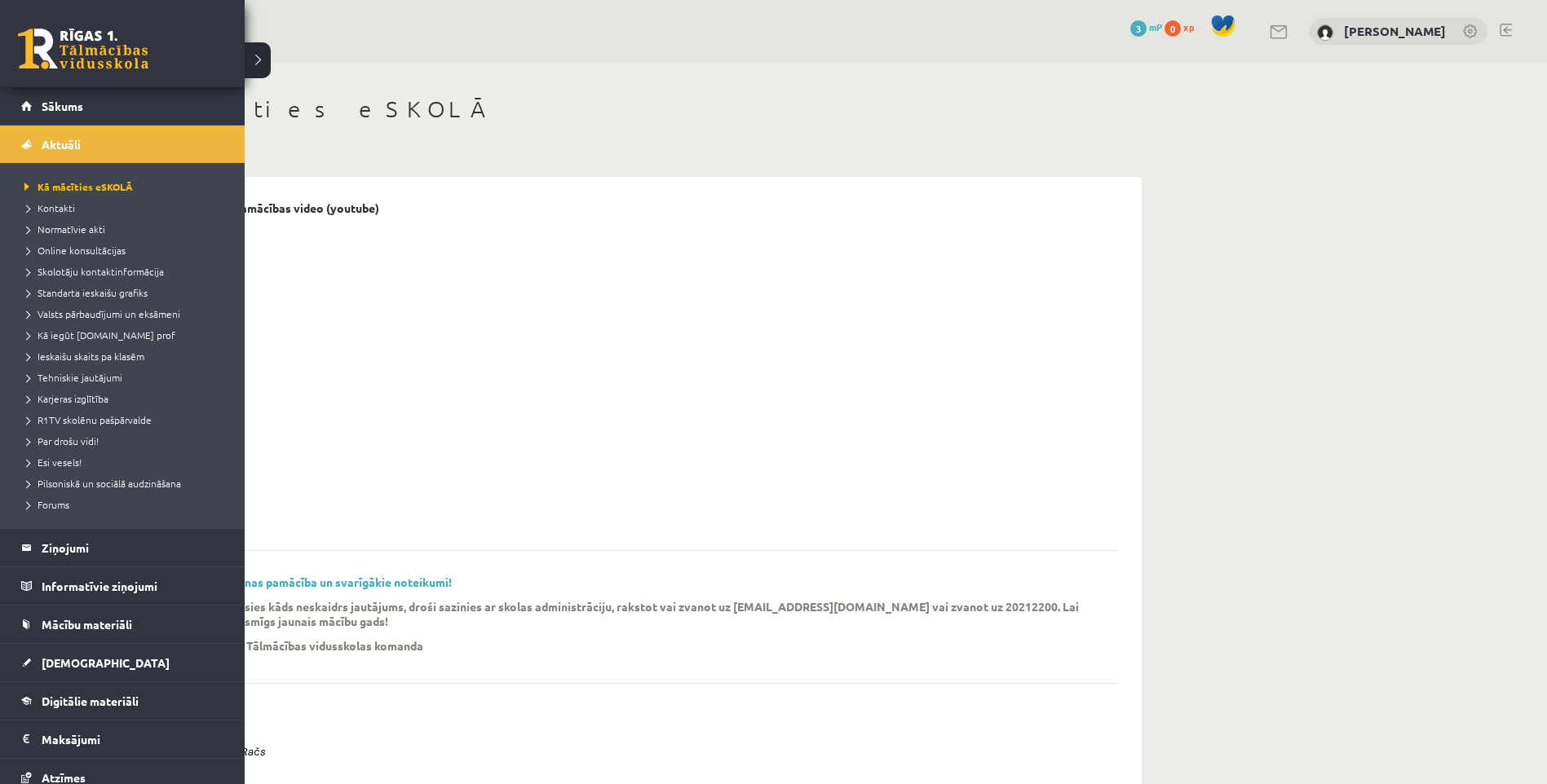
click at [96, 627] on span "Mācību materiāli" at bounding box center [86, 625] width 90 height 15
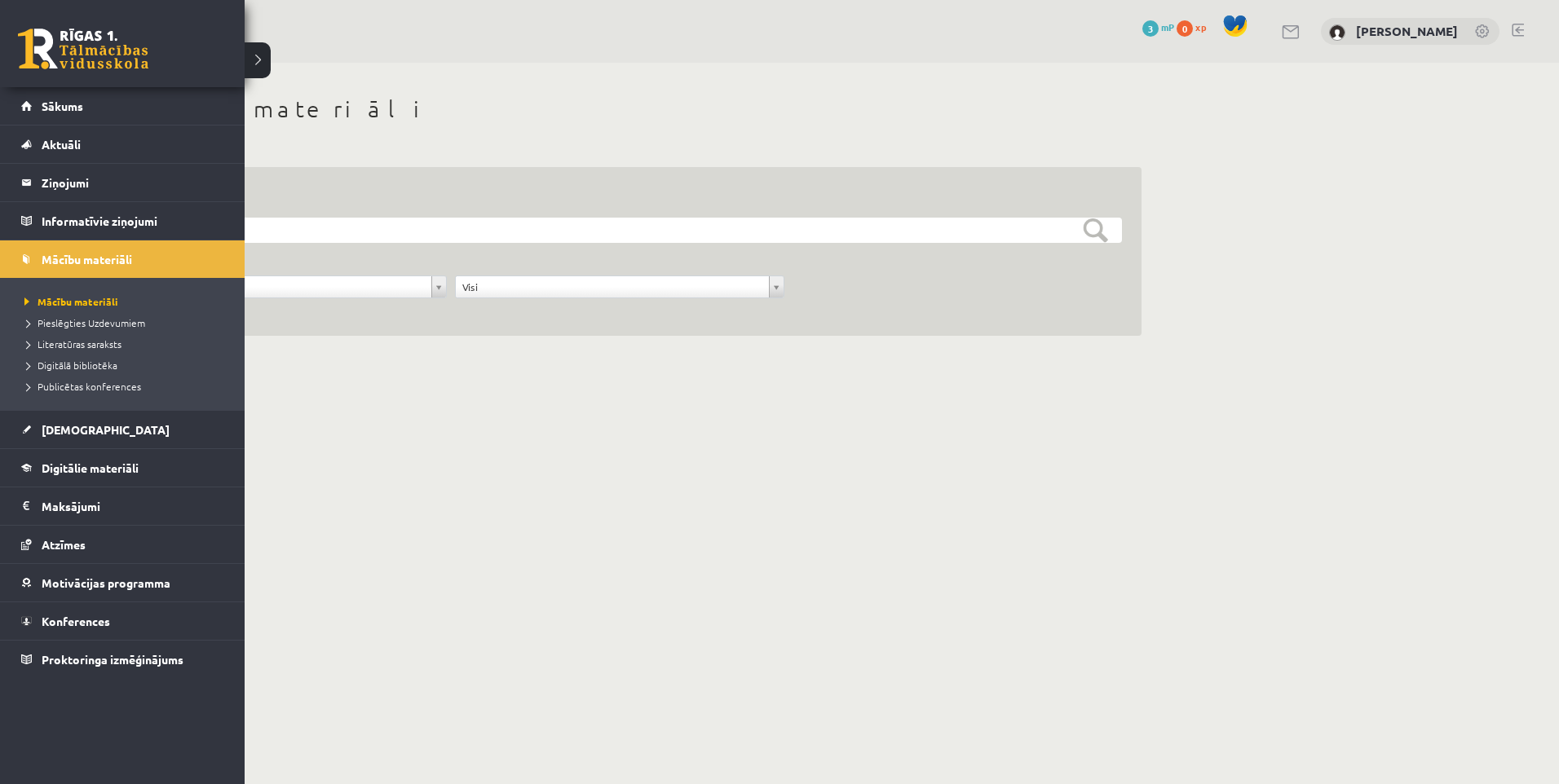
click at [83, 429] on span "[DEMOGRAPHIC_DATA]" at bounding box center [105, 430] width 128 height 15
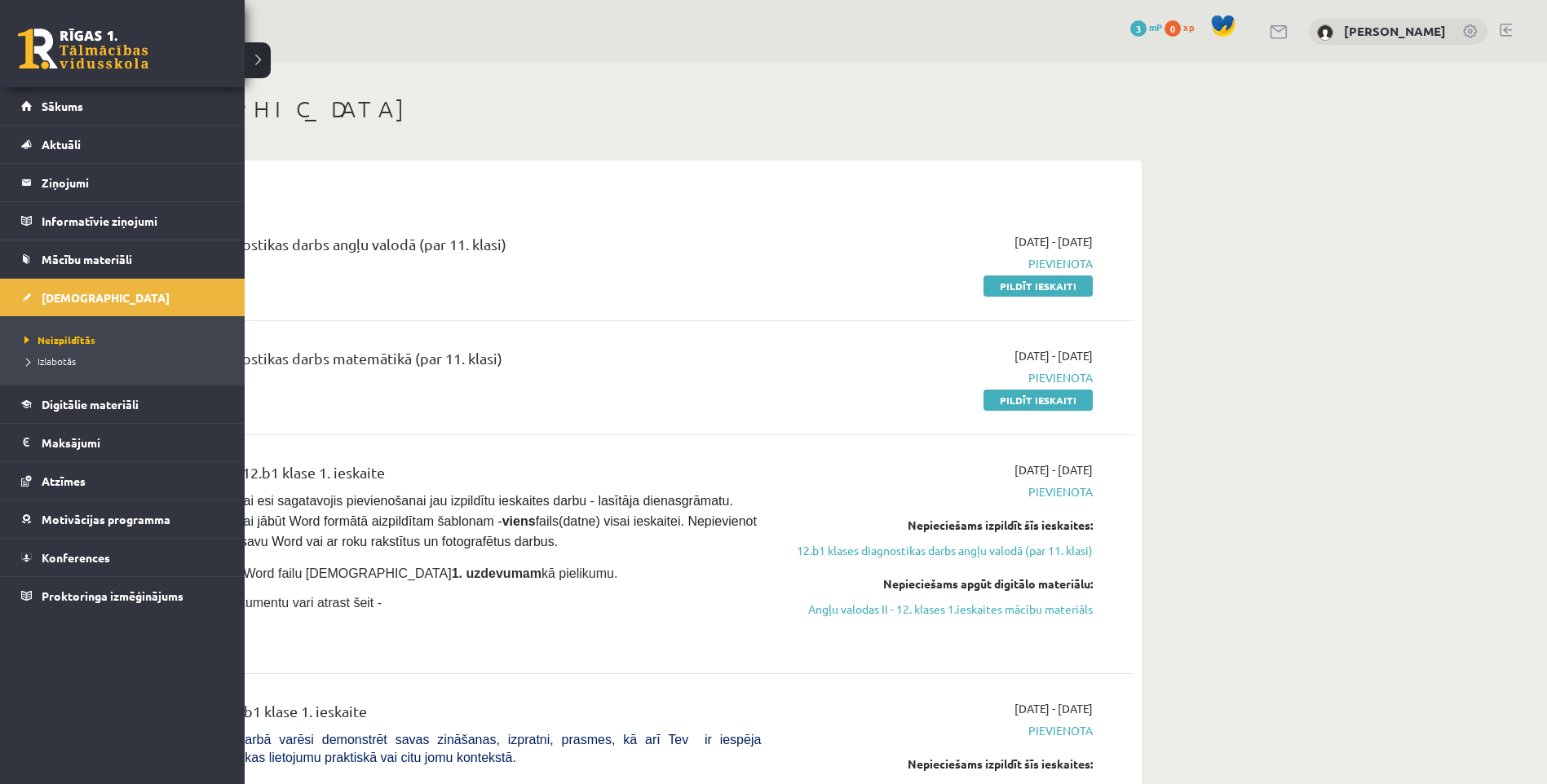
click at [136, 248] on link "Mācību materiāli" at bounding box center [123, 259] width 203 height 38
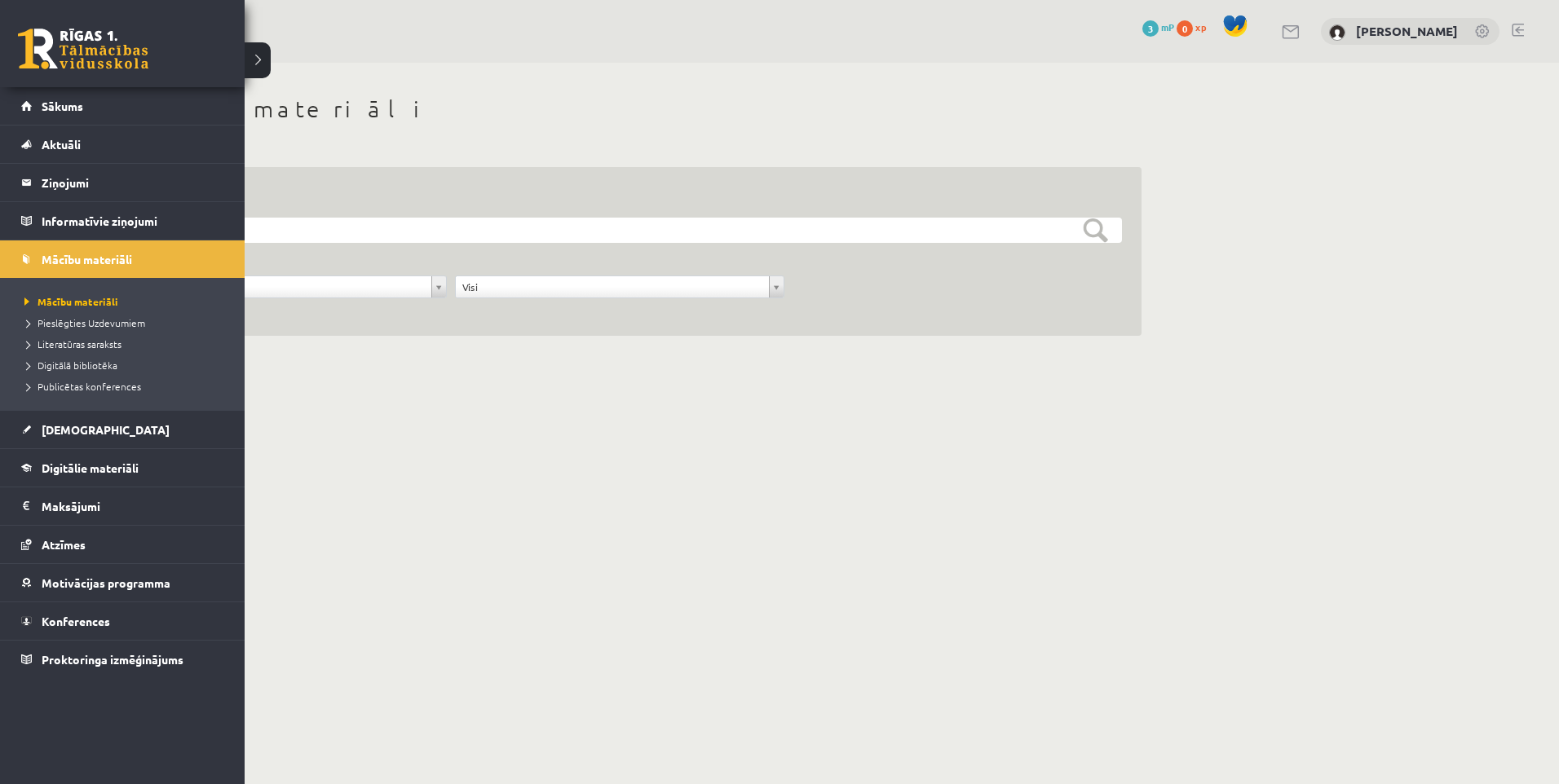
click at [121, 383] on span "Publicētas konferences" at bounding box center [81, 386] width 121 height 13
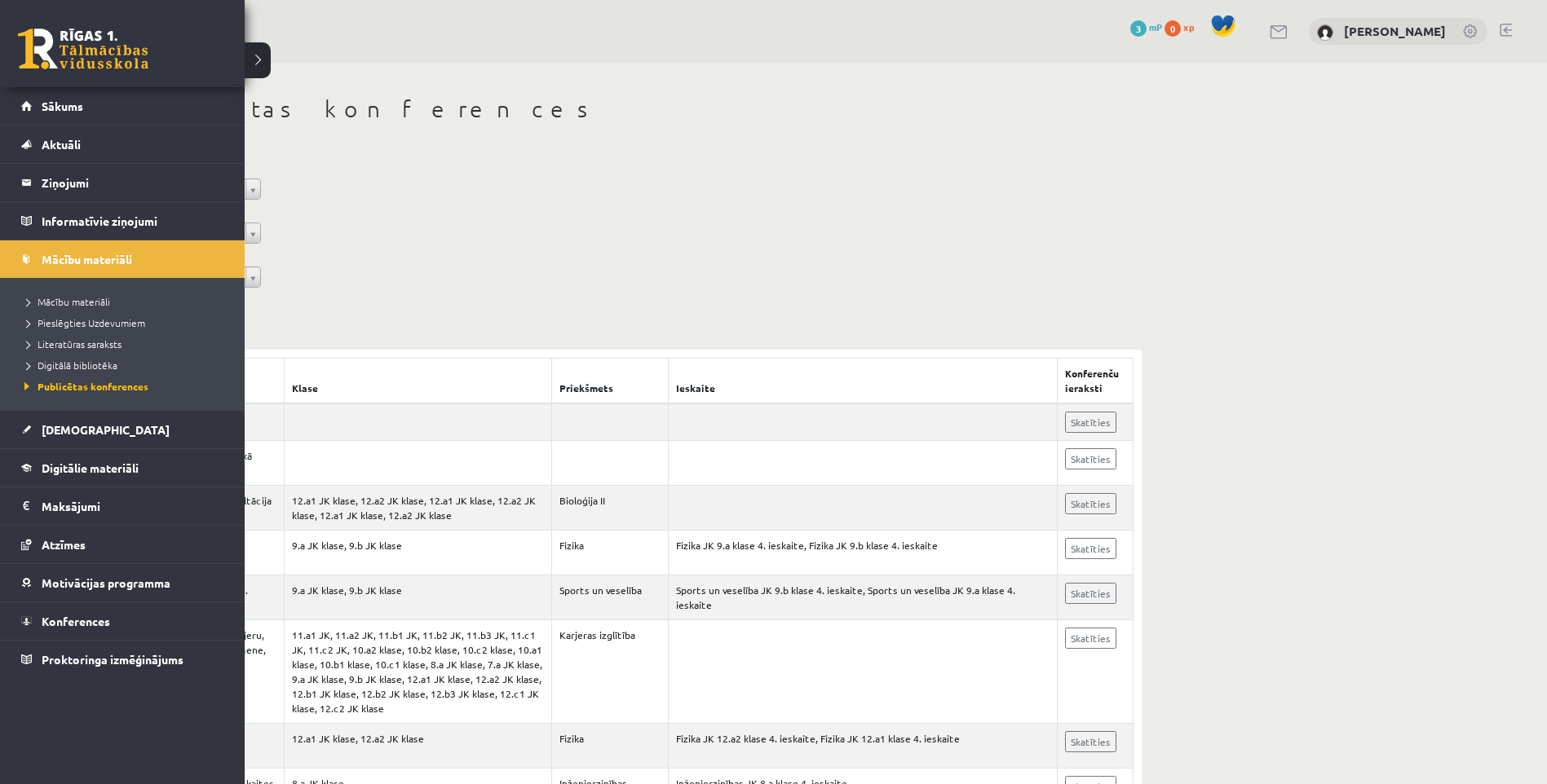
click at [83, 476] on link "Digitālie materiāli" at bounding box center [123, 468] width 203 height 38
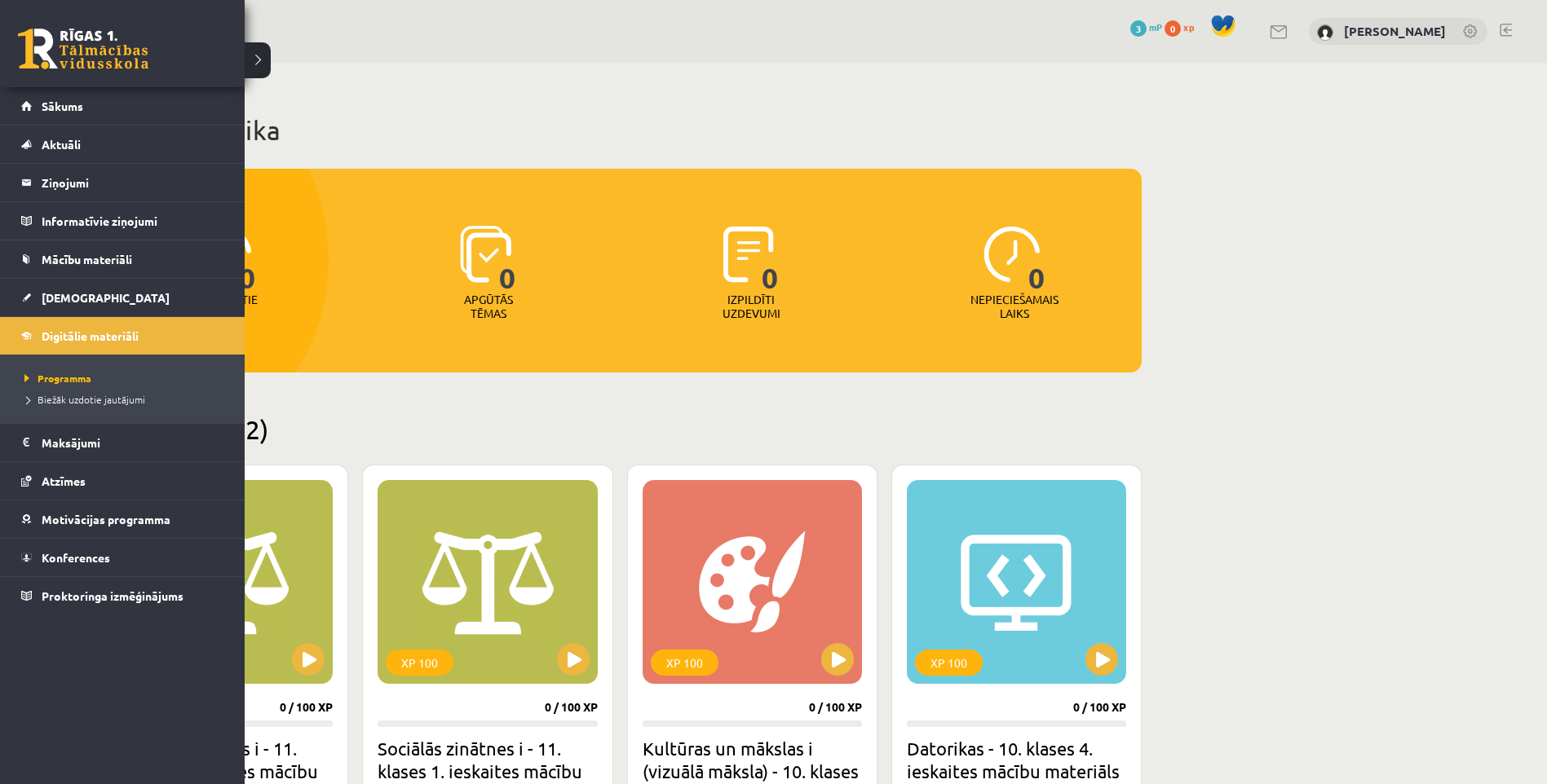
drag, startPoint x: 60, startPoint y: 287, endPoint x: 54, endPoint y: 279, distance: 10.0
click at [54, 279] on link "[DEMOGRAPHIC_DATA]" at bounding box center [123, 297] width 203 height 38
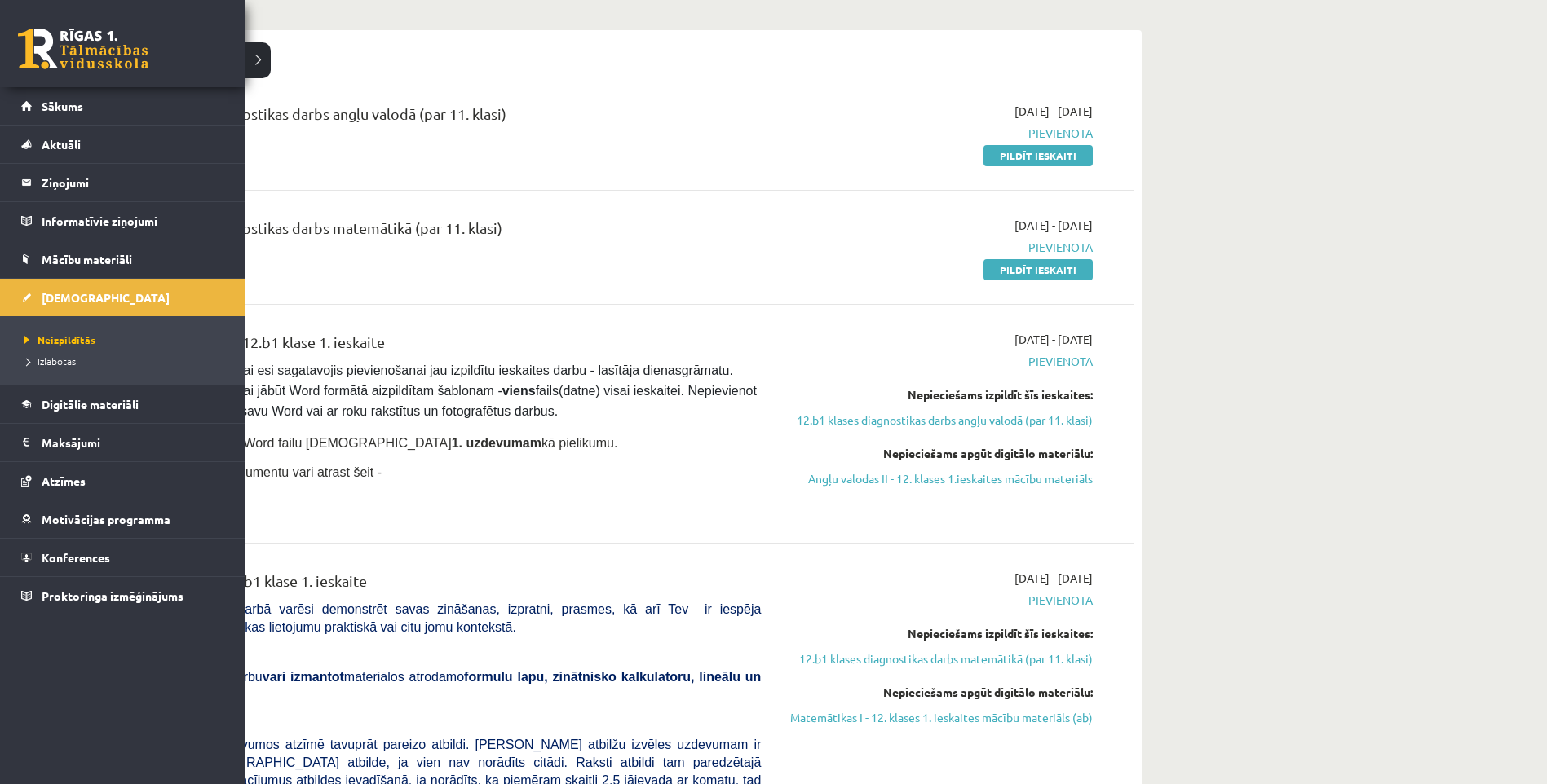
scroll to position [142, 0]
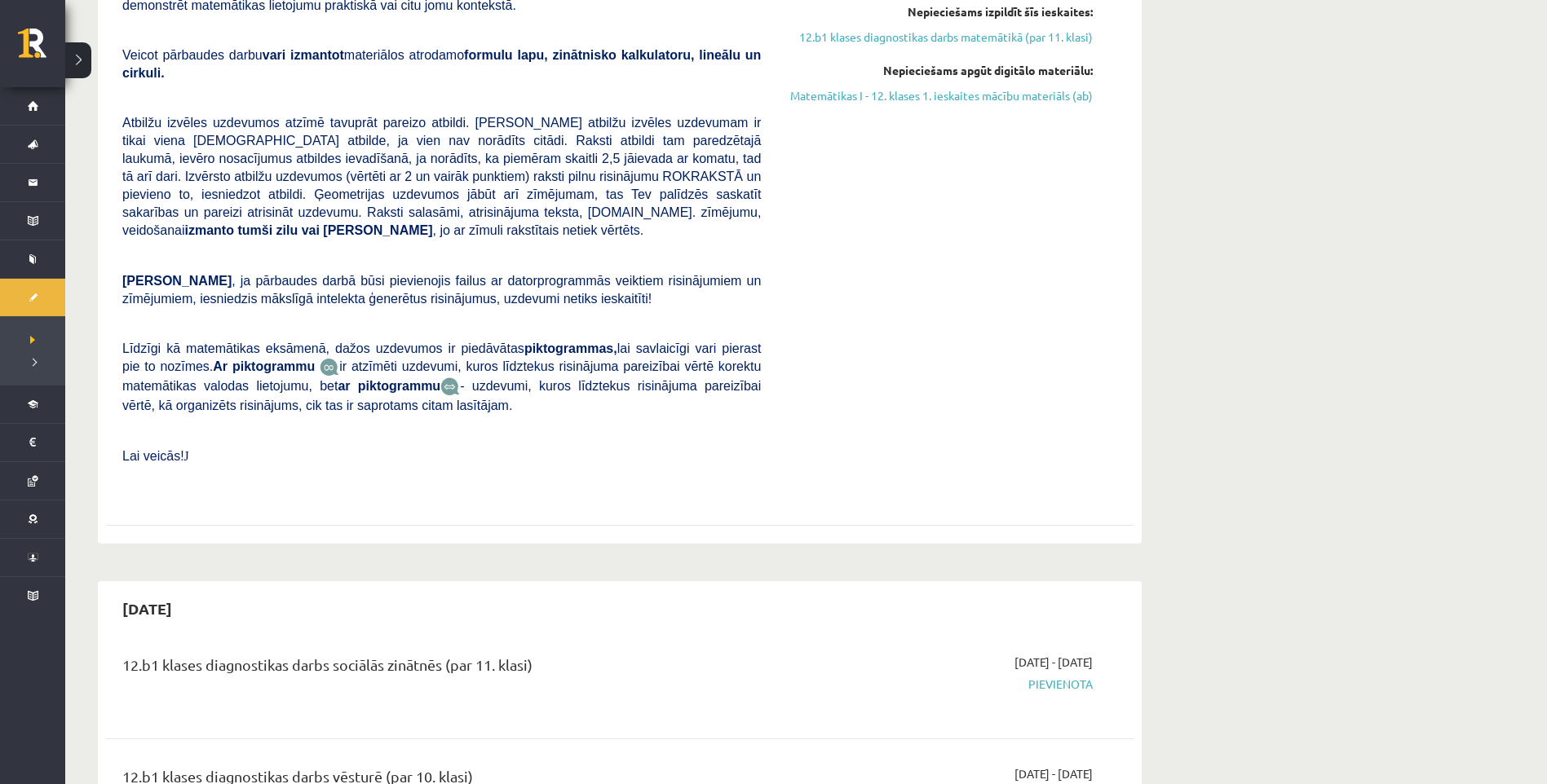
scroll to position [753, 0]
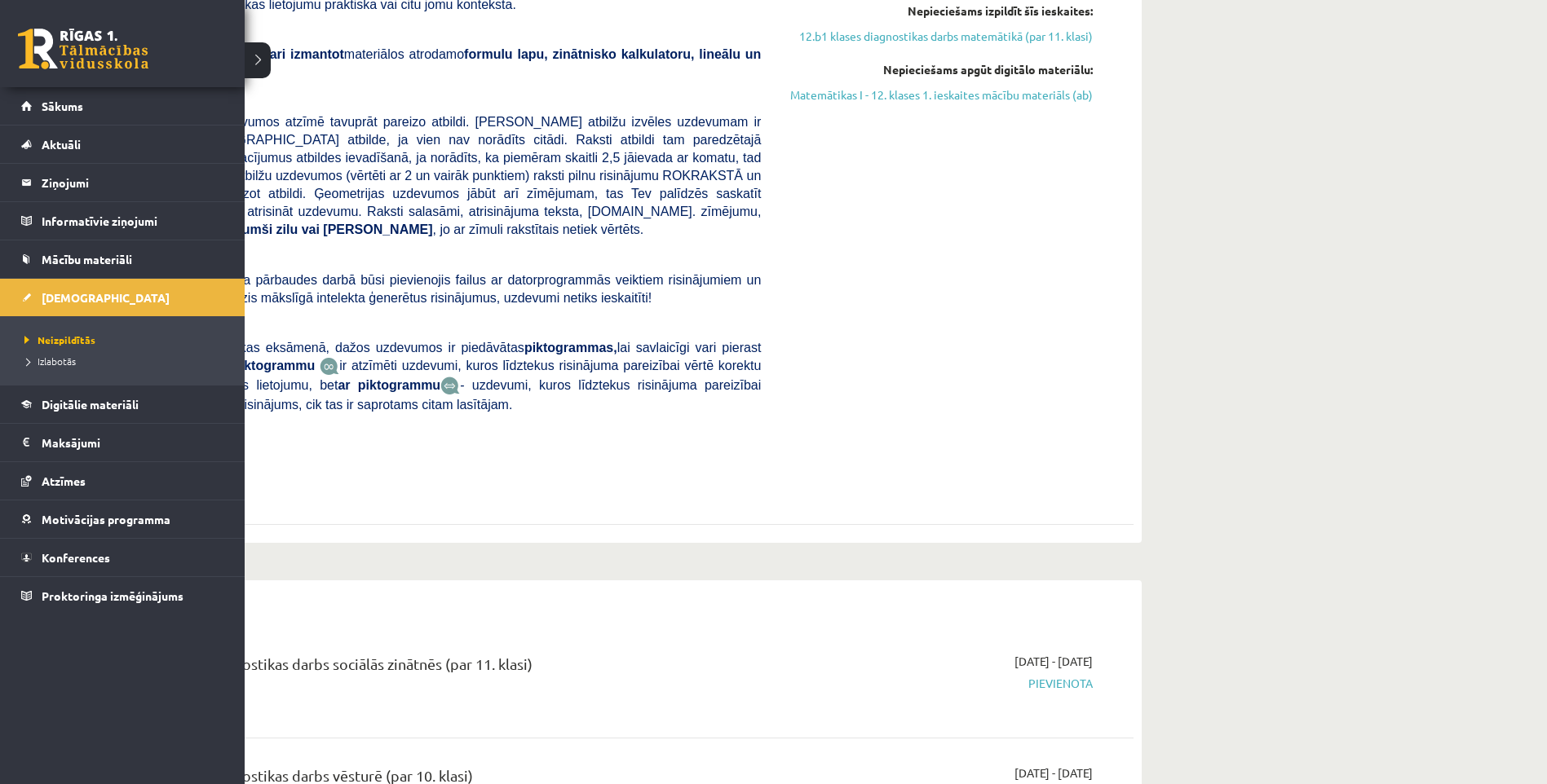
click at [103, 113] on link "Sākums" at bounding box center [123, 106] width 203 height 38
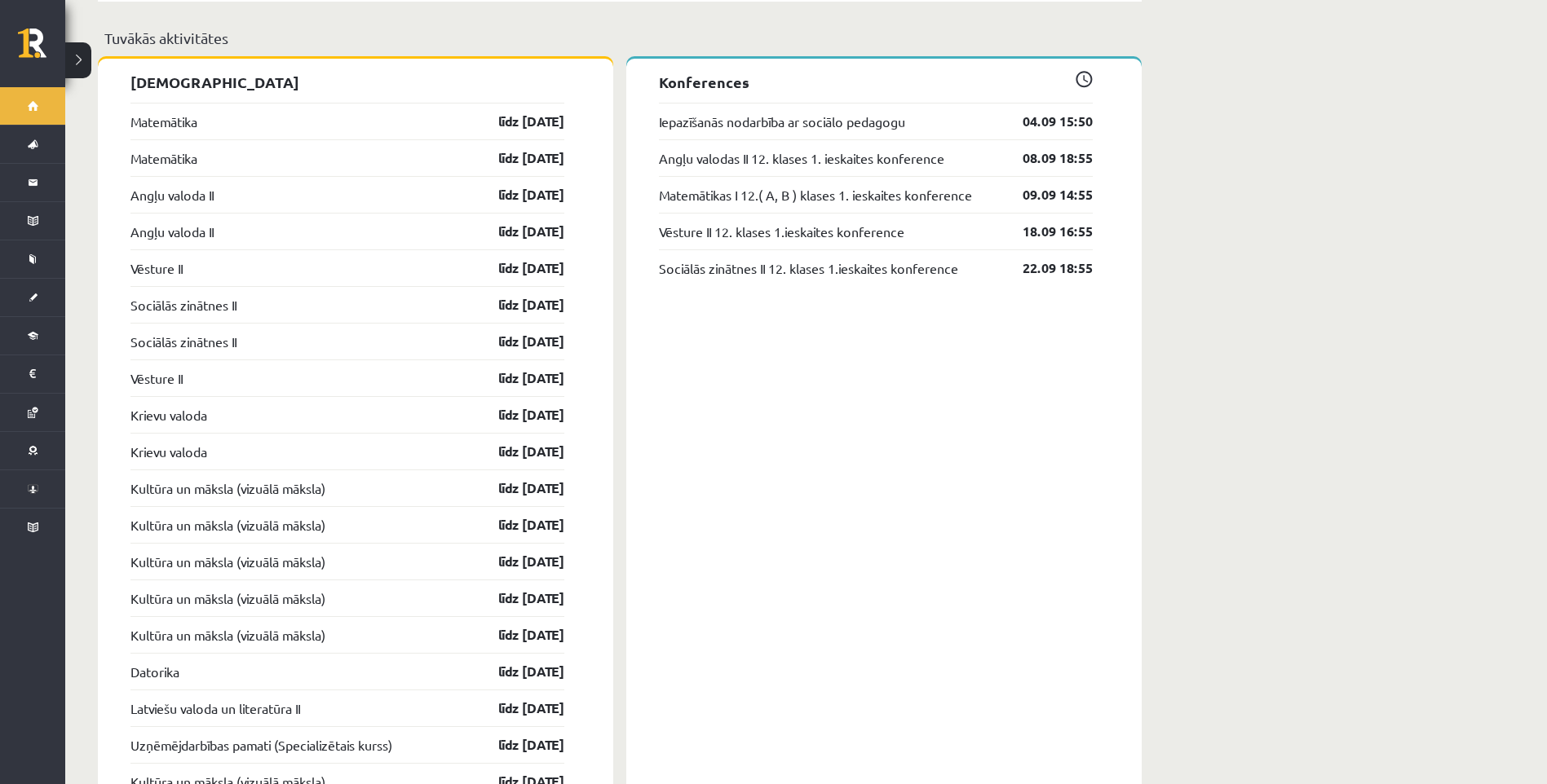
scroll to position [1479, 0]
